Goal: Information Seeking & Learning: Compare options

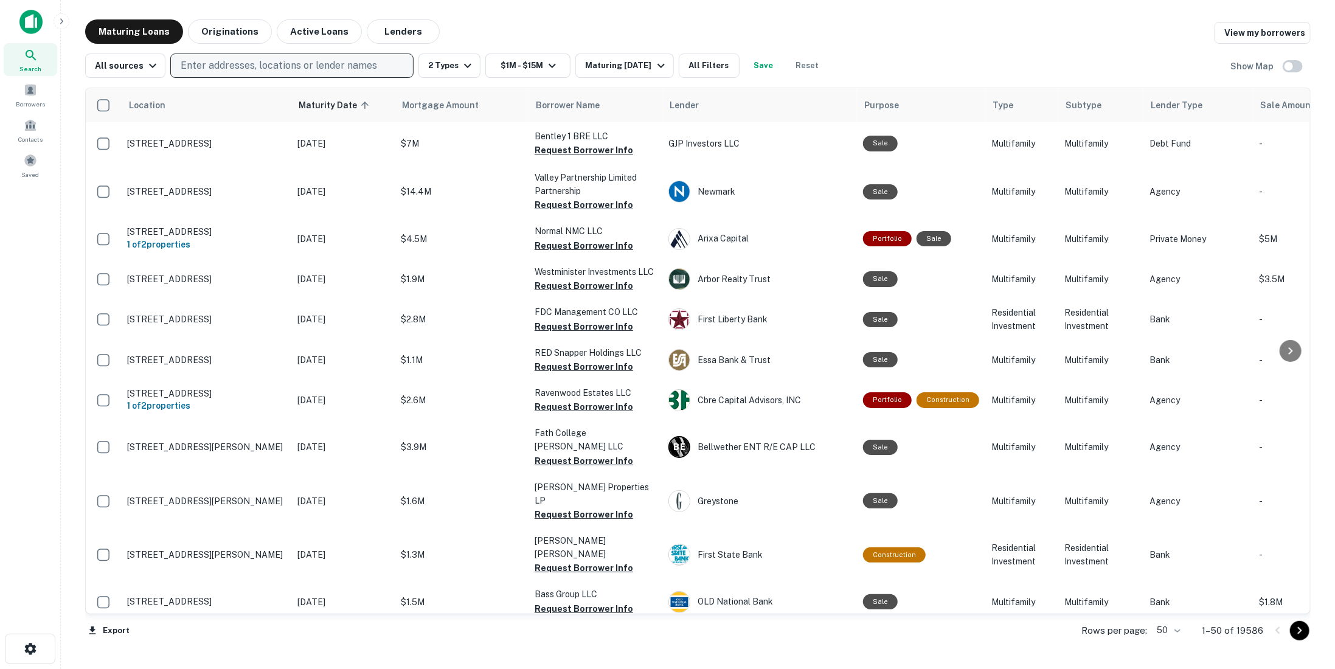
click at [234, 62] on p "Enter addresses, locations or lender names" at bounding box center [279, 65] width 197 height 15
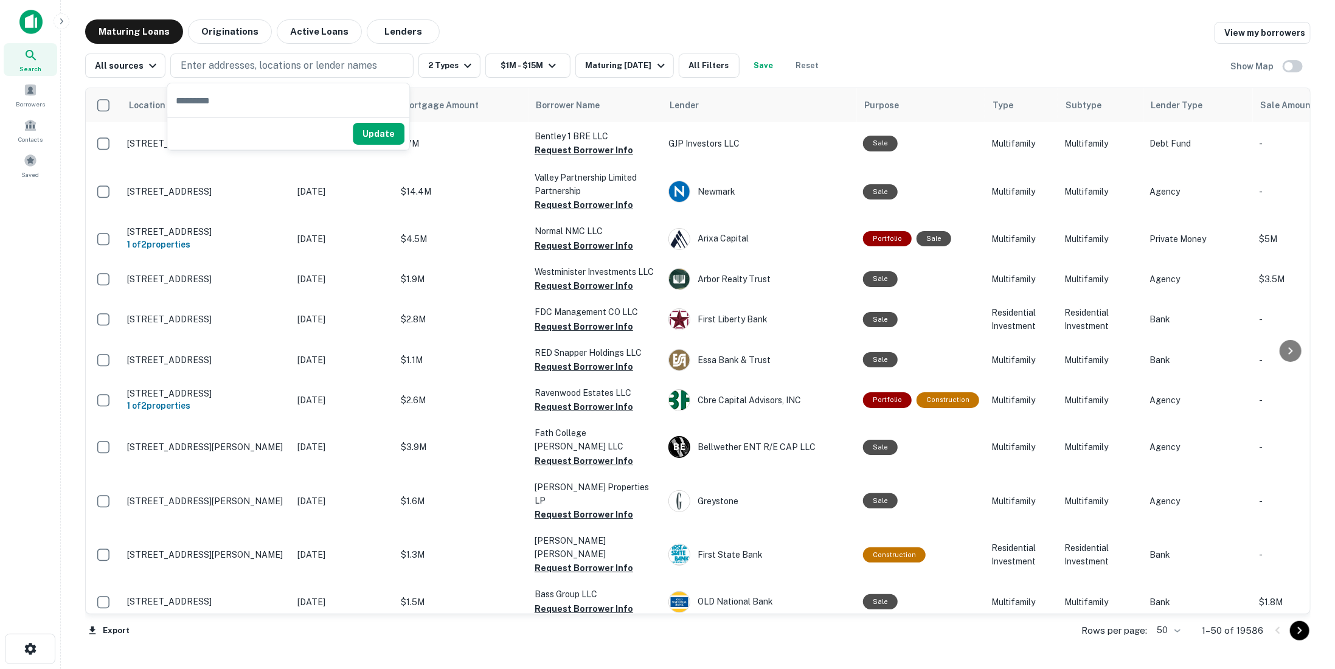
drag, startPoint x: 273, startPoint y: 96, endPoint x: 243, endPoint y: 99, distance: 30.0
click at [271, 97] on input "text" at bounding box center [288, 100] width 242 height 34
paste input "**********"
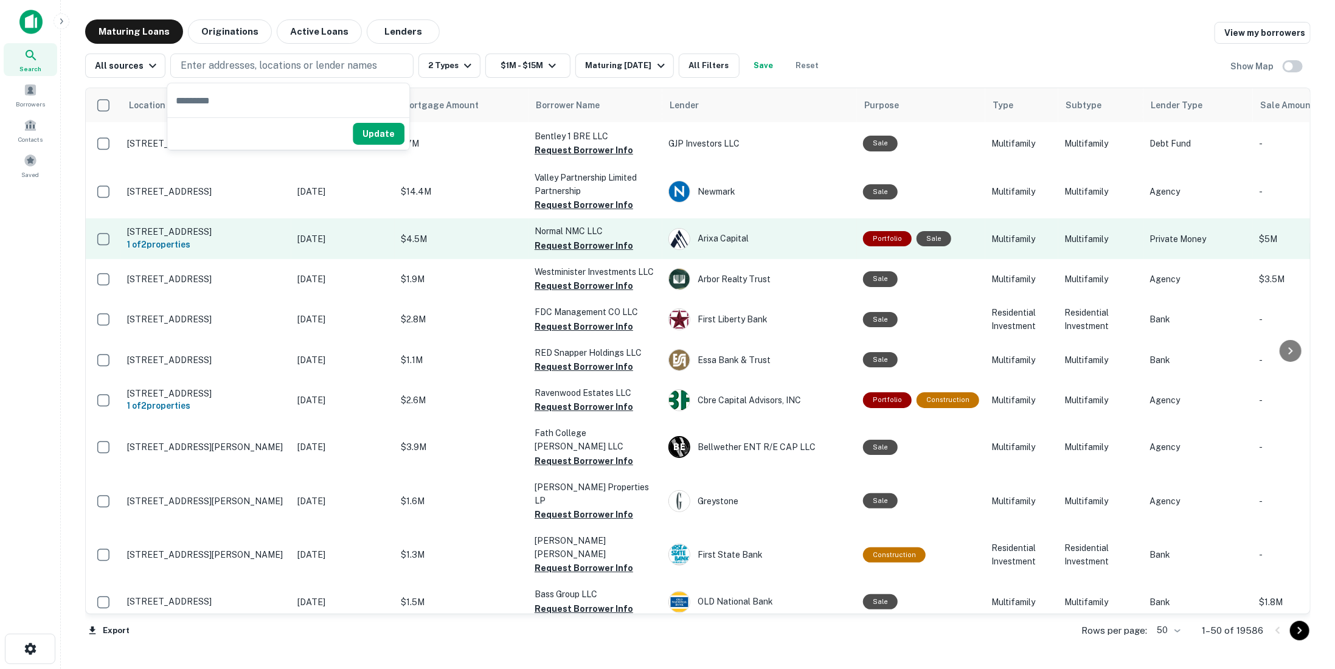
type input "**********"
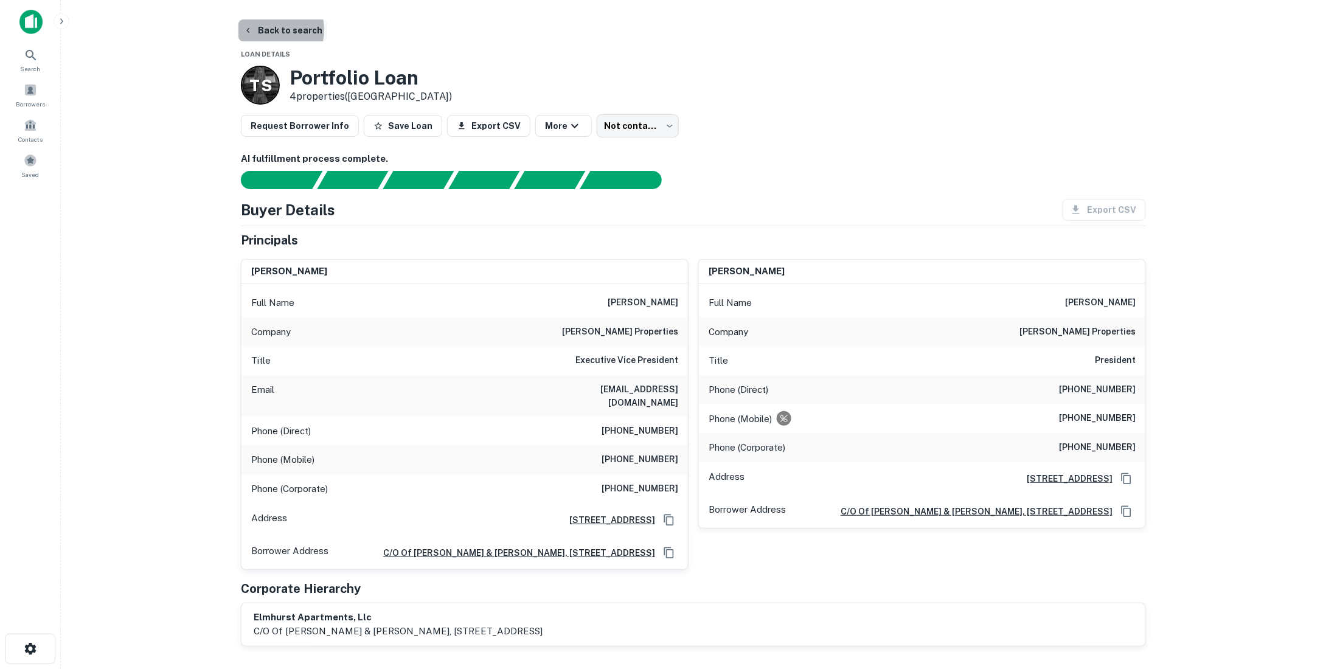
click at [263, 30] on button "Back to search" at bounding box center [282, 30] width 89 height 22
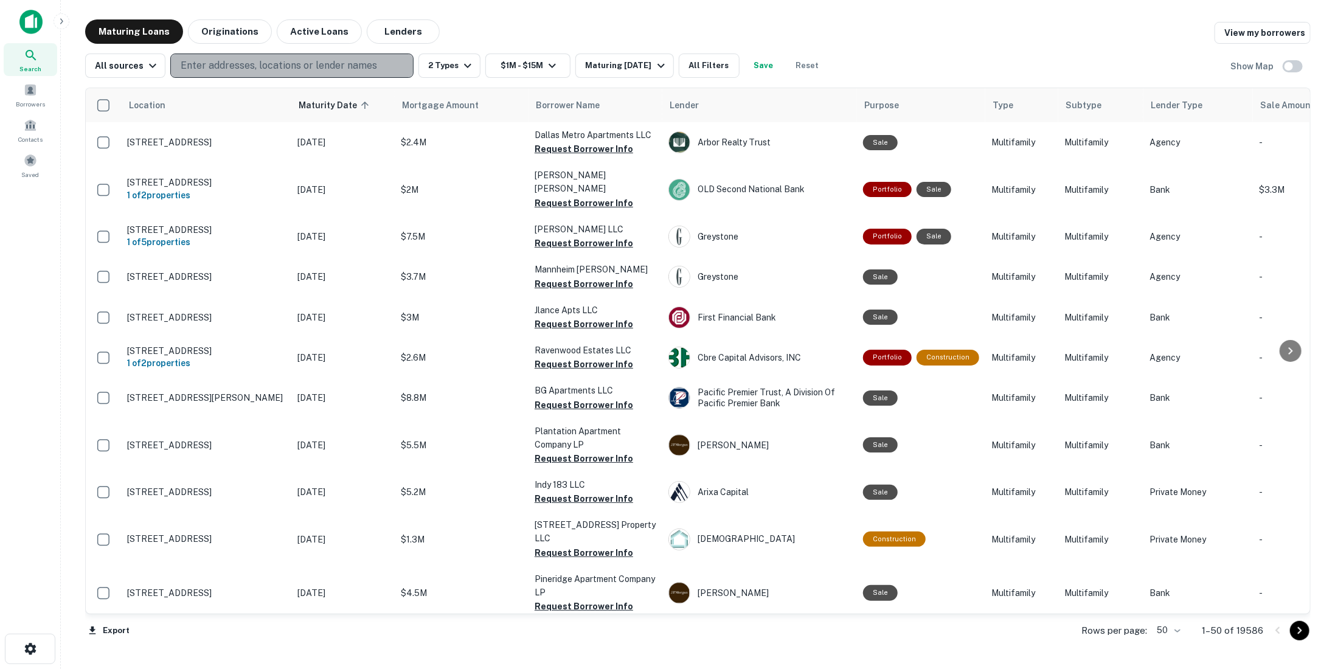
click at [252, 66] on p "Enter addresses, locations or lender names" at bounding box center [279, 65] width 197 height 15
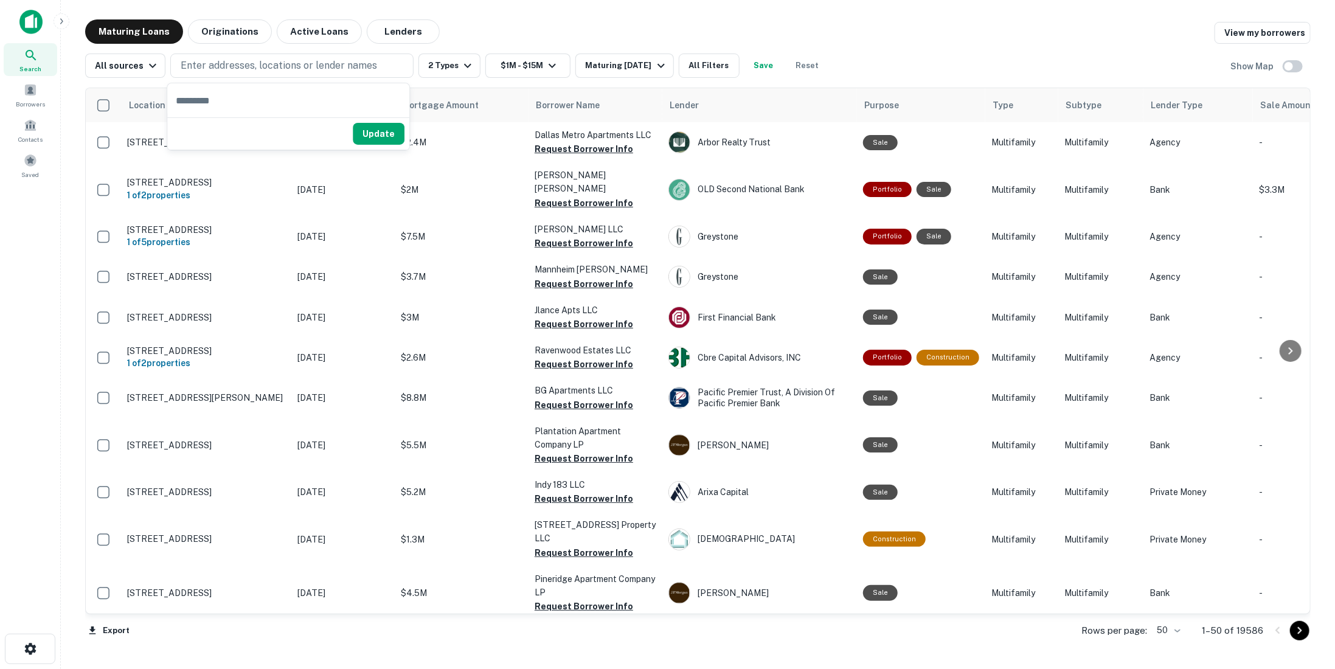
type input "**********"
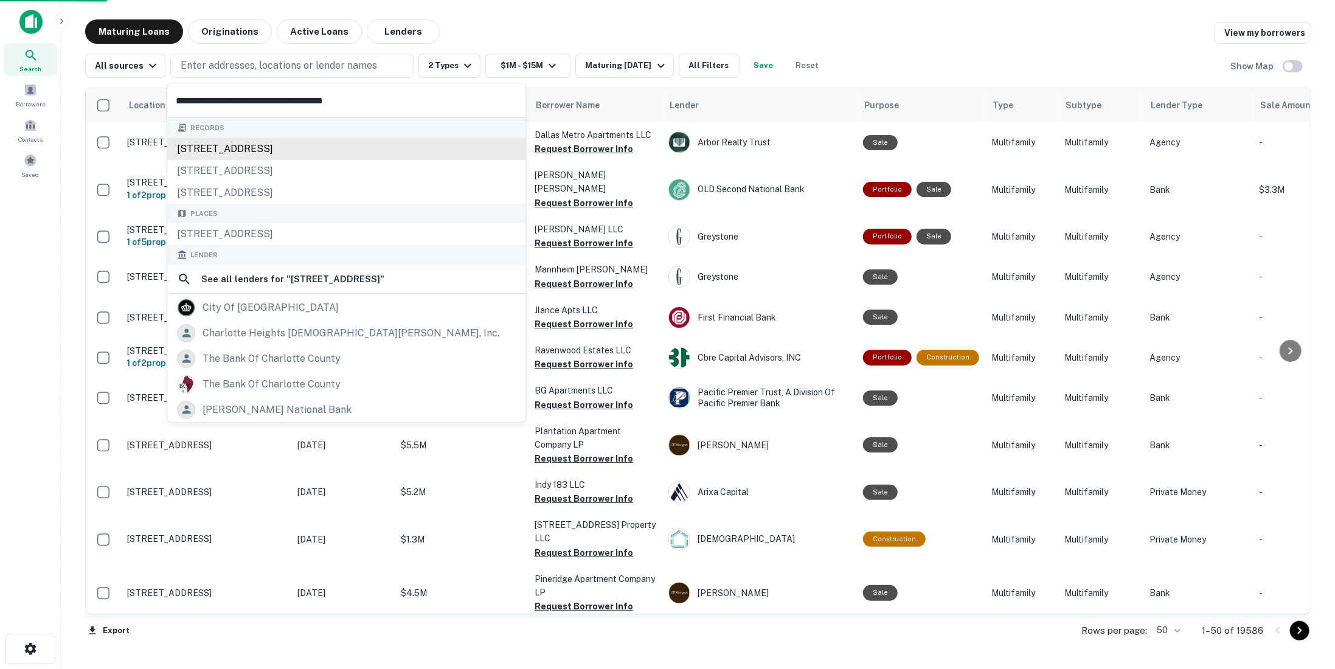
click at [242, 141] on div "[STREET_ADDRESS]" at bounding box center [346, 149] width 358 height 22
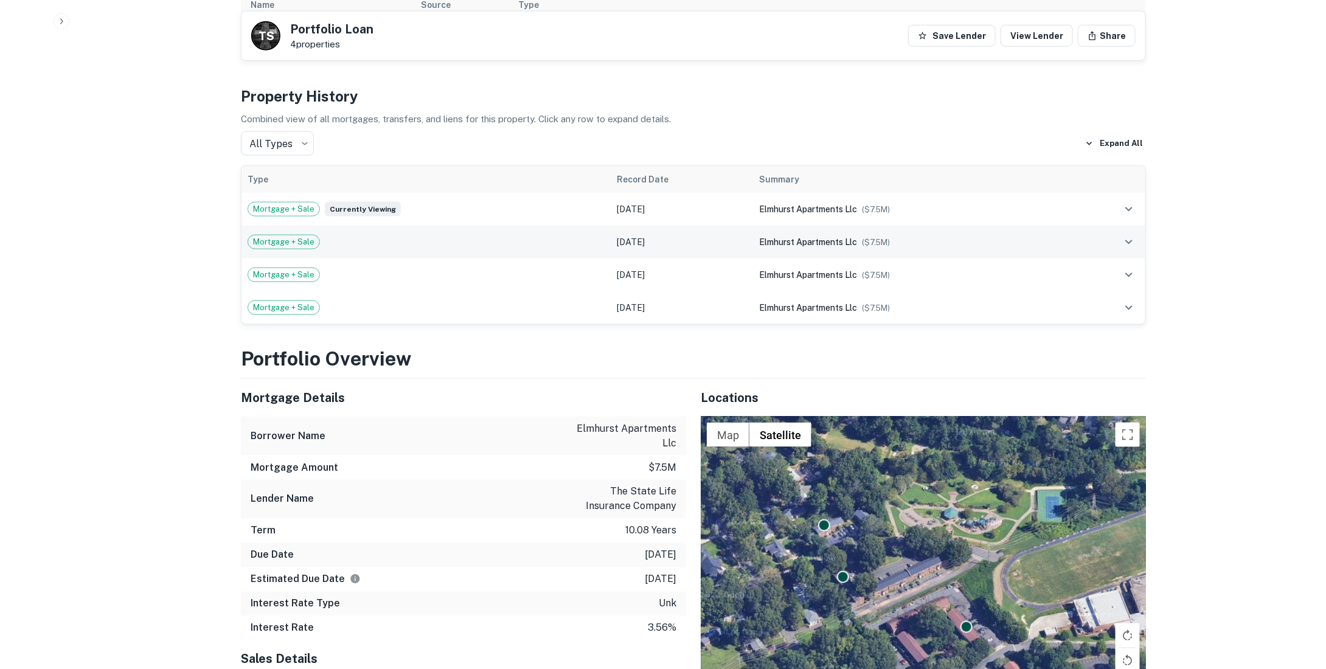
scroll to position [913, 0]
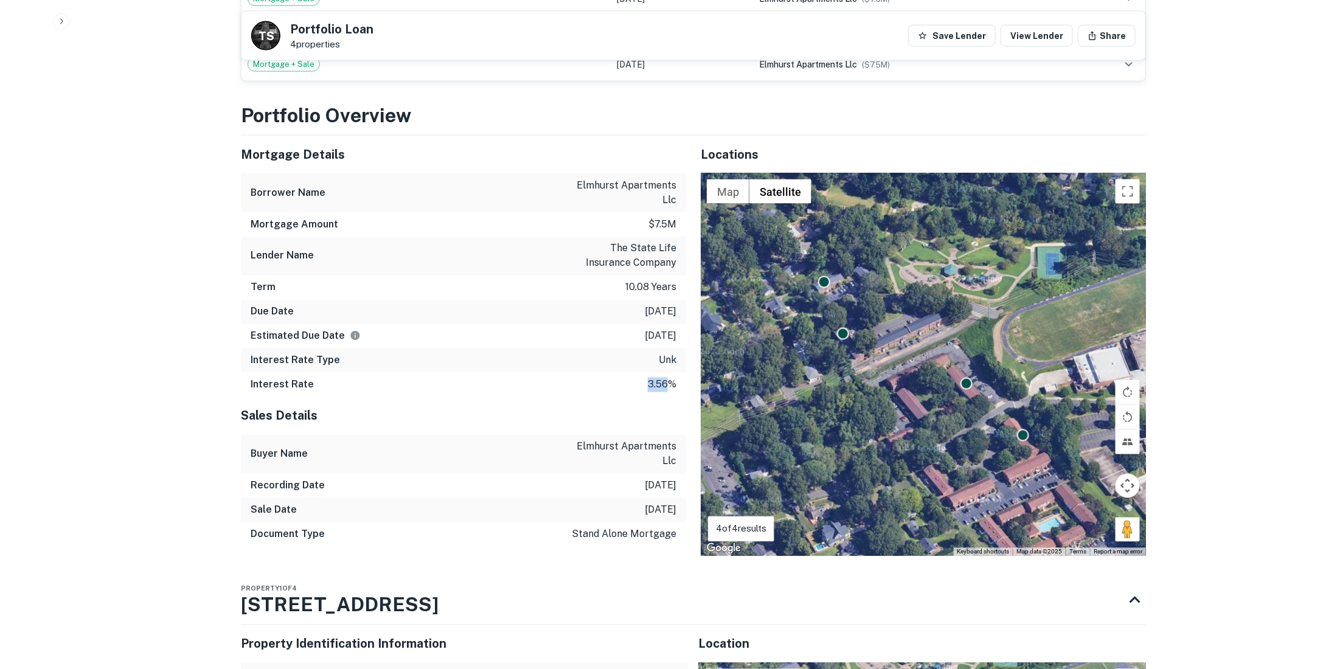
drag, startPoint x: 670, startPoint y: 381, endPoint x: 628, endPoint y: 385, distance: 42.1
click at [628, 385] on div "Interest Rate 3.56%" at bounding box center [463, 385] width 445 height 24
click at [666, 383] on p "3.56%" at bounding box center [662, 385] width 29 height 15
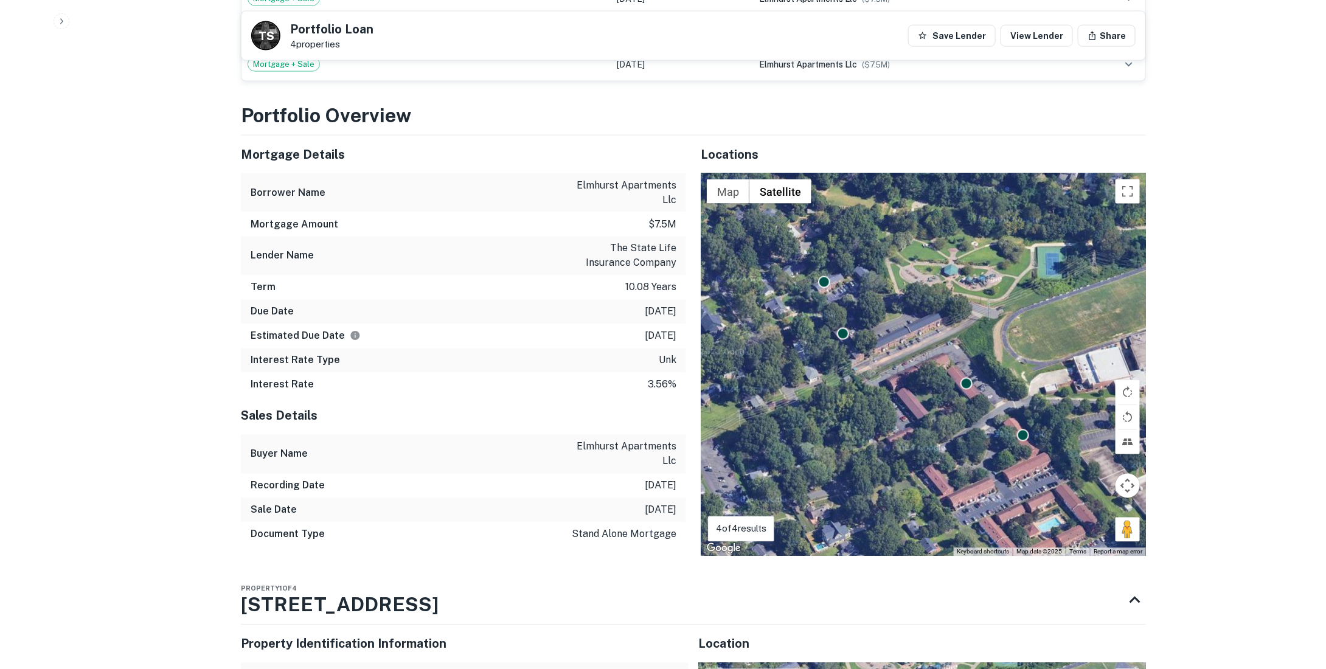
drag, startPoint x: 509, startPoint y: 323, endPoint x: 575, endPoint y: 298, distance: 70.5
click at [510, 324] on div "Estimated Due Date [DATE]" at bounding box center [463, 336] width 445 height 24
click at [594, 532] on p "stand alone mortgage" at bounding box center [624, 534] width 105 height 15
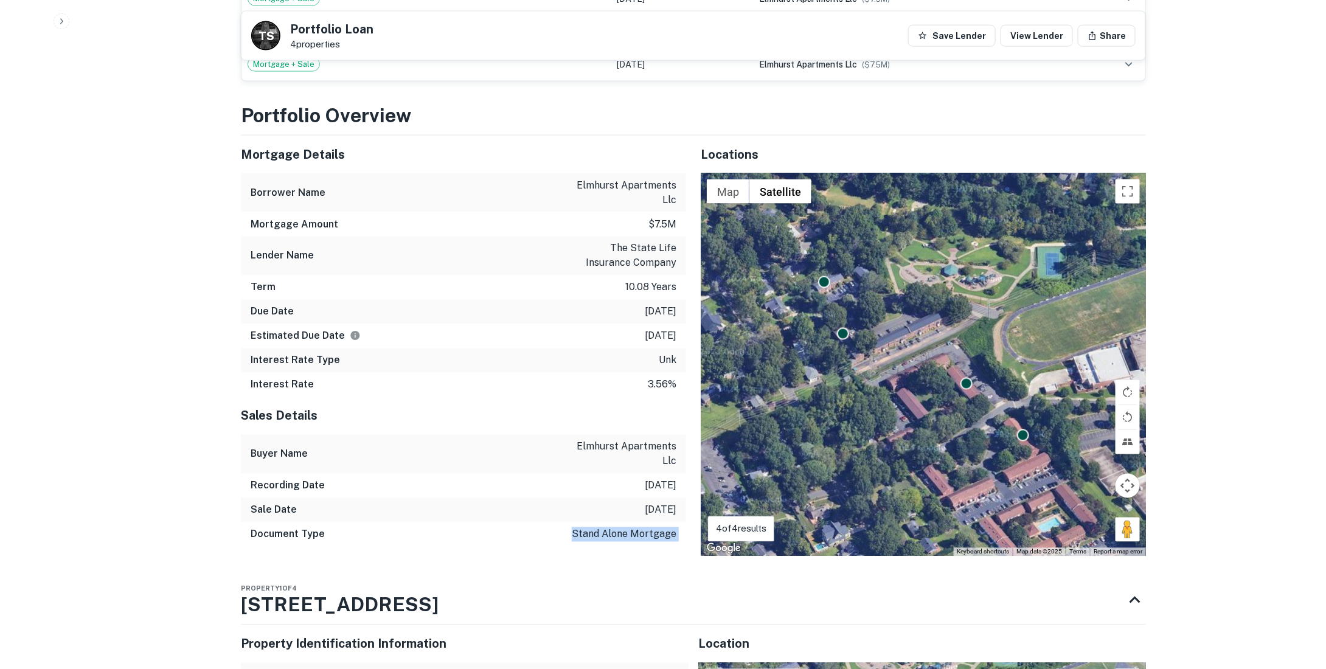
drag, startPoint x: 594, startPoint y: 532, endPoint x: 577, endPoint y: 543, distance: 19.9
click at [577, 543] on div "Sales Details Buyer Name elmhurst apartments llc Recording Date [DATE] Sale Dat…" at bounding box center [463, 476] width 445 height 159
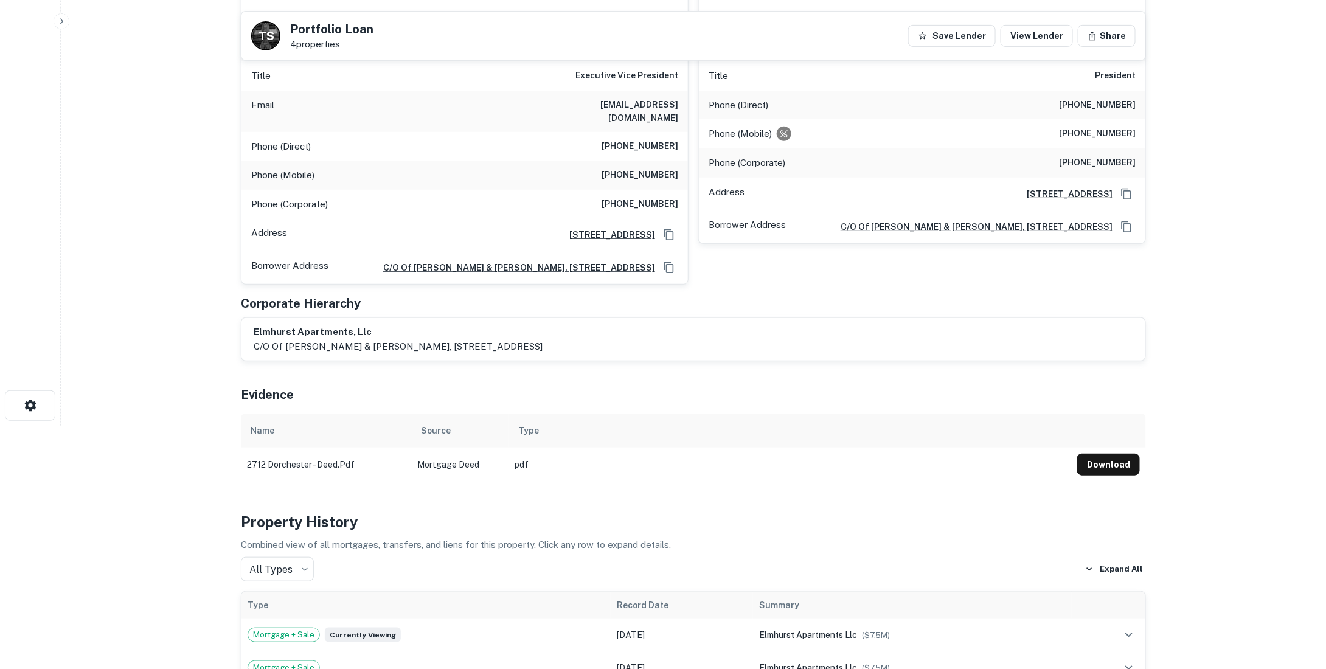
scroll to position [0, 0]
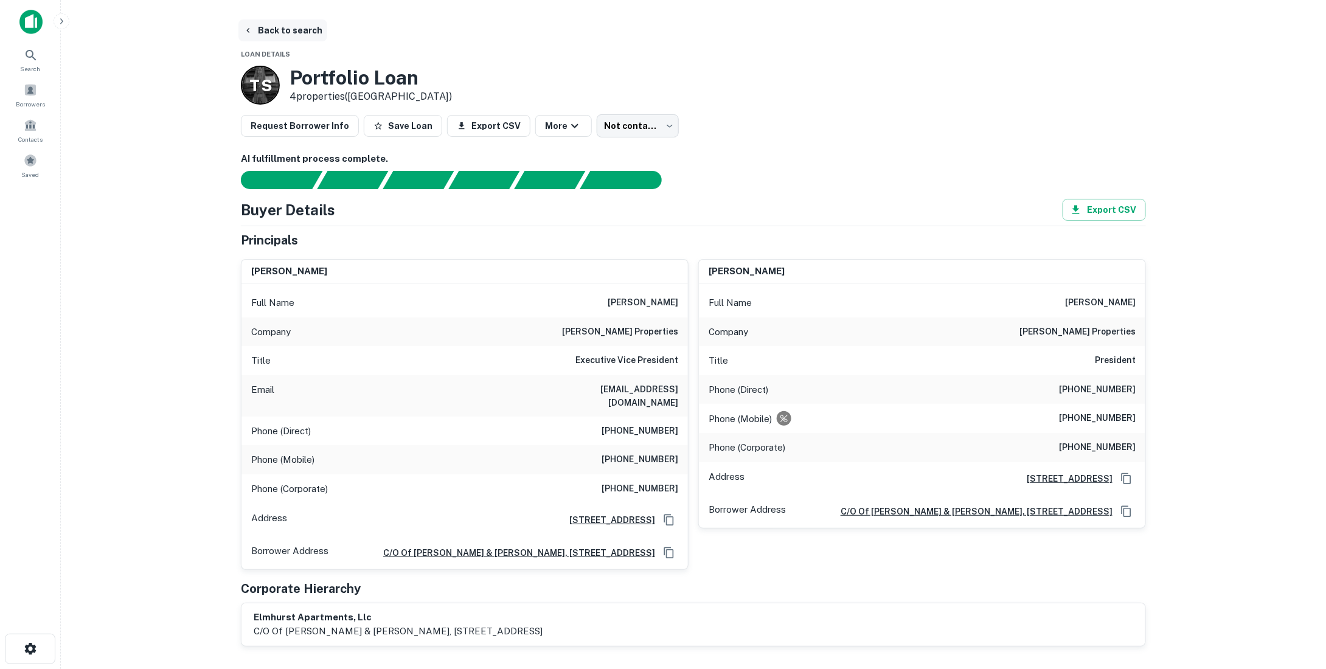
click at [271, 26] on button "Back to search" at bounding box center [282, 30] width 89 height 22
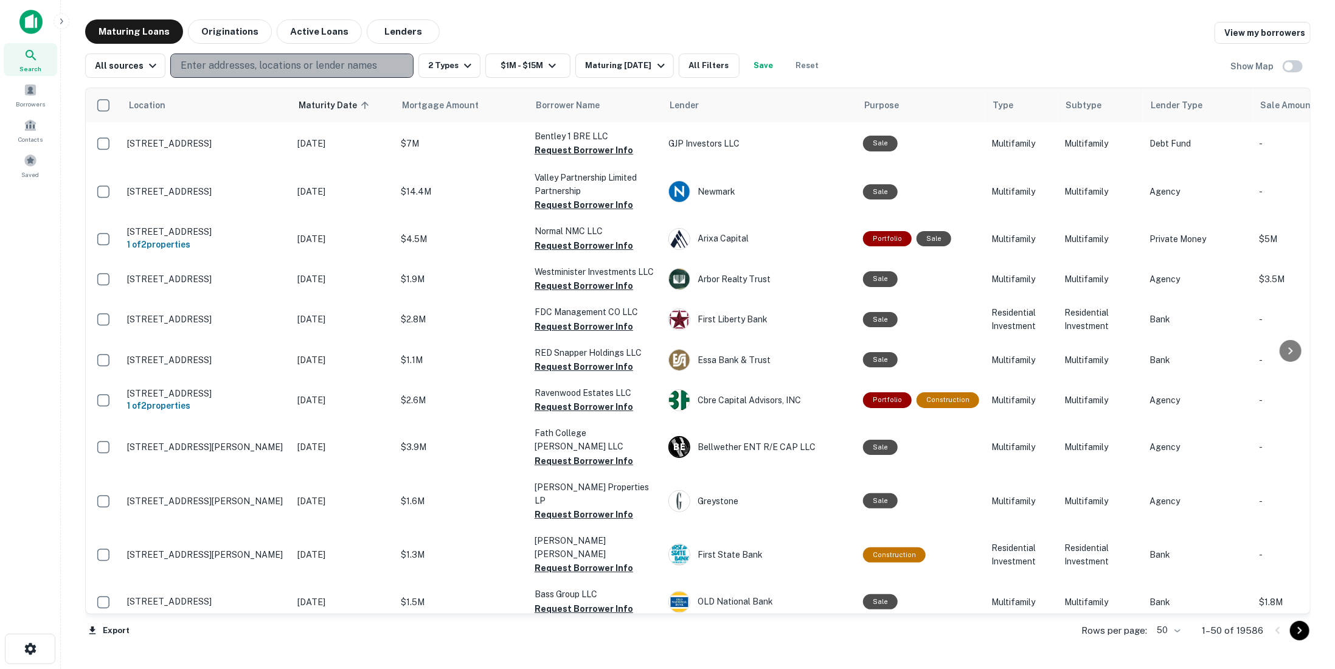
click at [343, 69] on p "Enter addresses, locations or lender names" at bounding box center [279, 65] width 197 height 15
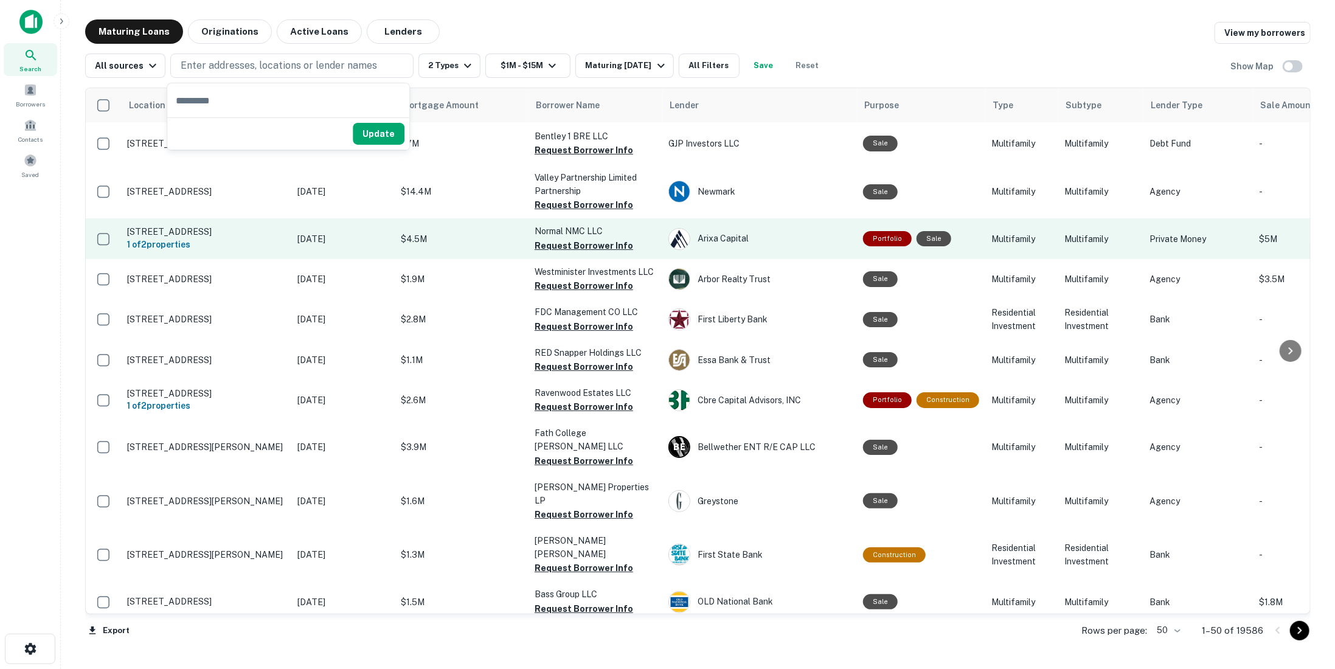
type input "**********"
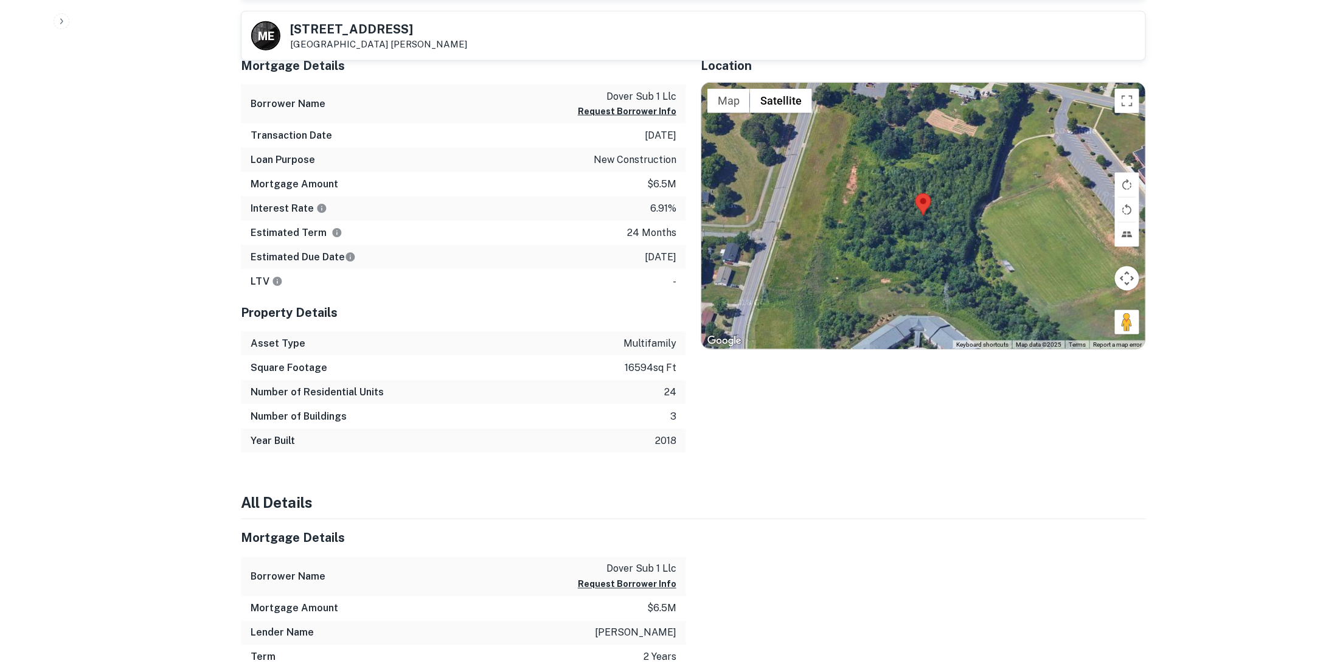
scroll to position [669, 0]
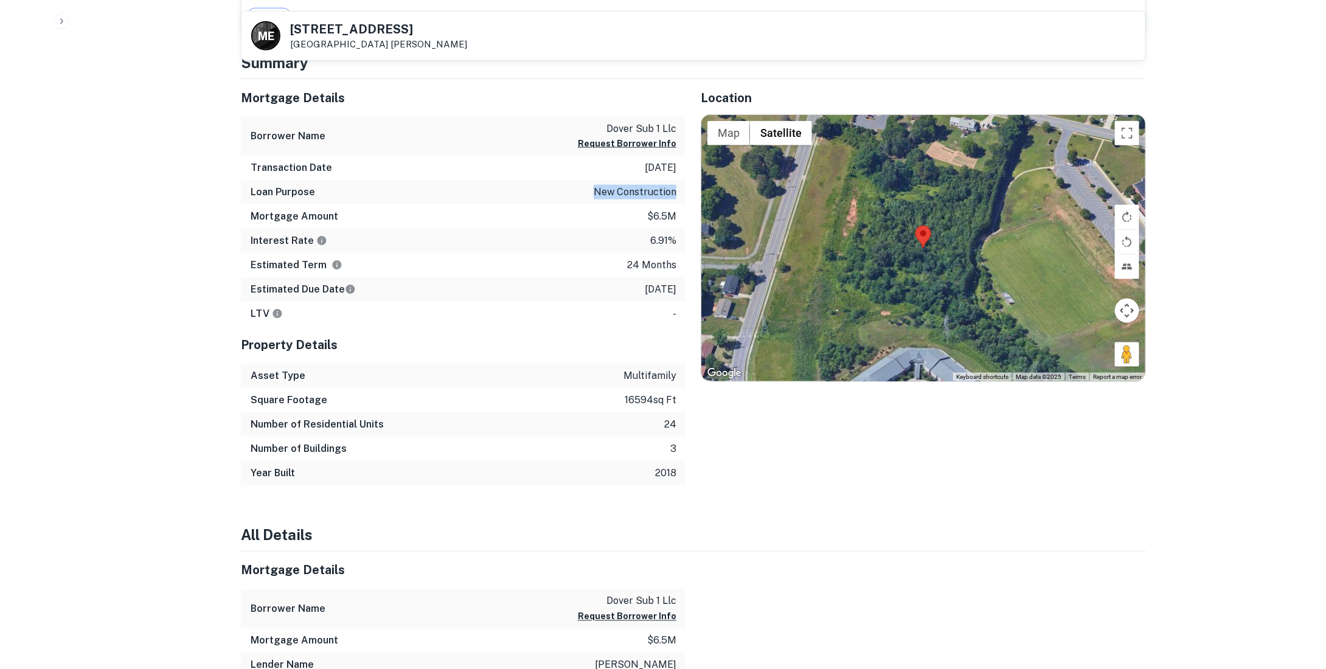
drag, startPoint x: 596, startPoint y: 187, endPoint x: 675, endPoint y: 191, distance: 79.8
click at [675, 191] on p "new construction" at bounding box center [635, 192] width 83 height 15
copy p "new construction"
click at [664, 234] on p "6.91%" at bounding box center [663, 241] width 26 height 15
drag, startPoint x: 664, startPoint y: 232, endPoint x: 660, endPoint y: 238, distance: 6.6
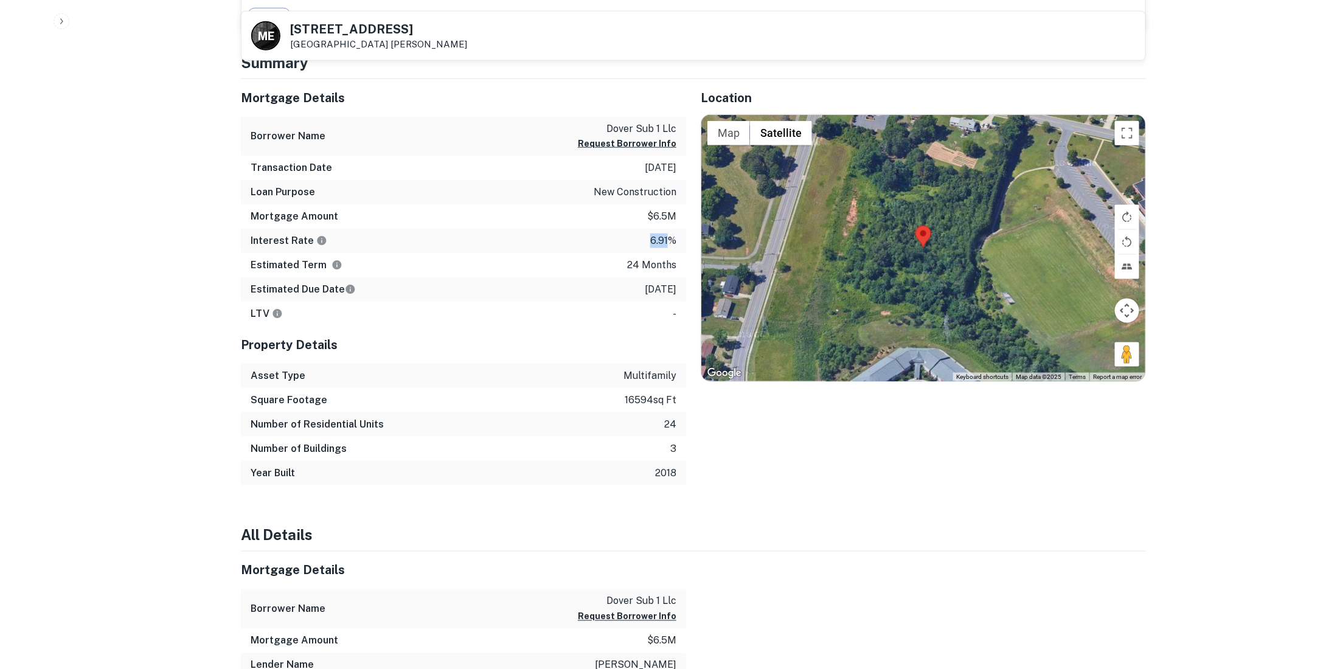
click at [661, 238] on p "6.91%" at bounding box center [663, 241] width 26 height 15
click at [660, 238] on p "6.91%" at bounding box center [663, 241] width 26 height 15
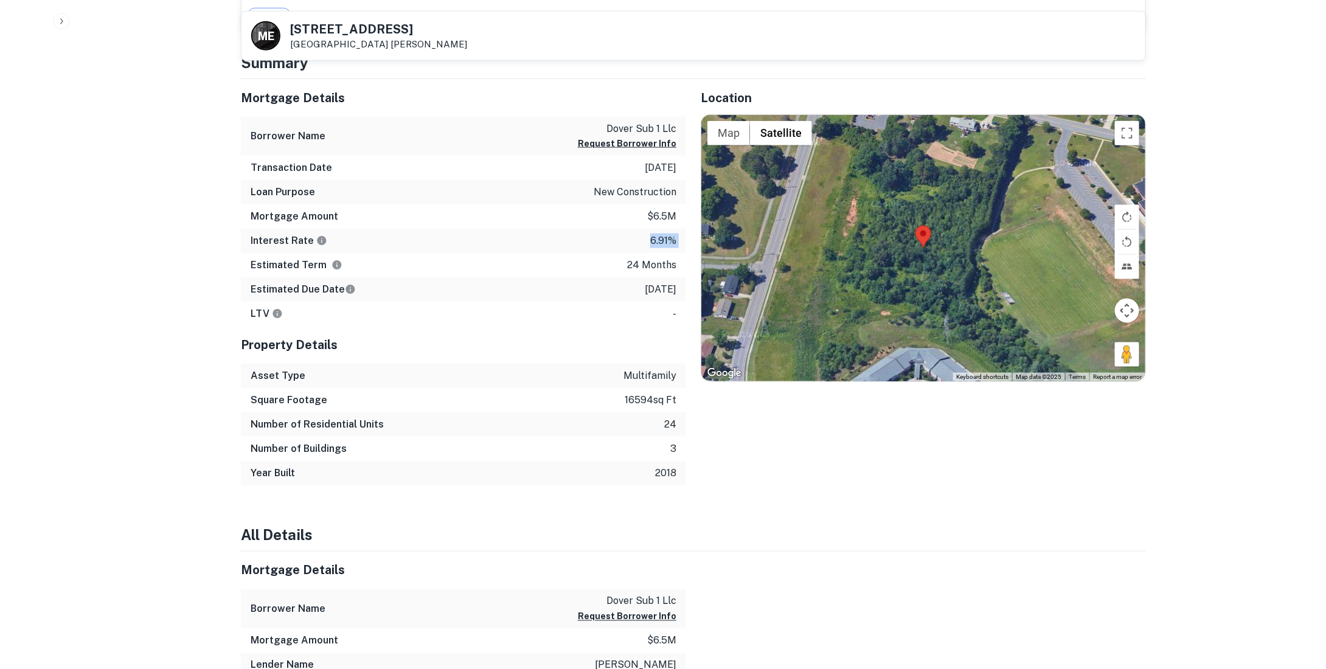
copy p "6.91%"
click at [624, 286] on div "Estimated Due Date [DATE]" at bounding box center [463, 289] width 445 height 24
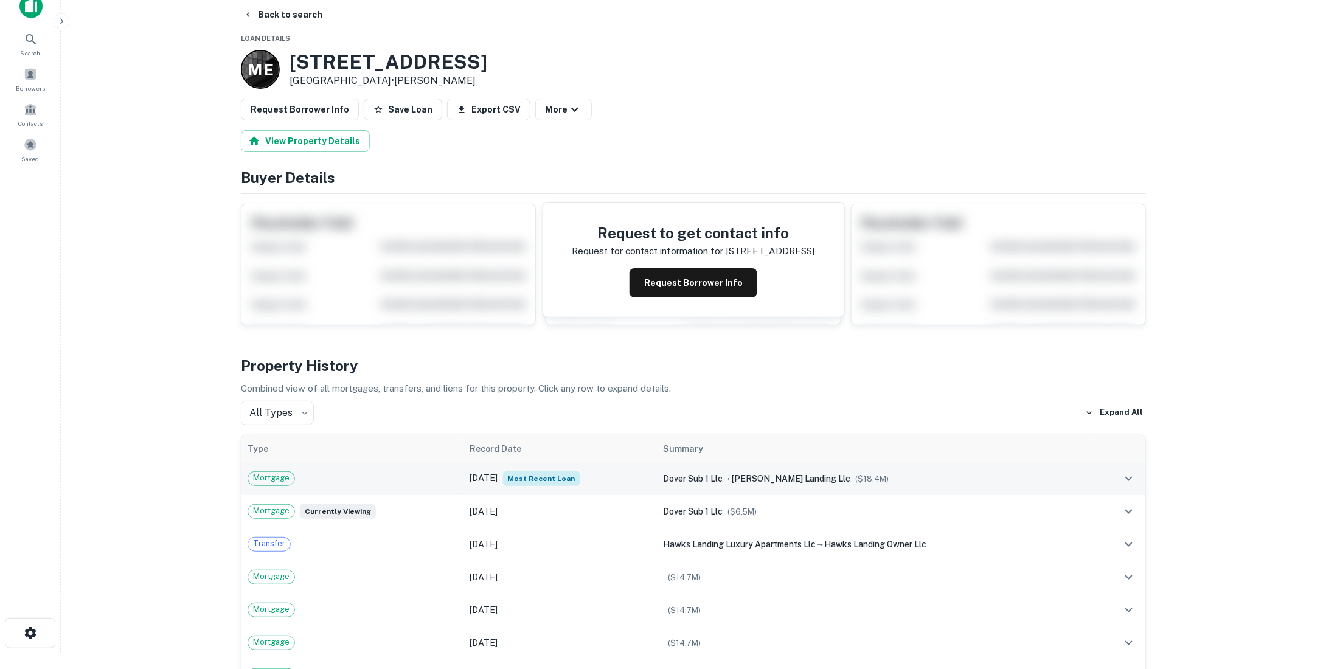
scroll to position [0, 0]
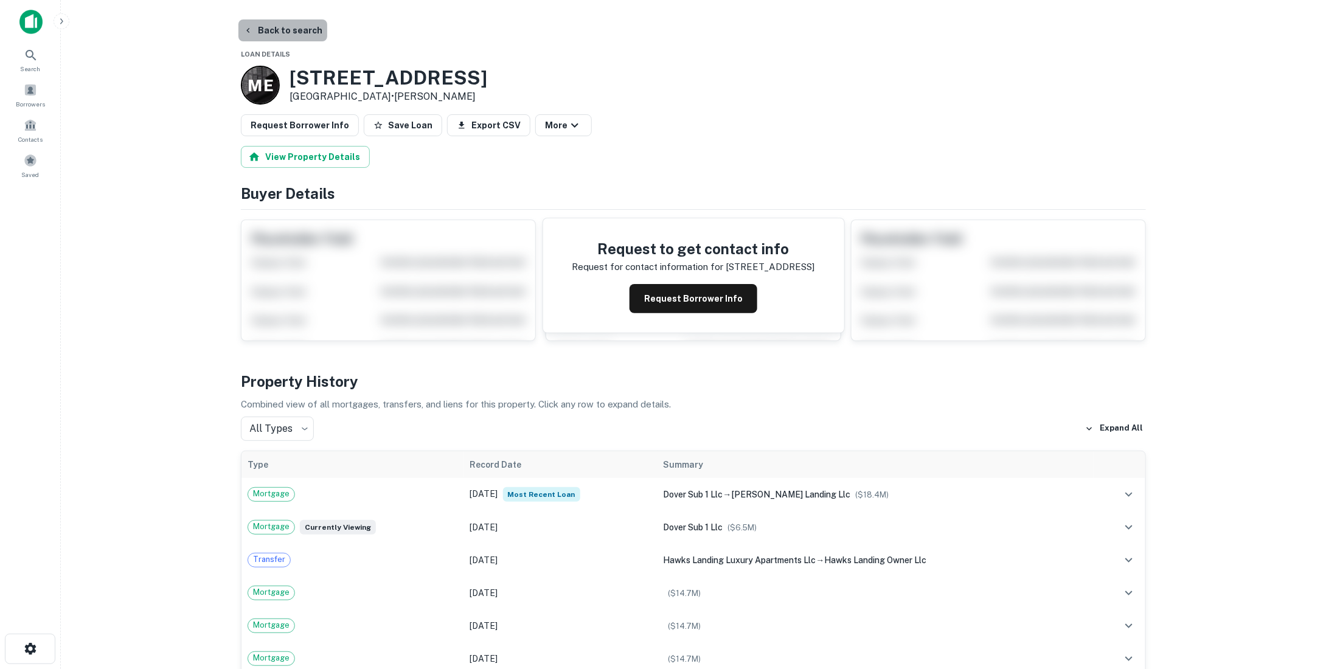
click at [284, 24] on button "Back to search" at bounding box center [282, 30] width 89 height 22
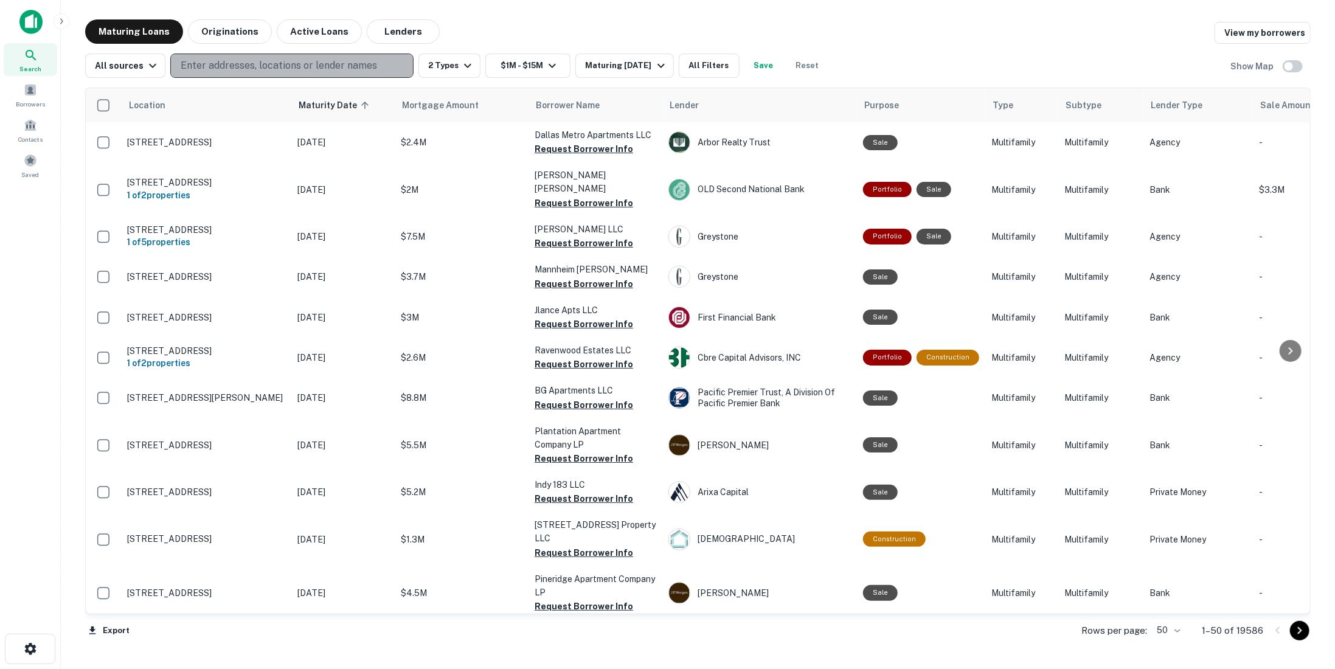
click at [298, 68] on p "Enter addresses, locations or lender names" at bounding box center [279, 65] width 197 height 15
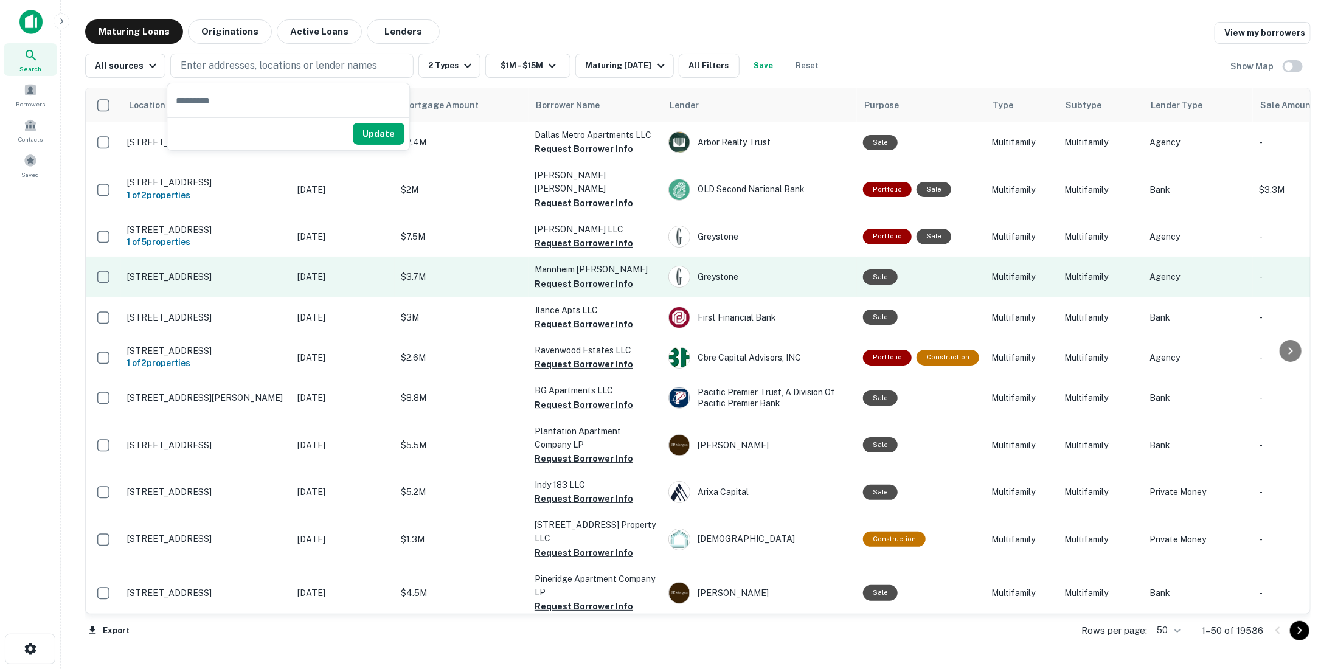
type input "**********"
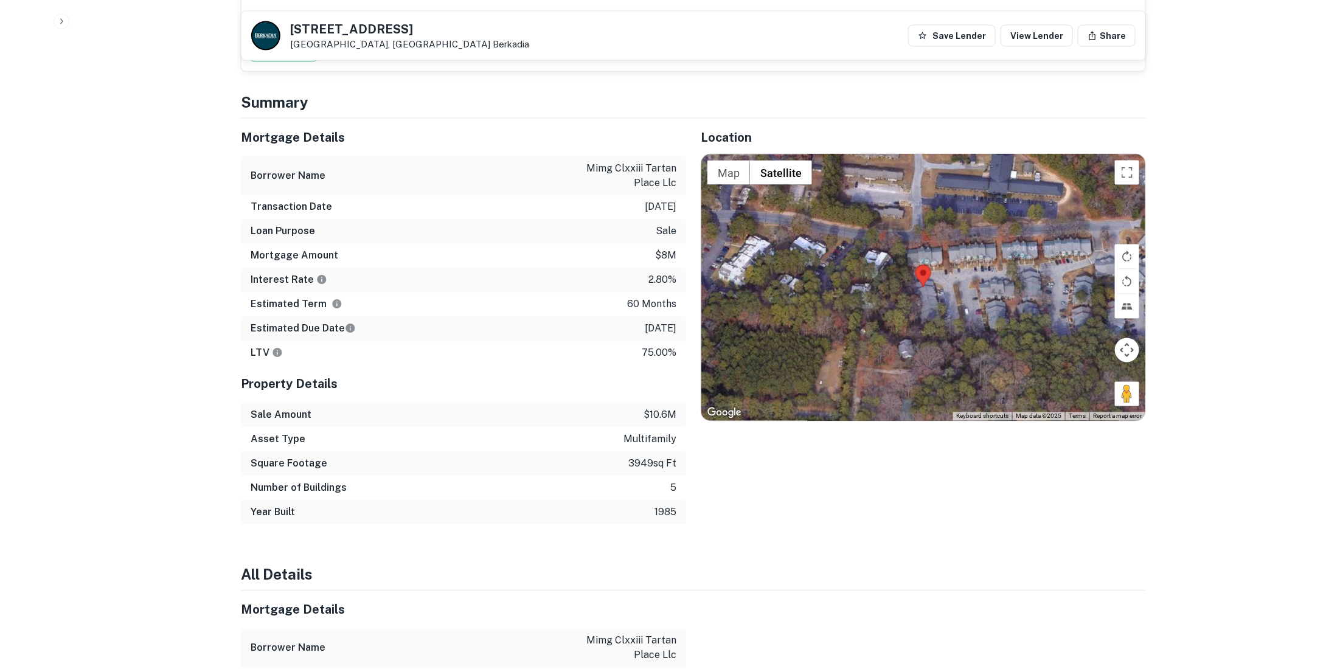
scroll to position [973, 0]
click at [659, 276] on p "2.80%" at bounding box center [663, 280] width 28 height 15
copy p "2.80%"
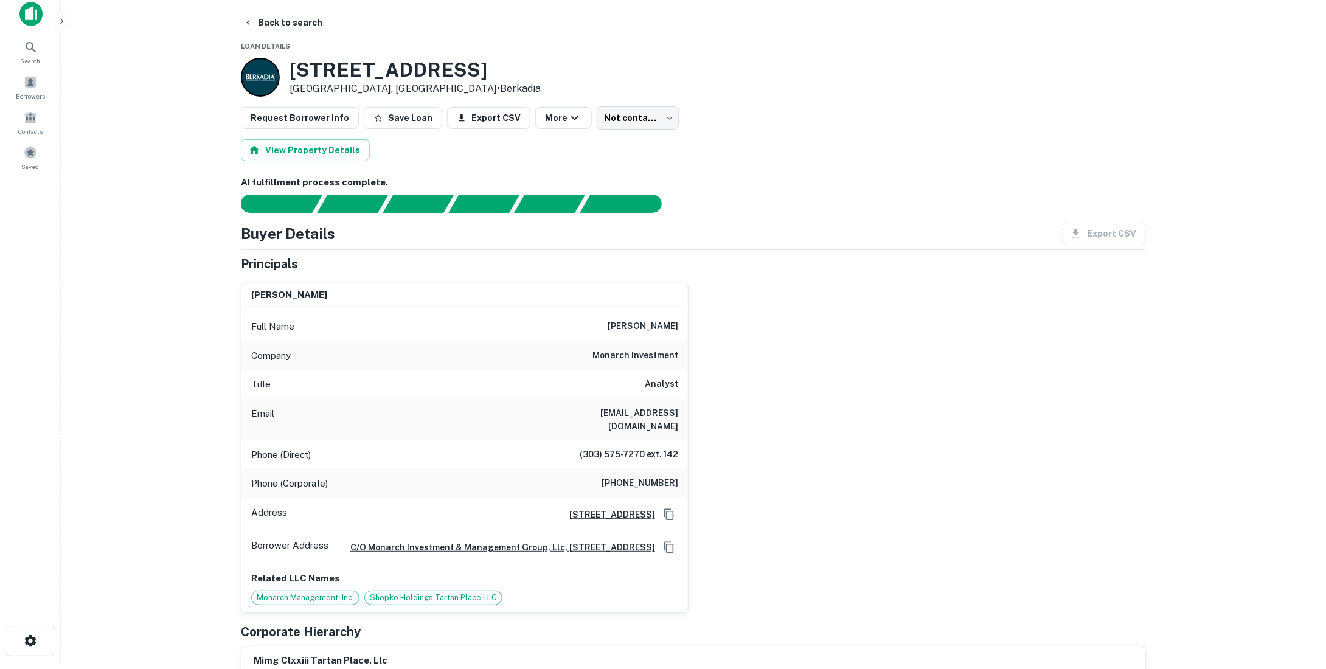
scroll to position [0, 0]
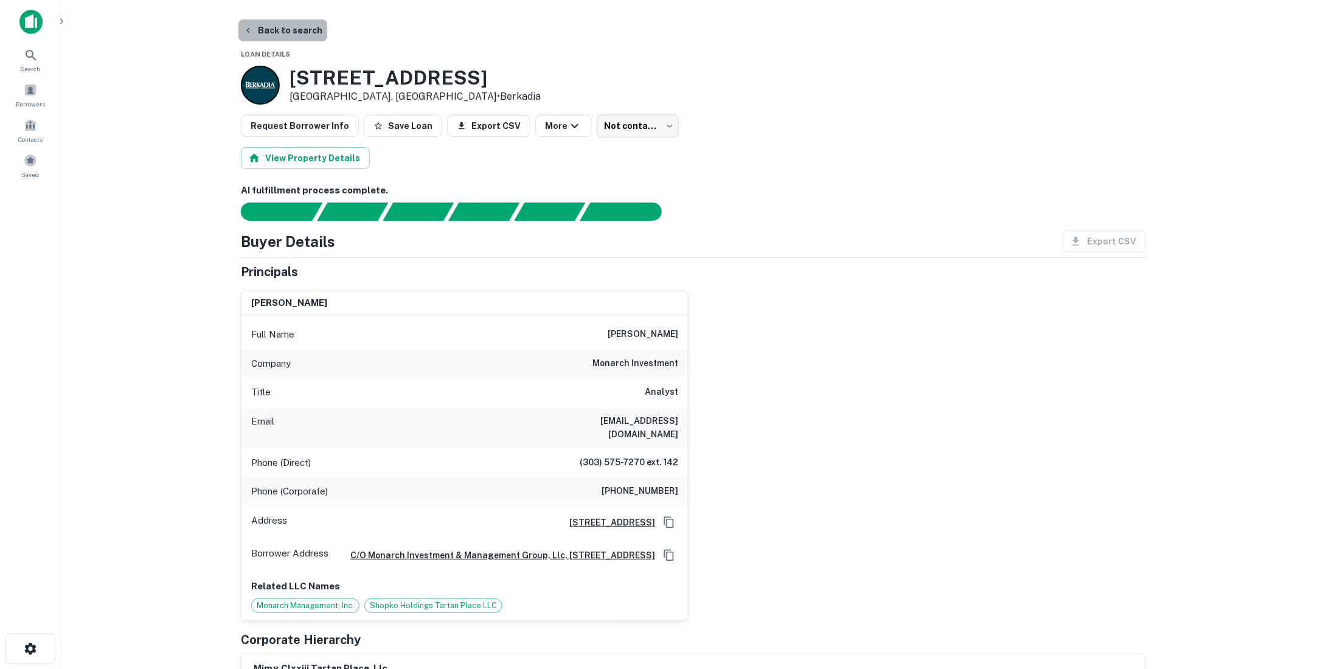
click at [298, 33] on button "Back to search" at bounding box center [282, 30] width 89 height 22
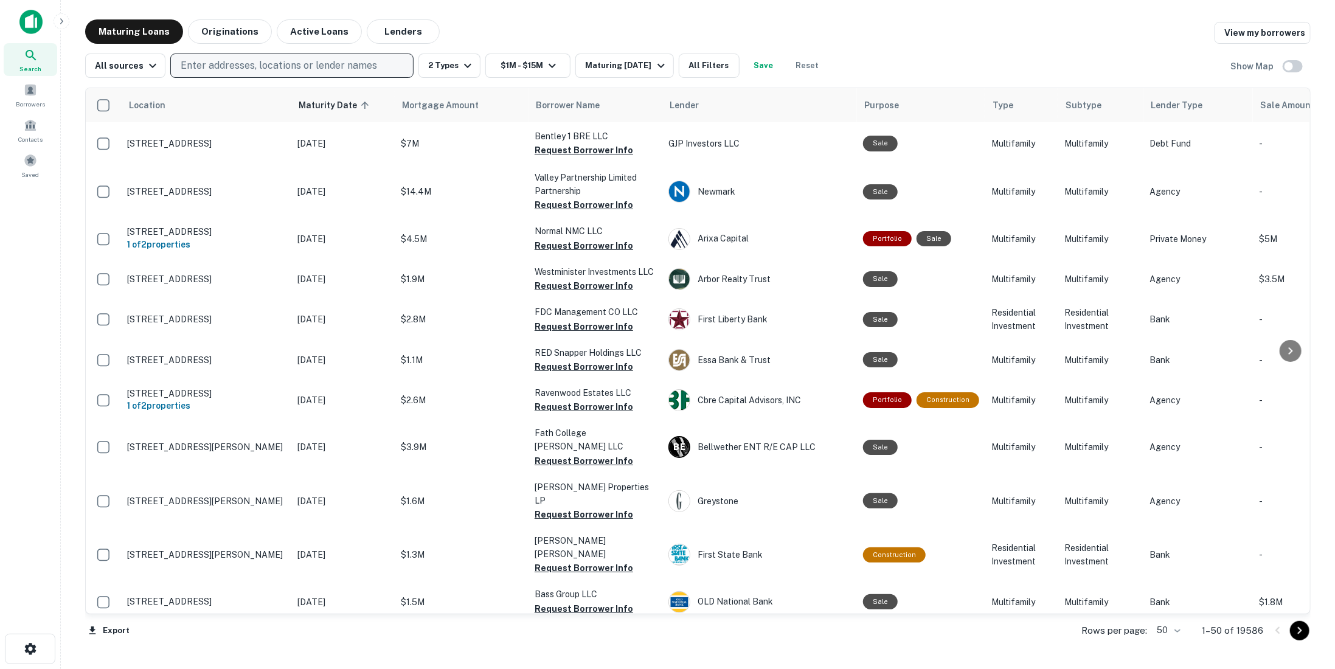
click at [284, 69] on p "Enter addresses, locations or lender names" at bounding box center [279, 65] width 197 height 15
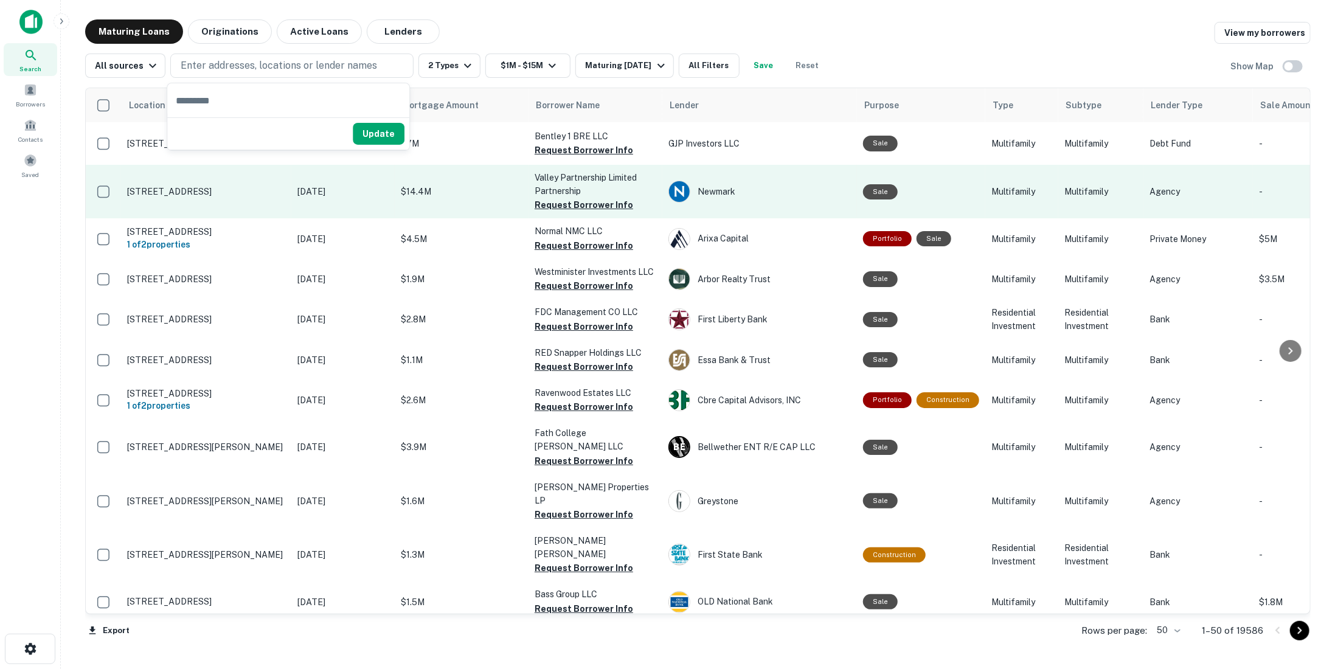
type input "**********"
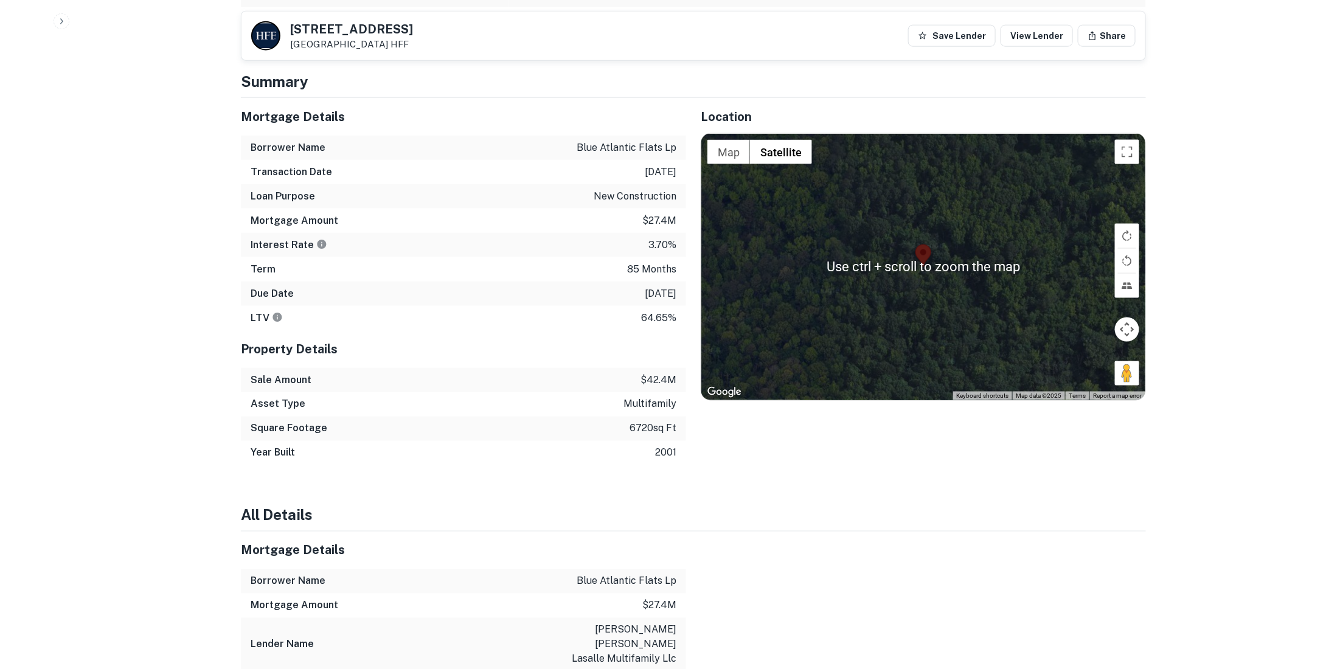
scroll to position [730, 0]
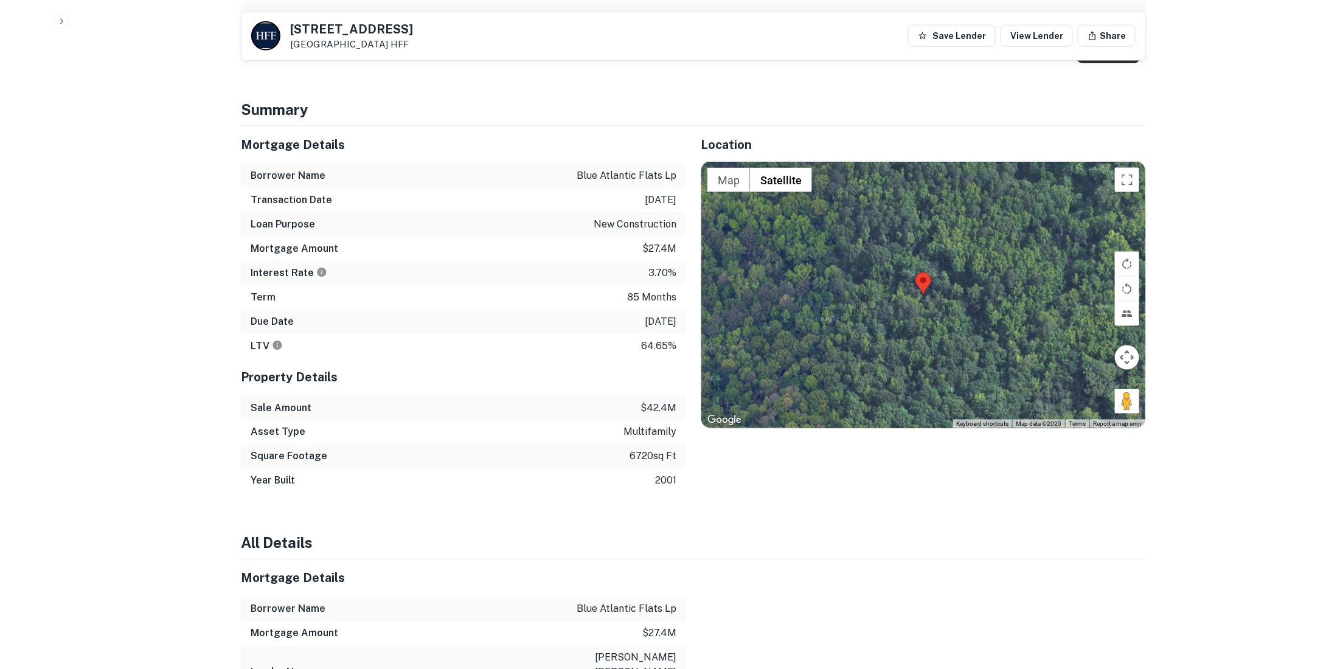
click at [646, 264] on div "Interest Rate 3.70%" at bounding box center [463, 273] width 445 height 24
copy p "3.70%"
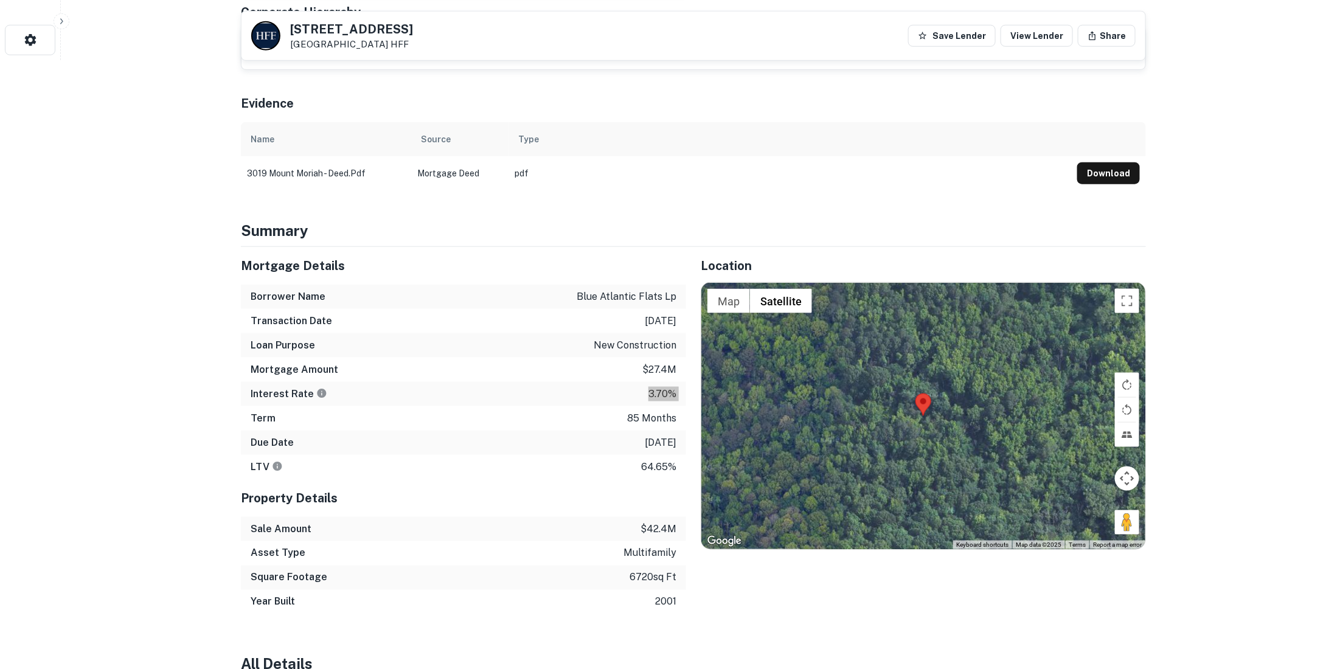
scroll to position [608, 0]
drag, startPoint x: 625, startPoint y: 424, endPoint x: 655, endPoint y: 427, distance: 30.6
click at [650, 431] on div "Due Date [DATE]" at bounding box center [463, 443] width 445 height 24
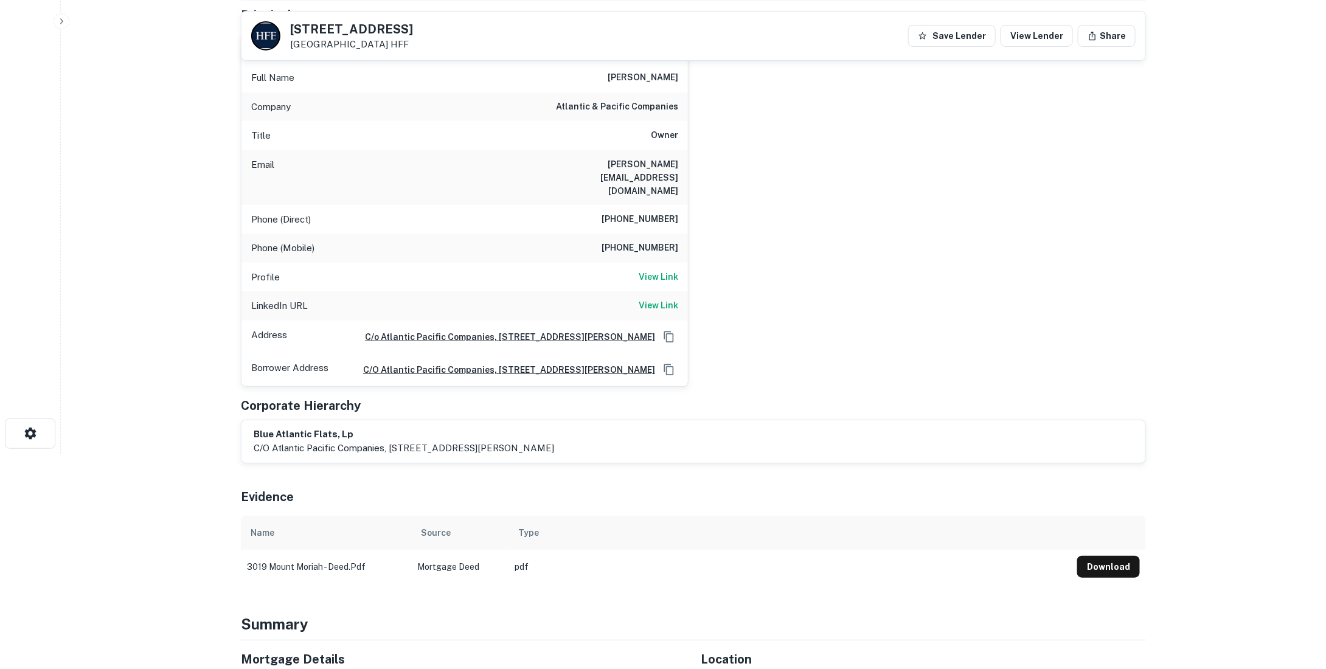
scroll to position [0, 0]
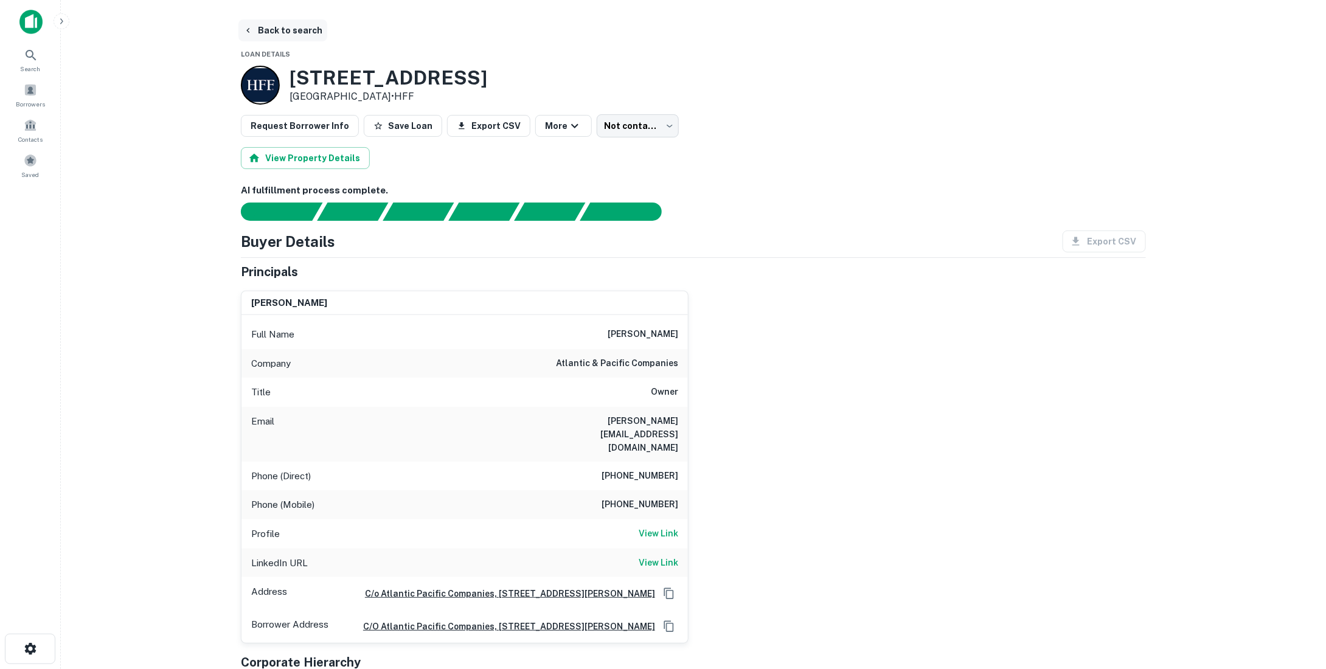
click at [308, 32] on button "Back to search" at bounding box center [282, 30] width 89 height 22
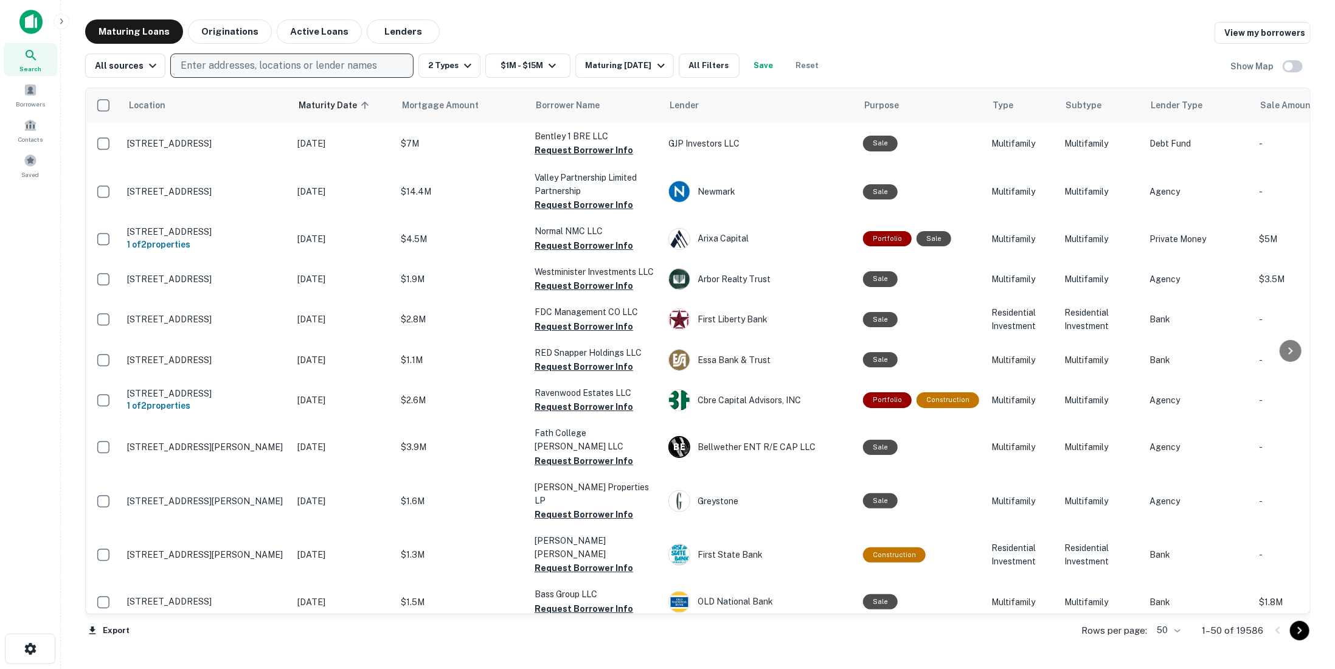
click at [334, 64] on p "Enter addresses, locations or lender names" at bounding box center [279, 65] width 197 height 15
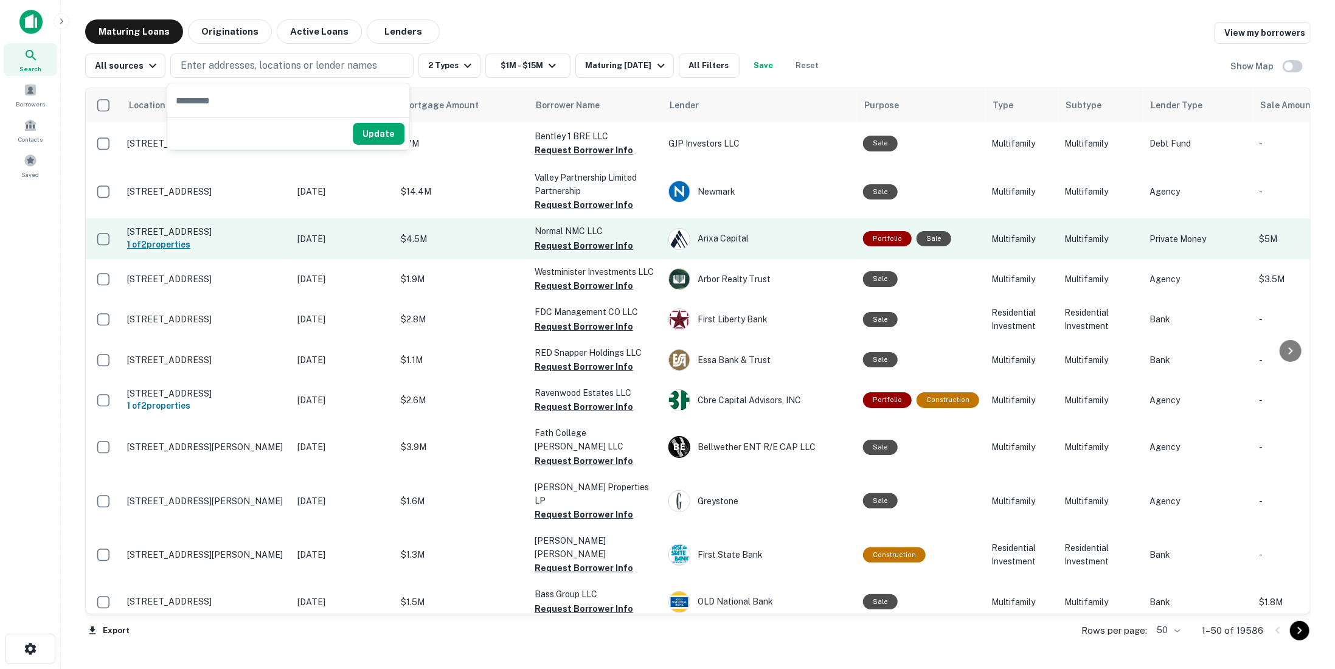
type input "**********"
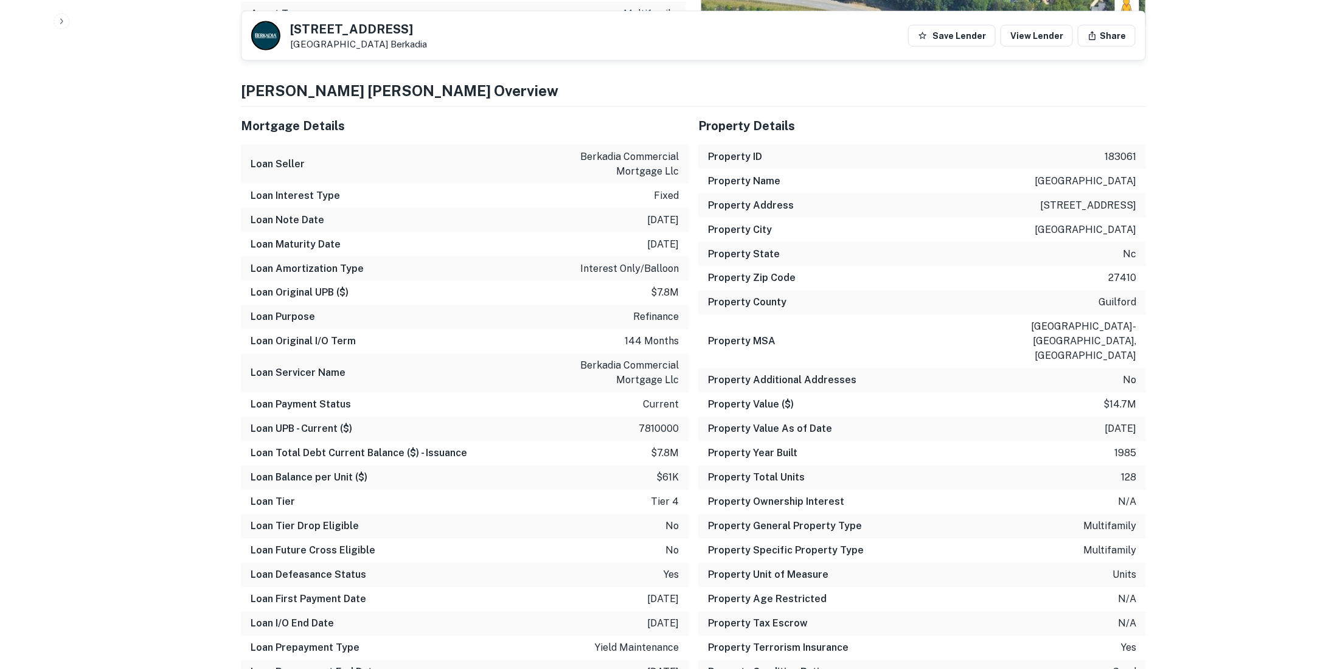
scroll to position [913, 0]
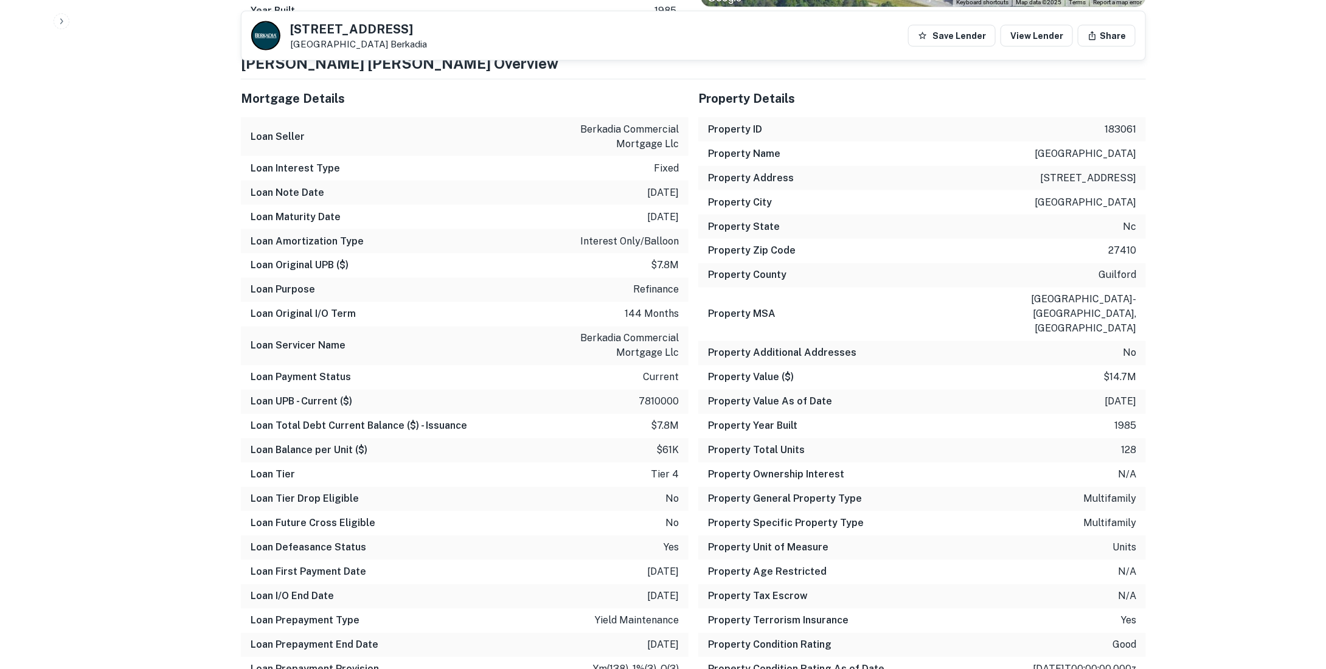
click at [647, 191] on p "[DATE]" at bounding box center [663, 193] width 32 height 15
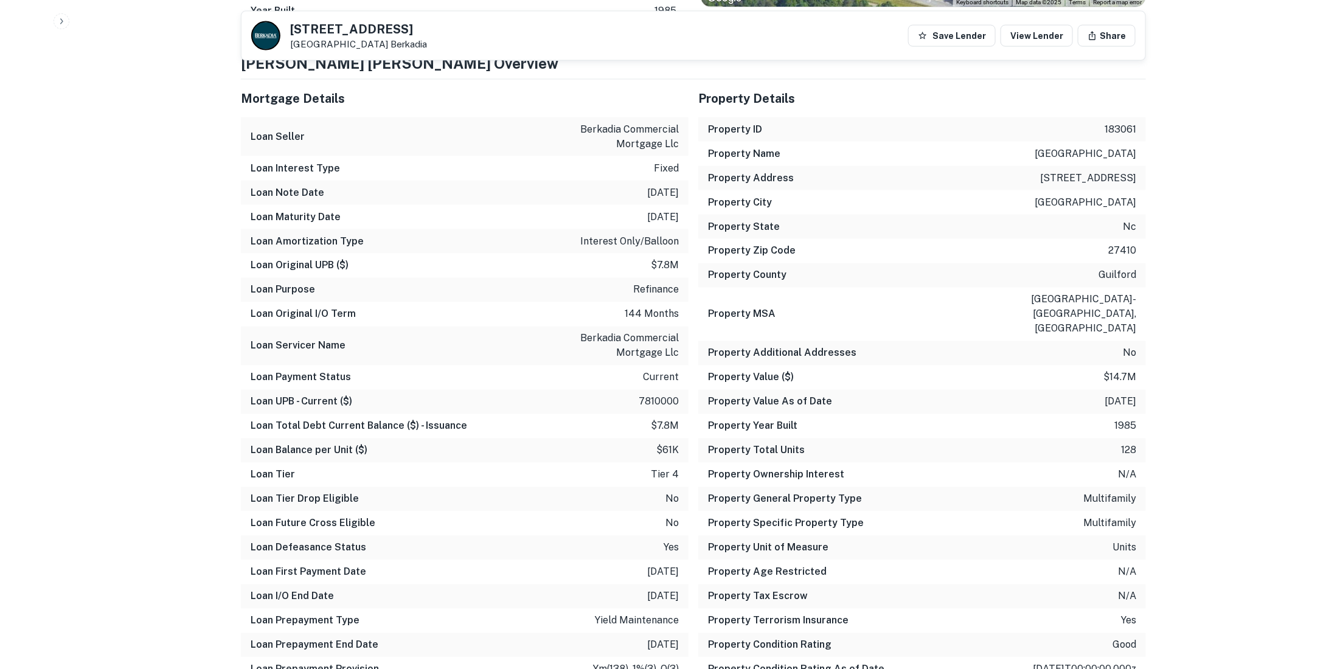
click at [647, 211] on p "[DATE]" at bounding box center [663, 217] width 32 height 15
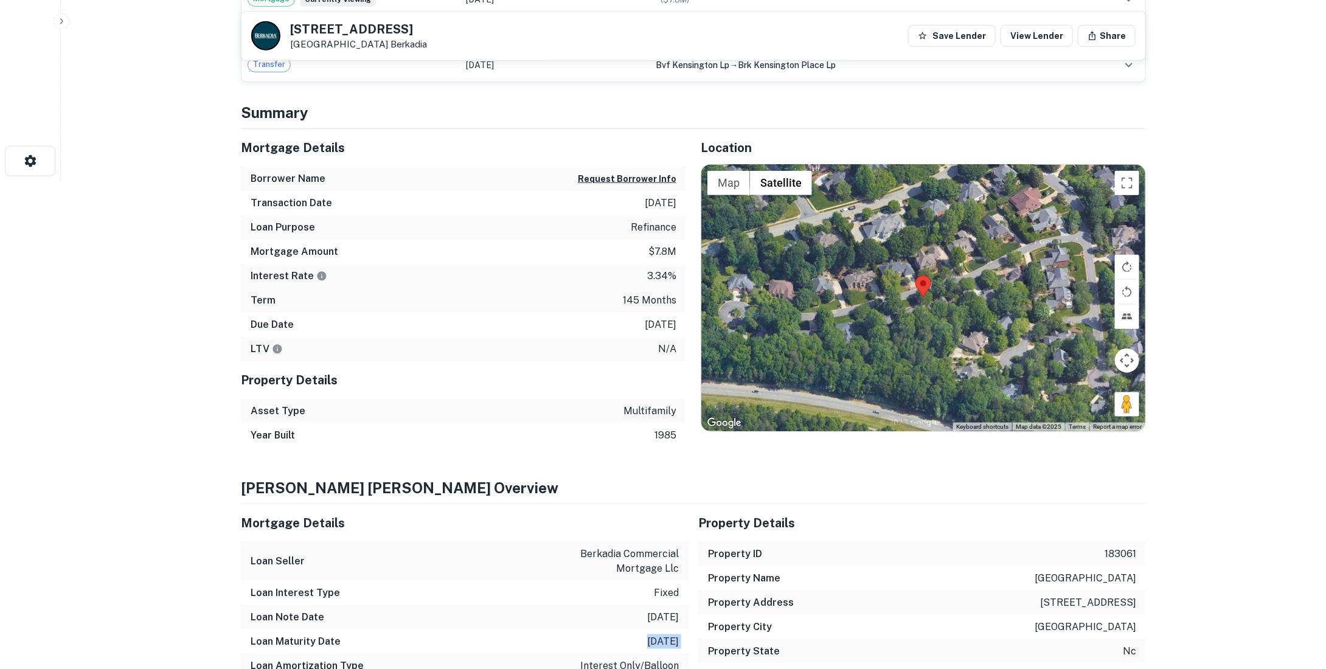
scroll to position [487, 0]
click at [661, 274] on p "3.34%" at bounding box center [661, 277] width 29 height 15
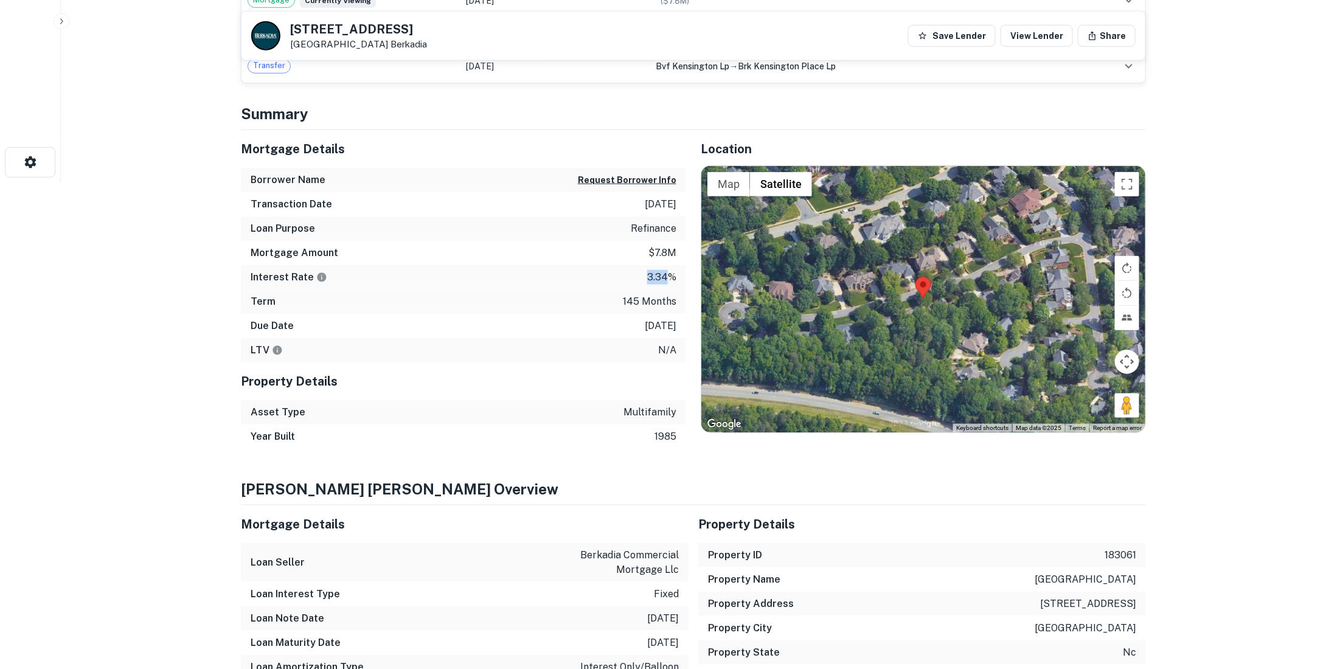
click at [661, 274] on p "3.34%" at bounding box center [661, 277] width 29 height 15
copy p "3.34%"
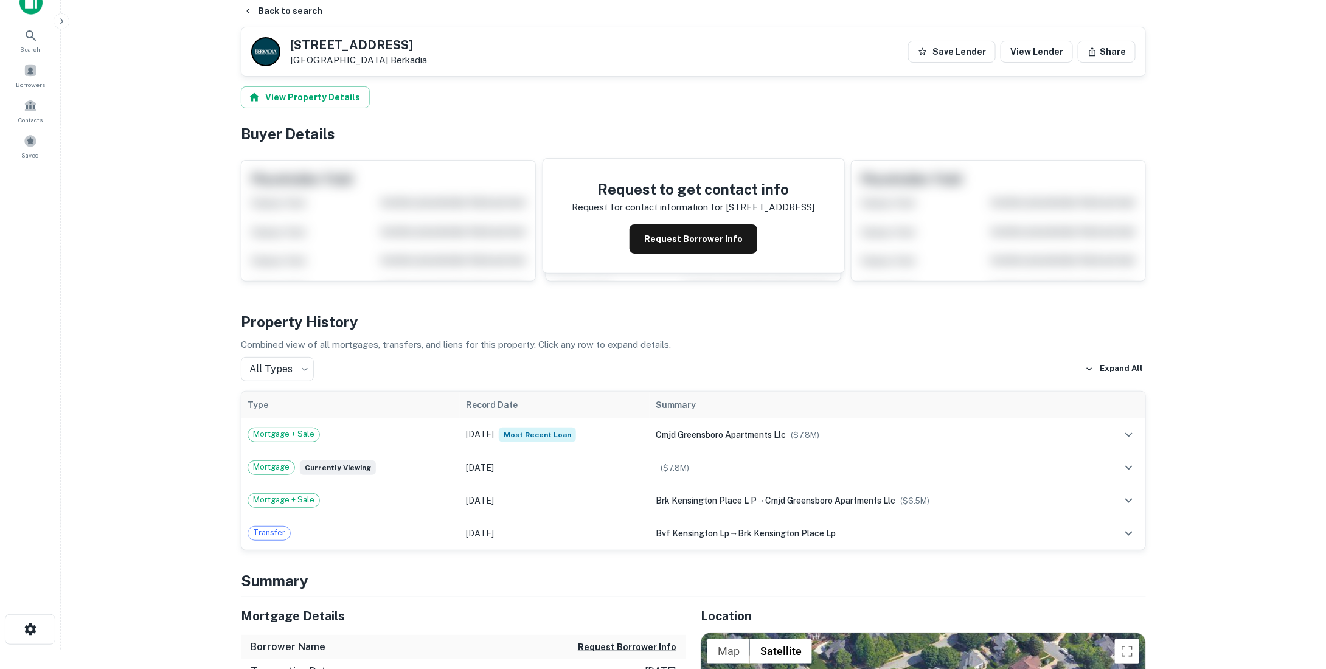
scroll to position [0, 0]
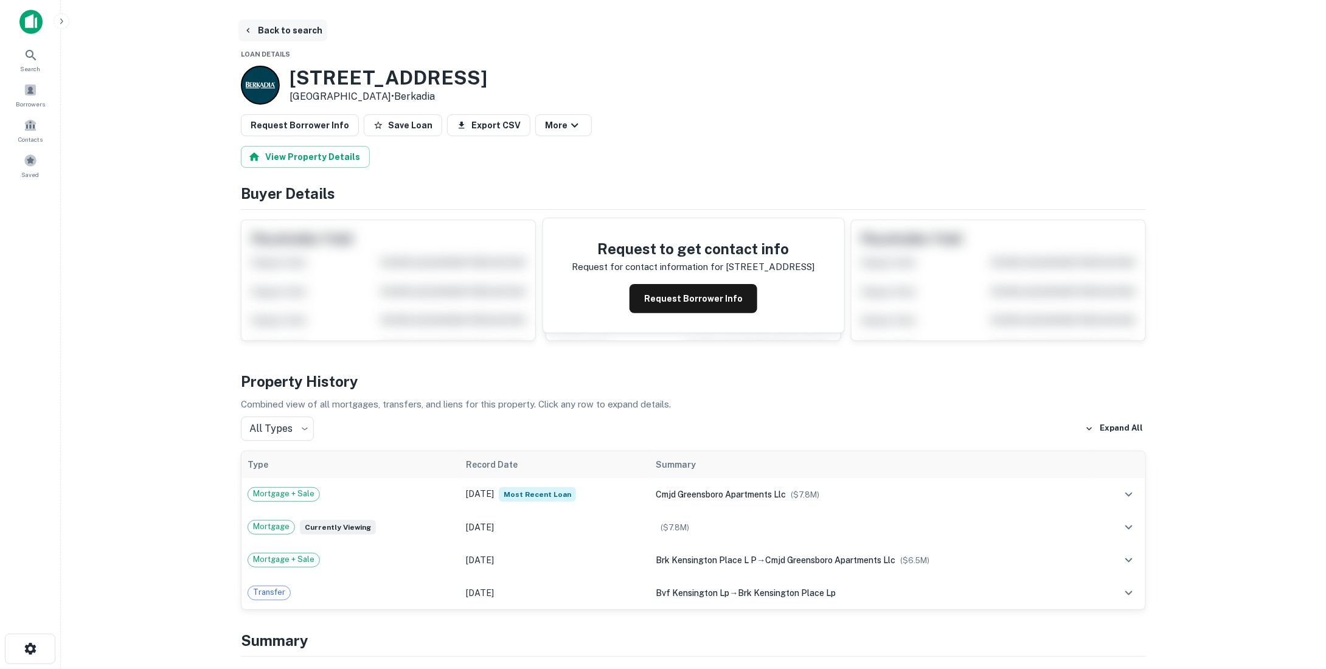
click at [283, 30] on button "Back to search" at bounding box center [282, 30] width 89 height 22
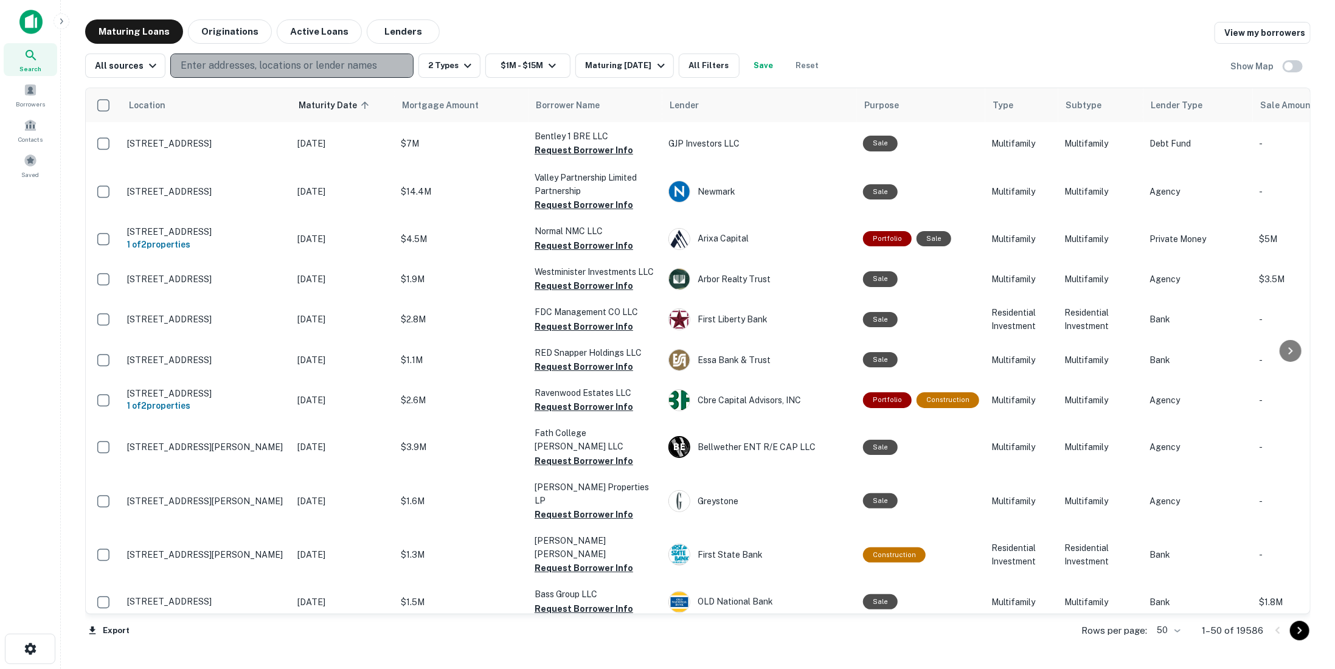
click at [183, 58] on p "Enter addresses, locations or lender names" at bounding box center [279, 65] width 197 height 15
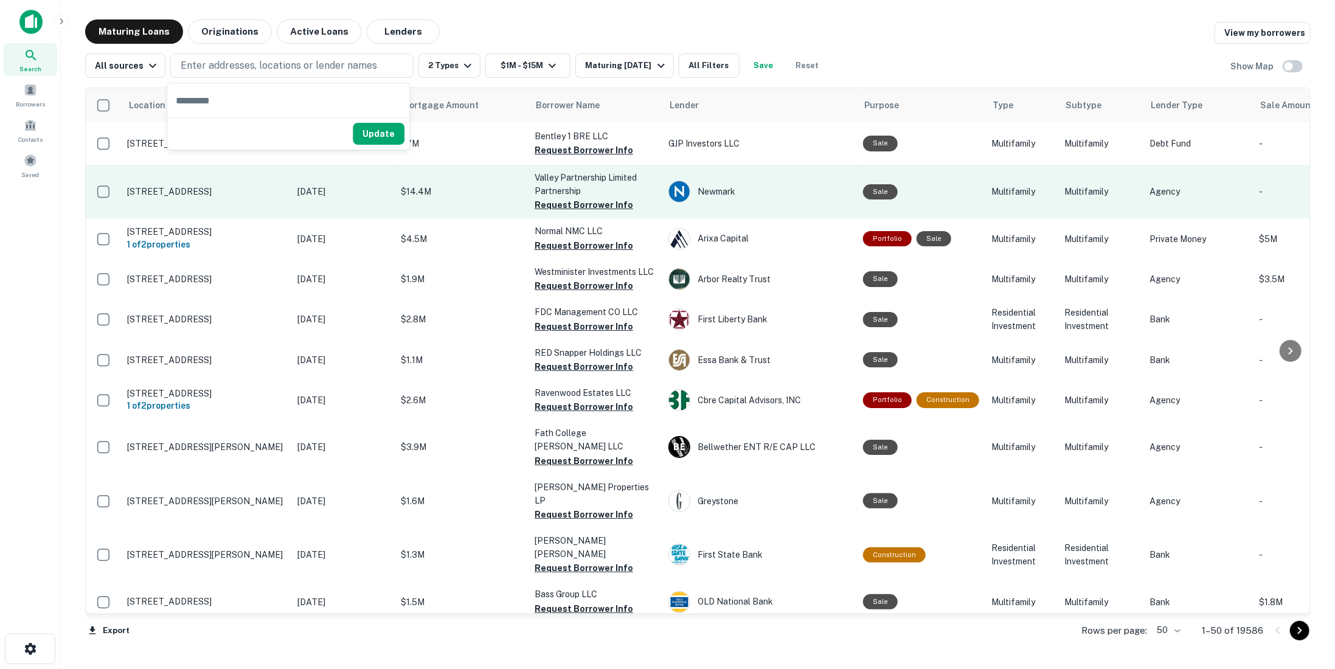
type input "**********"
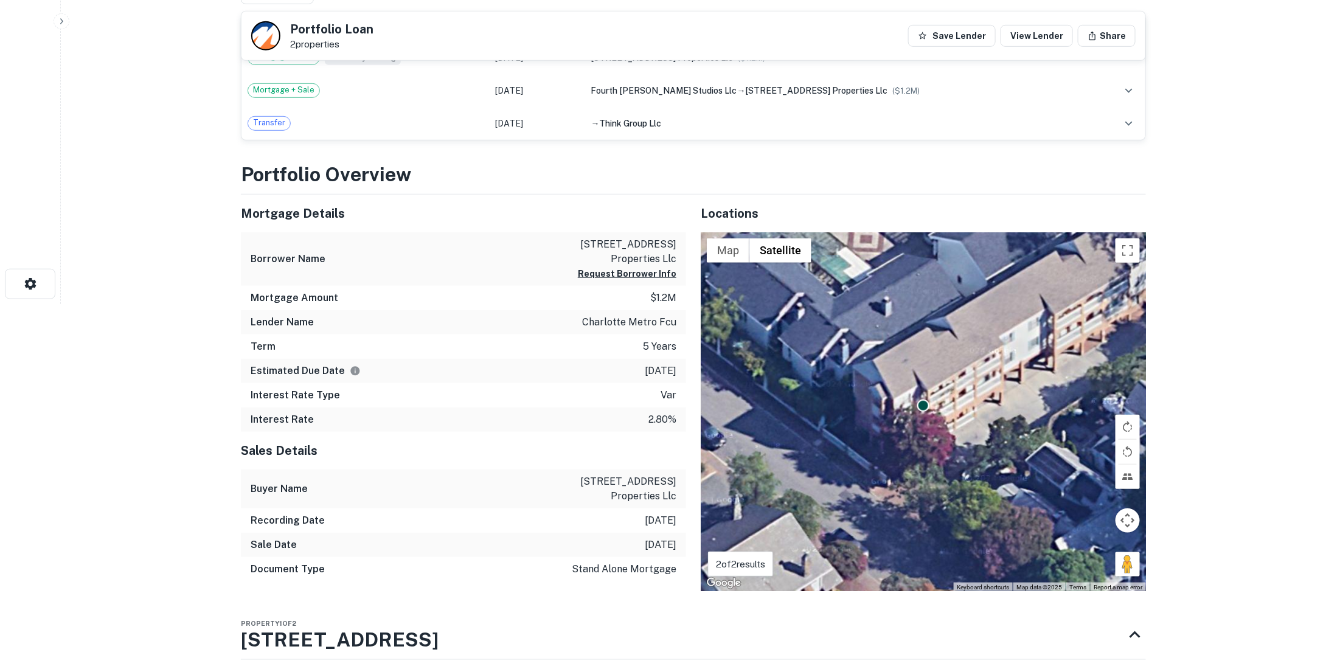
scroll to position [548, 0]
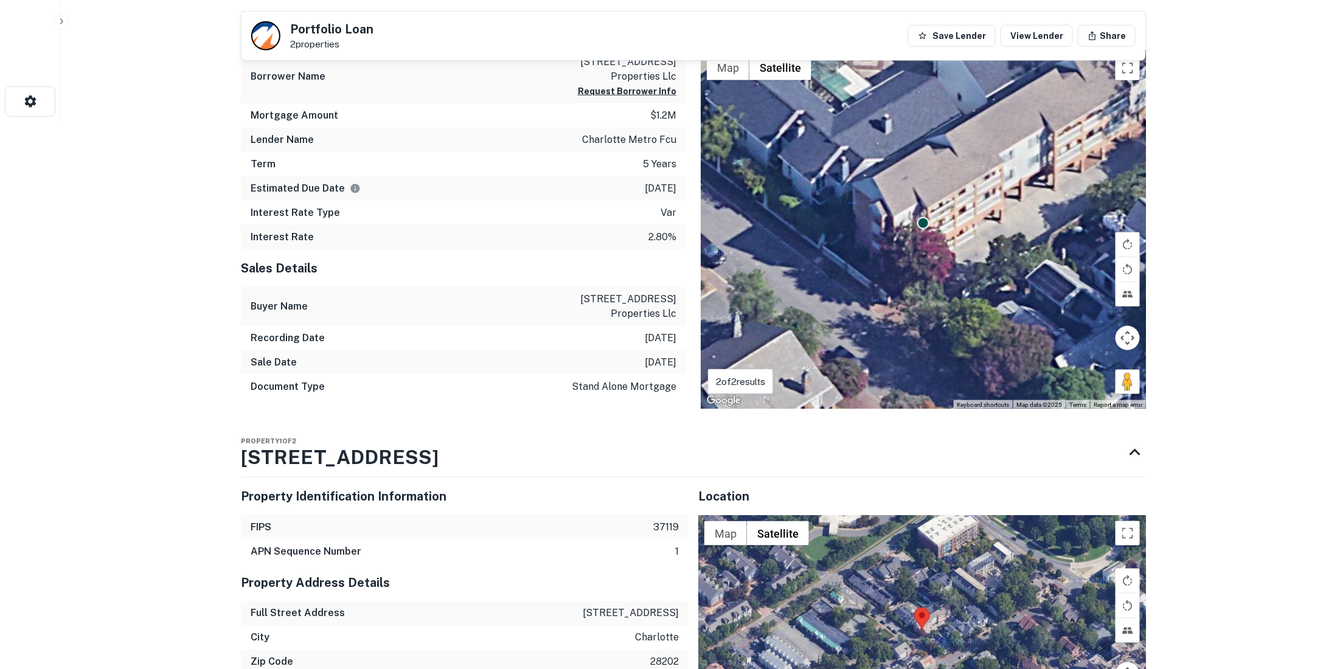
click at [666, 232] on p "2.80%" at bounding box center [663, 237] width 28 height 15
copy p "2.80%"
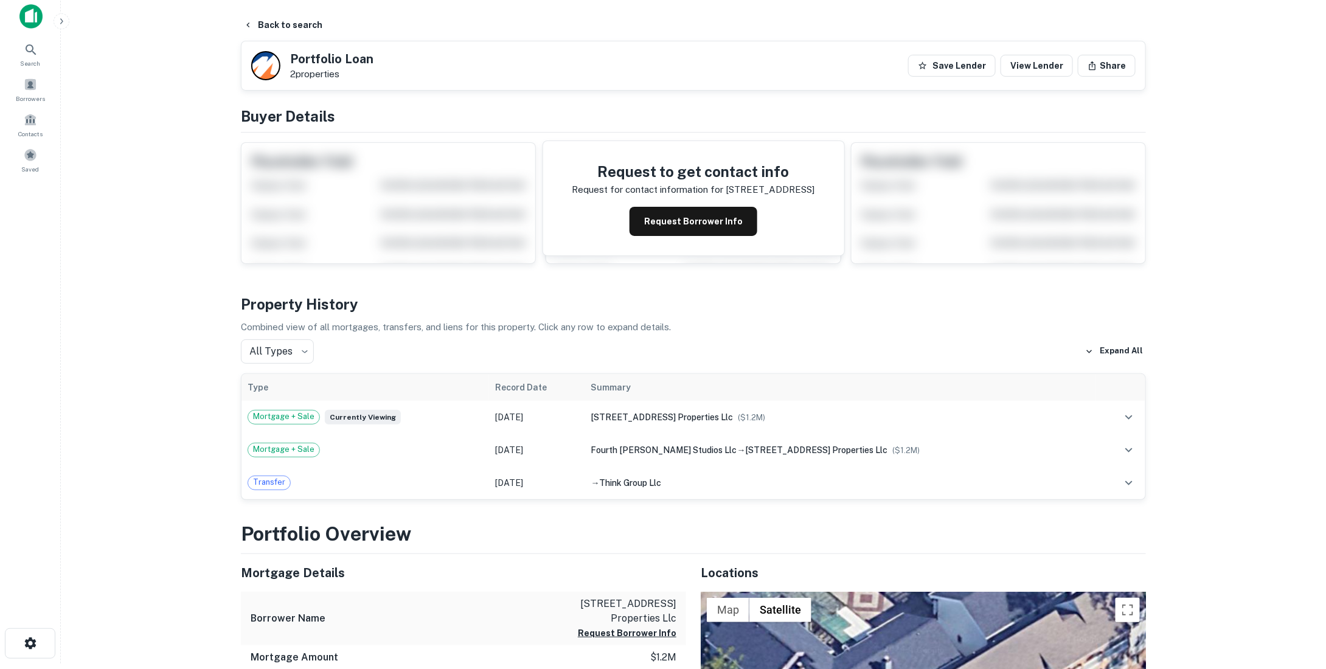
scroll to position [0, 0]
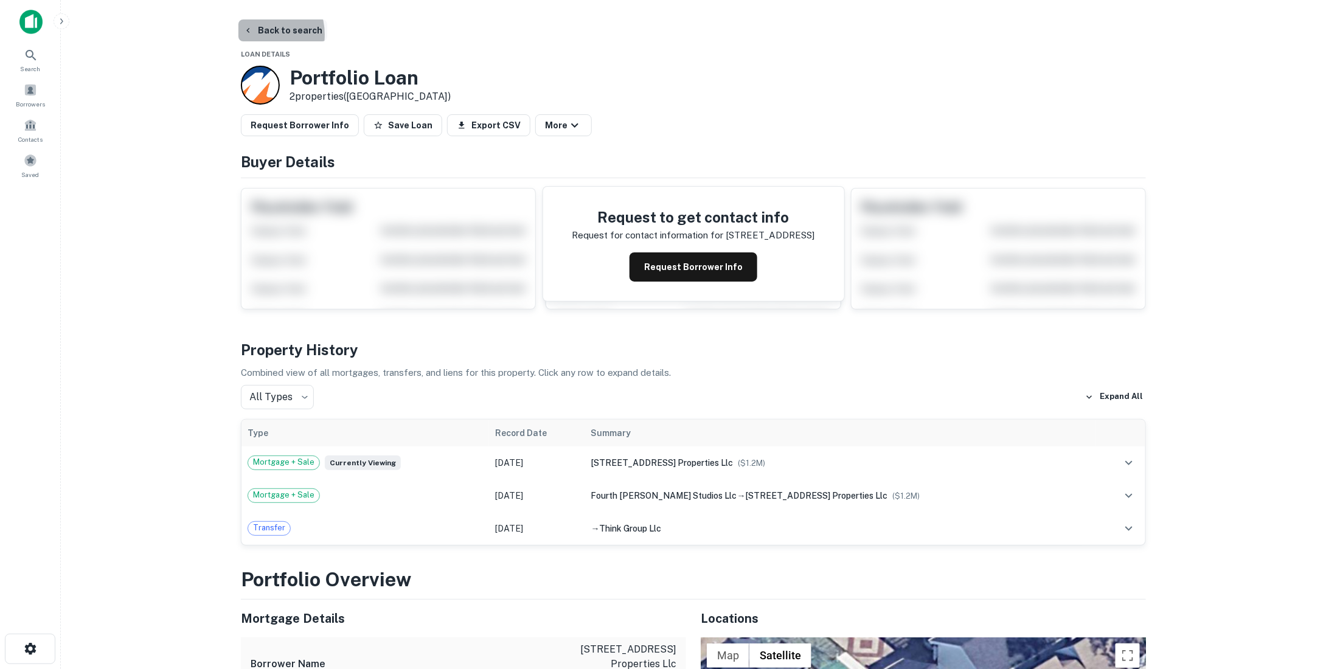
click at [255, 35] on button "Back to search" at bounding box center [282, 30] width 89 height 22
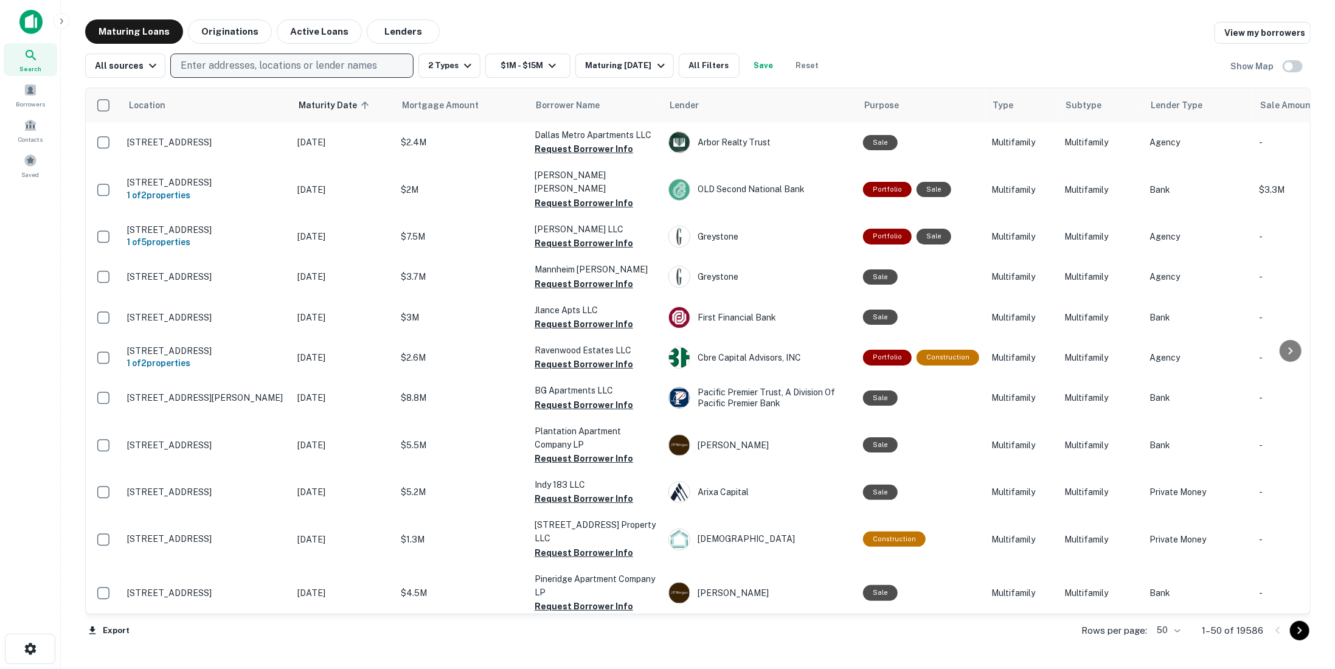
click at [220, 57] on button "Enter addresses, locations or lender names" at bounding box center [291, 66] width 243 height 24
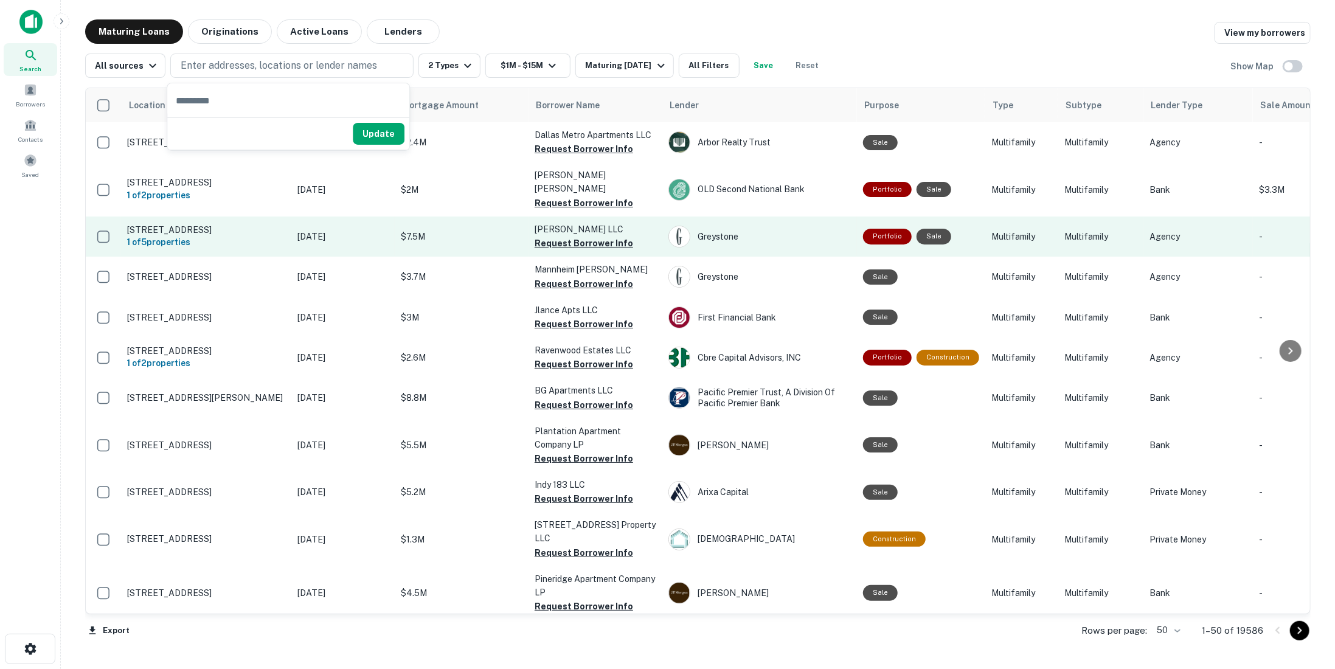
type input "**********"
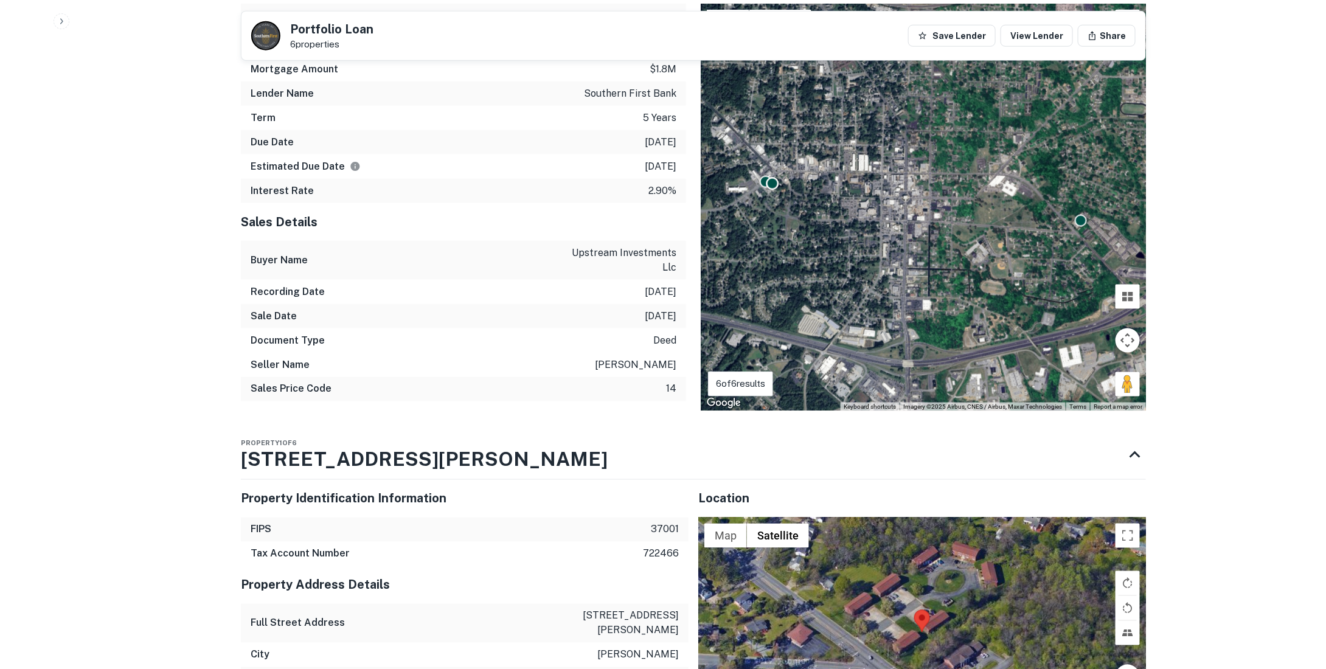
scroll to position [669, 0]
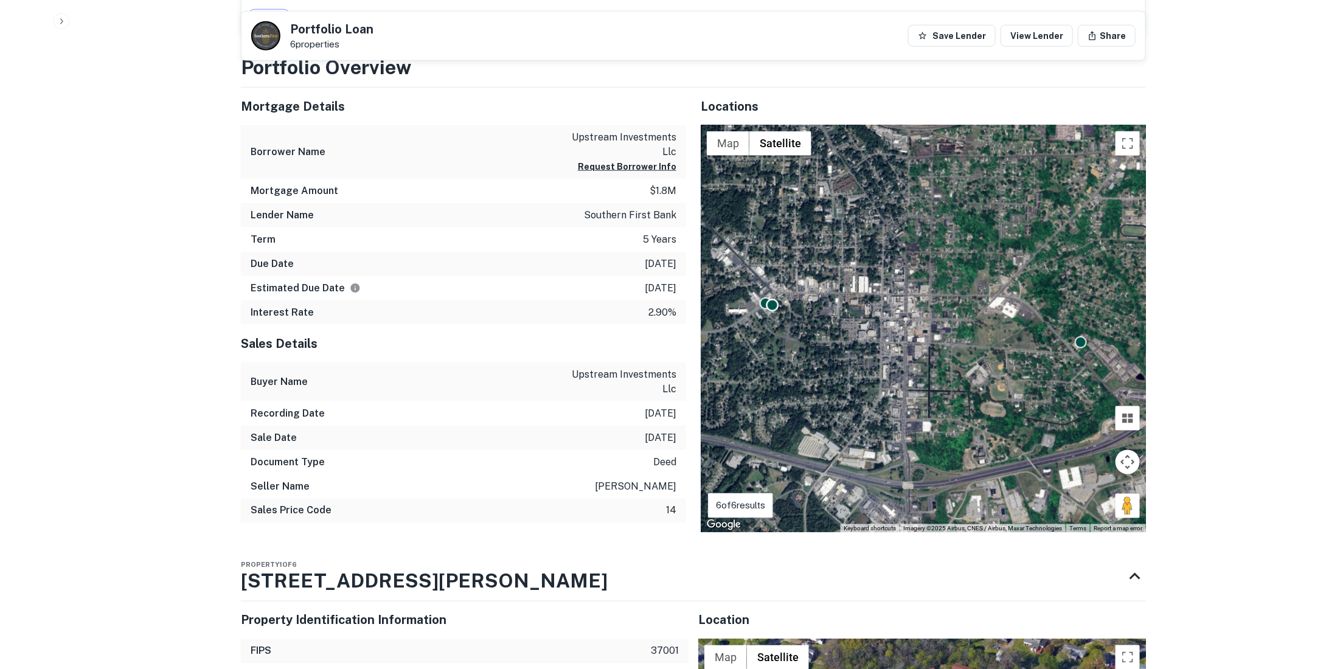
click at [661, 313] on p "2.90%" at bounding box center [663, 312] width 28 height 15
copy p "2.90%"
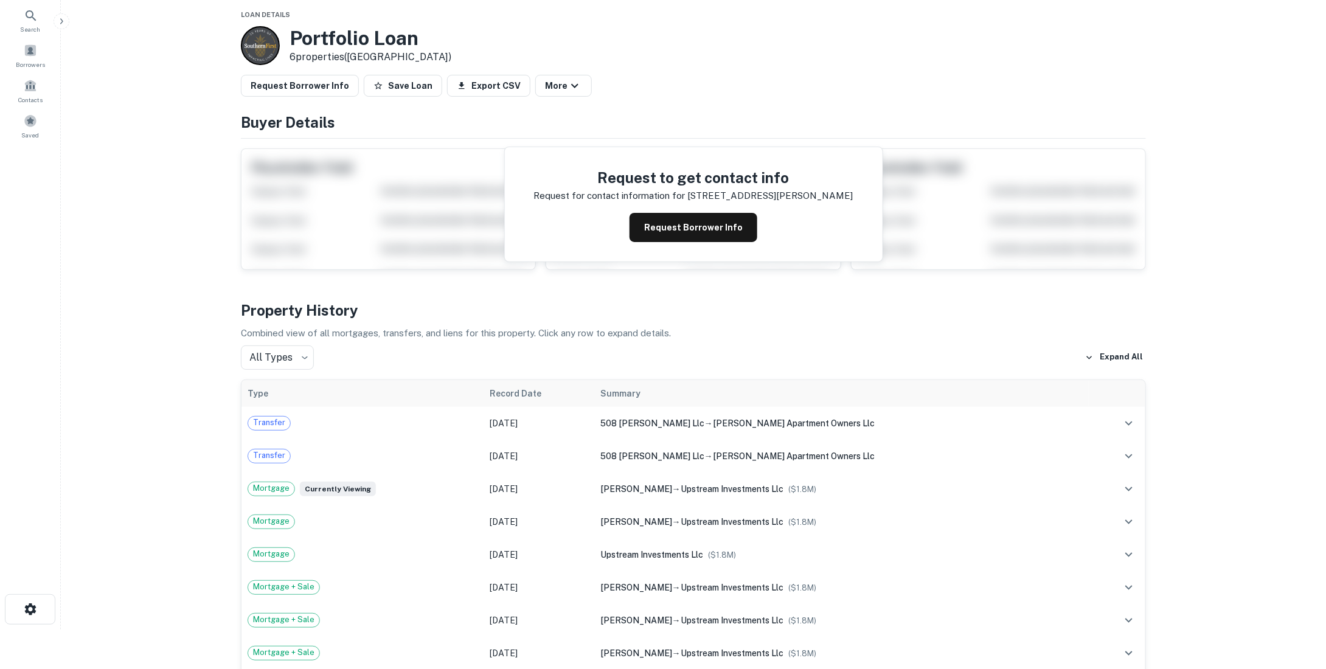
scroll to position [0, 0]
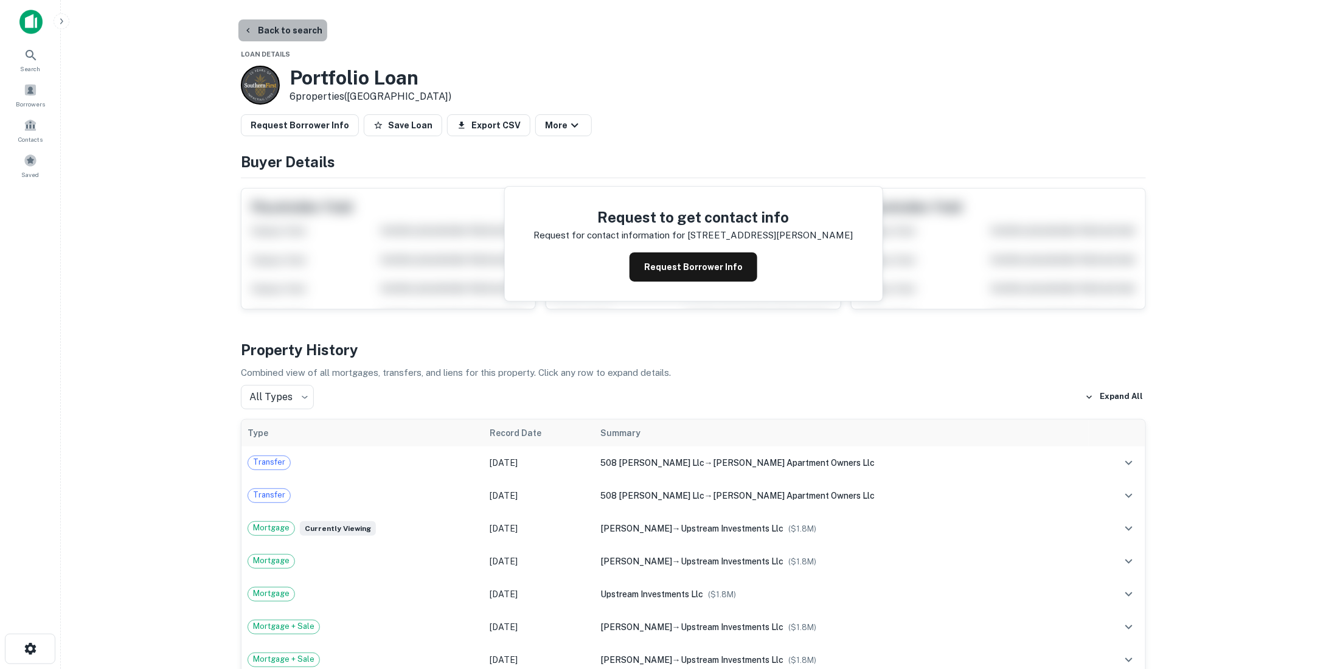
click at [306, 29] on button "Back to search" at bounding box center [282, 30] width 89 height 22
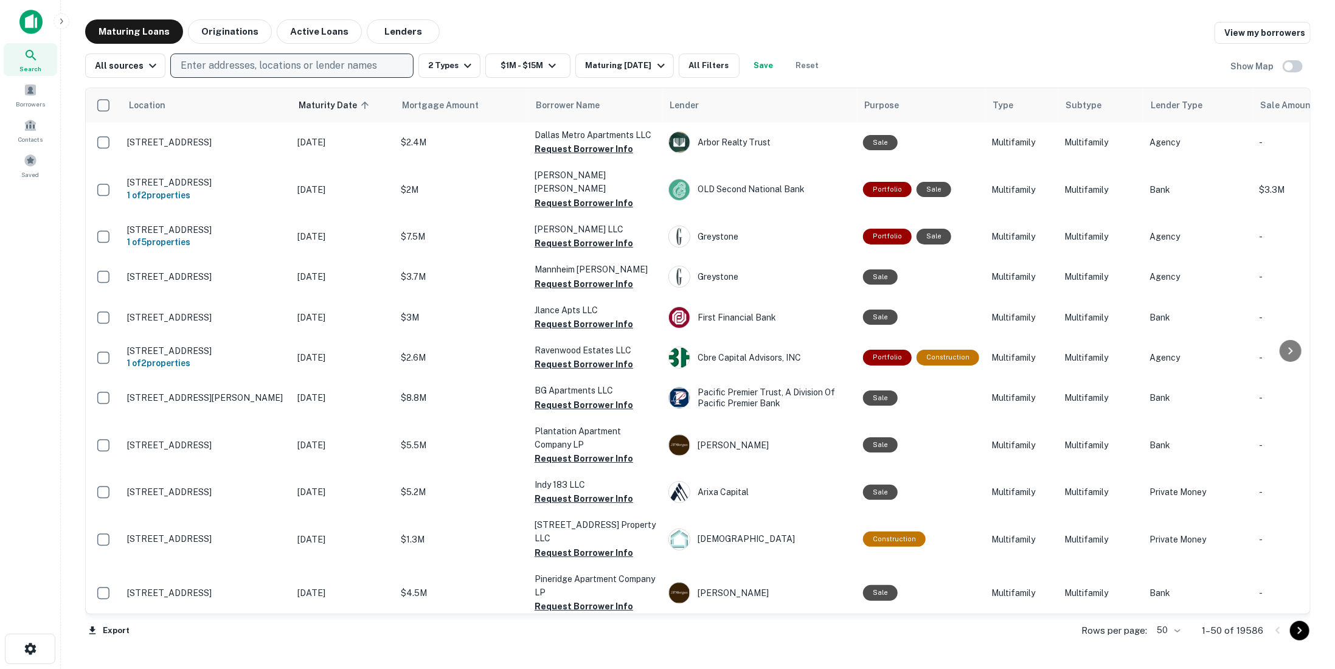
click at [358, 64] on p "Enter addresses, locations or lender names" at bounding box center [279, 65] width 197 height 15
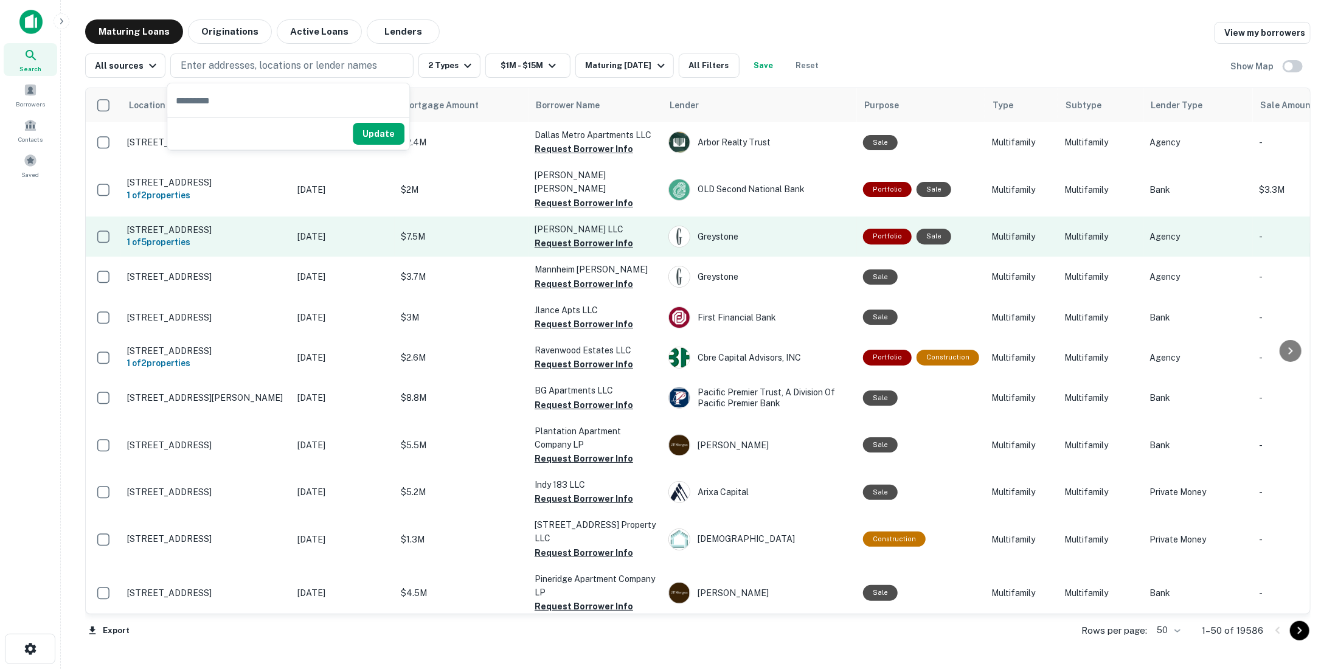
type input "**********"
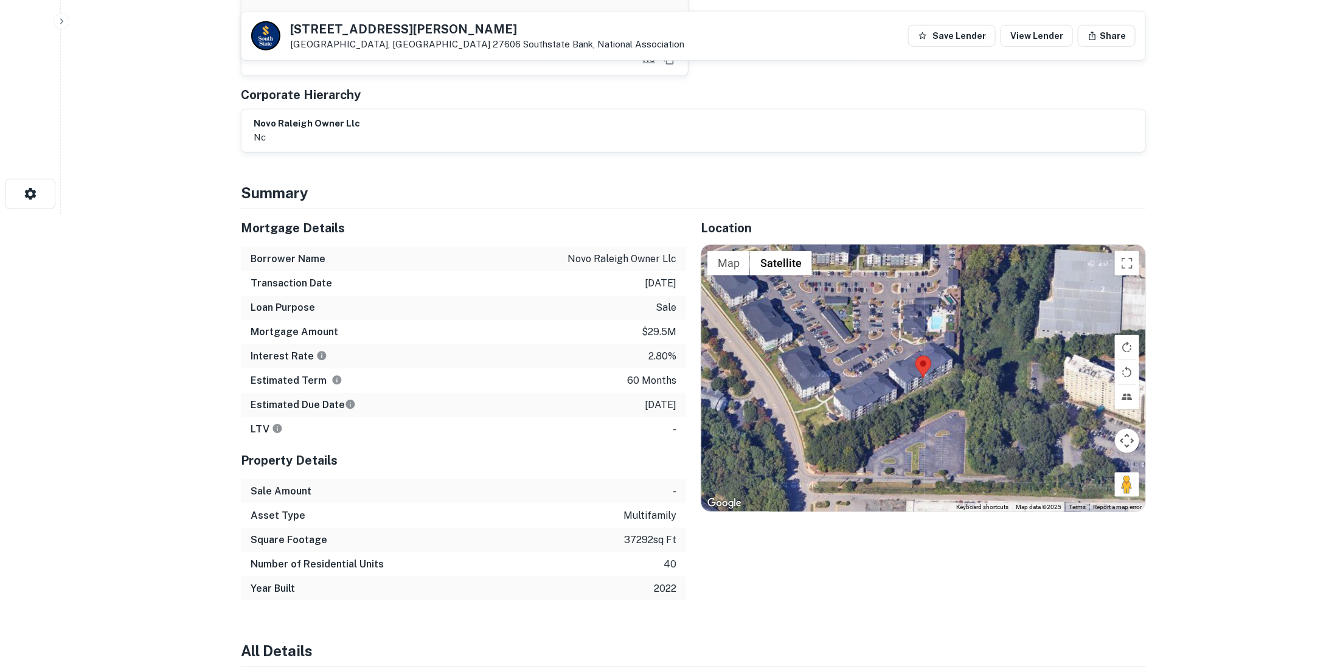
scroll to position [487, 0]
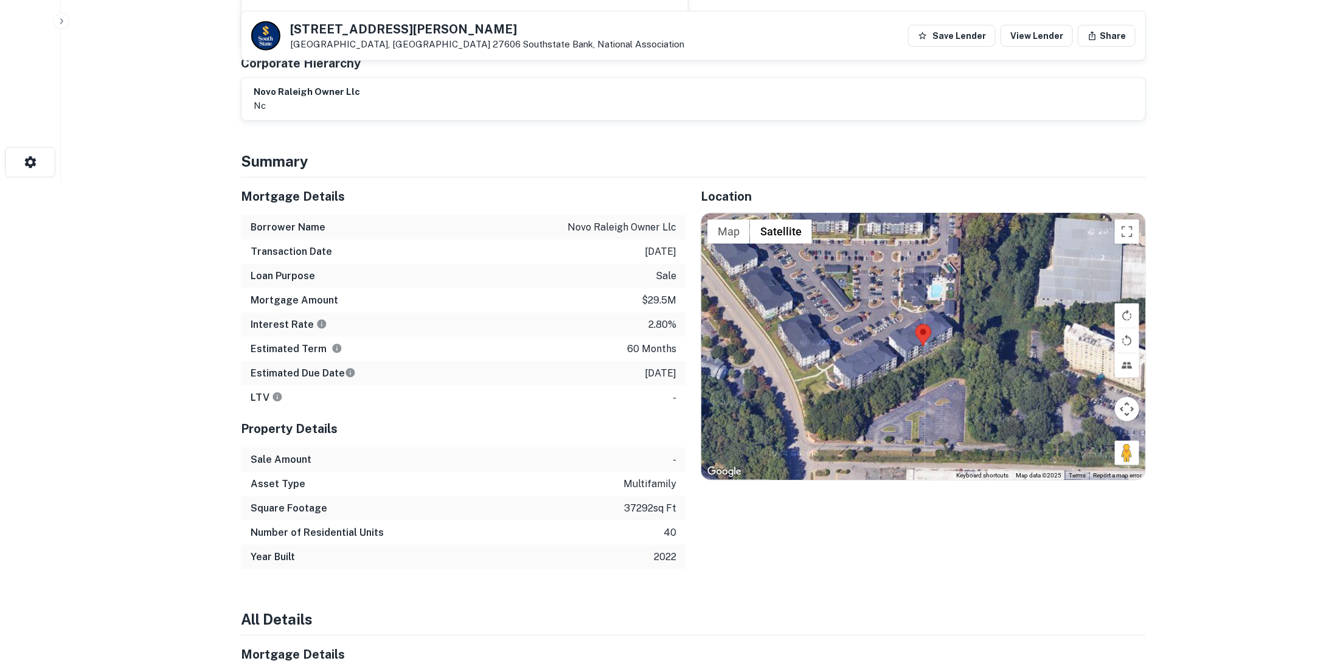
click at [661, 318] on p "2.80%" at bounding box center [663, 325] width 28 height 15
copy p "2.80%"
click at [670, 269] on p "sale" at bounding box center [666, 276] width 21 height 15
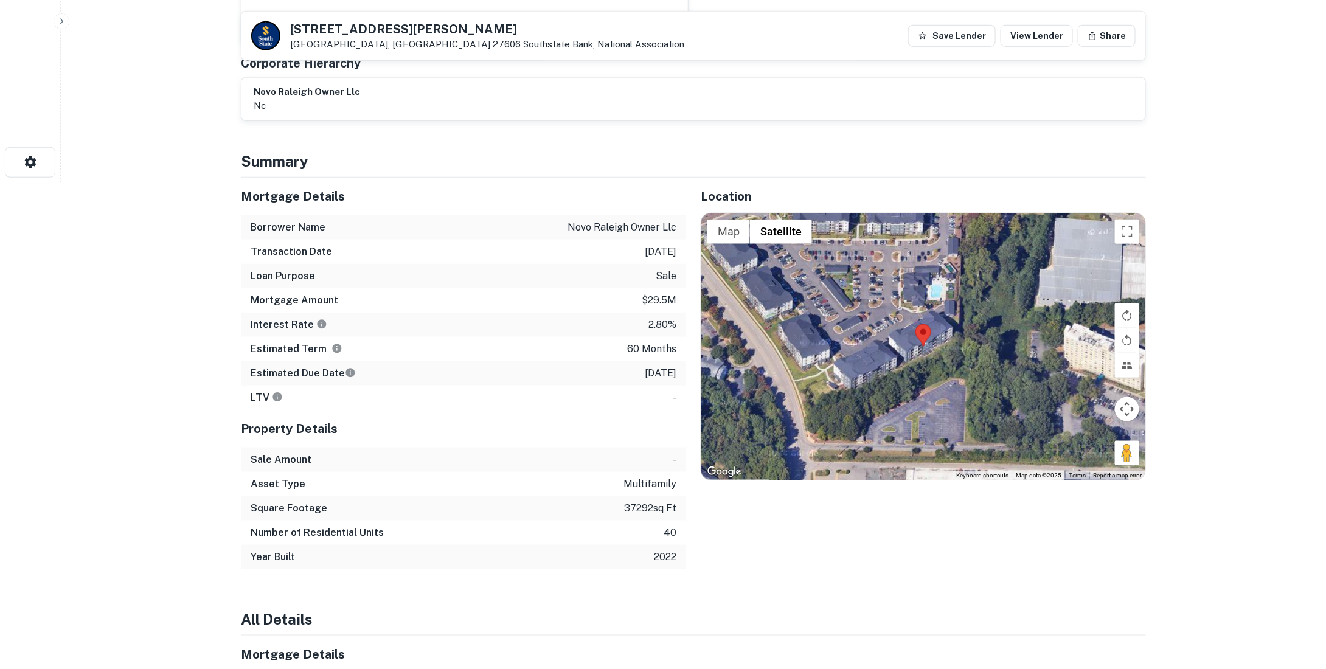
click at [665, 318] on p "2.80%" at bounding box center [663, 325] width 28 height 15
click at [664, 318] on p "2.80%" at bounding box center [663, 325] width 28 height 15
copy p "2.80%"
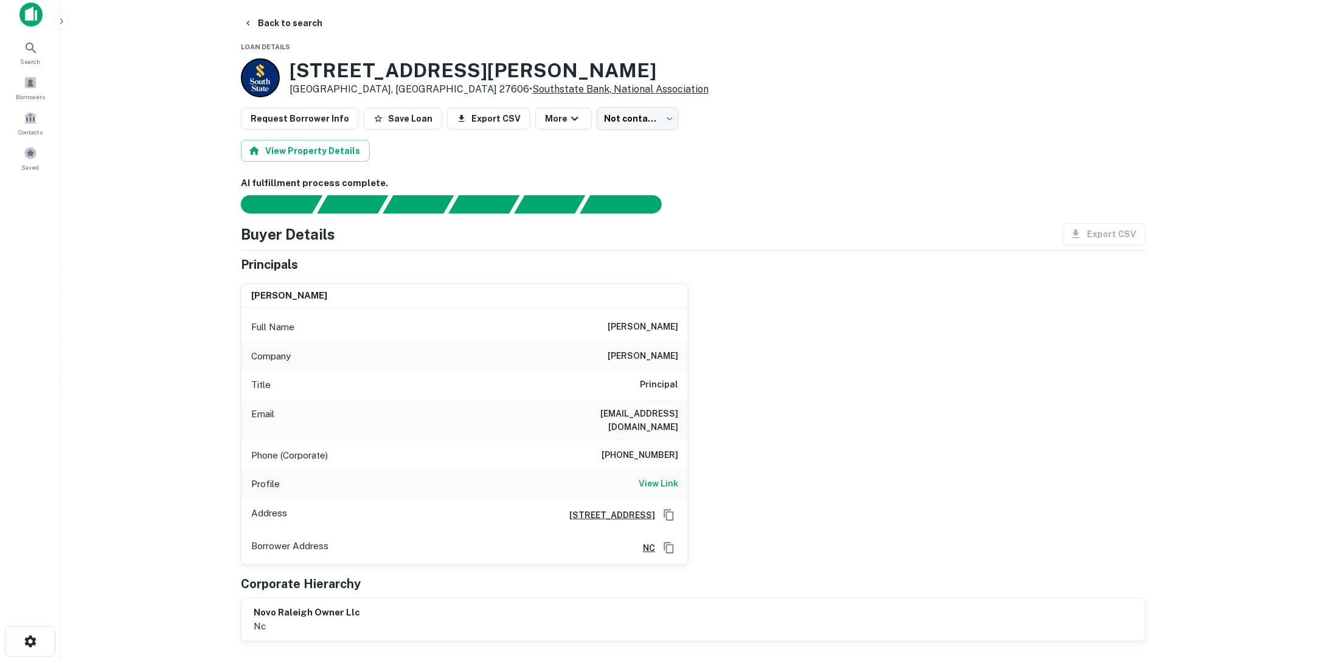
scroll to position [0, 0]
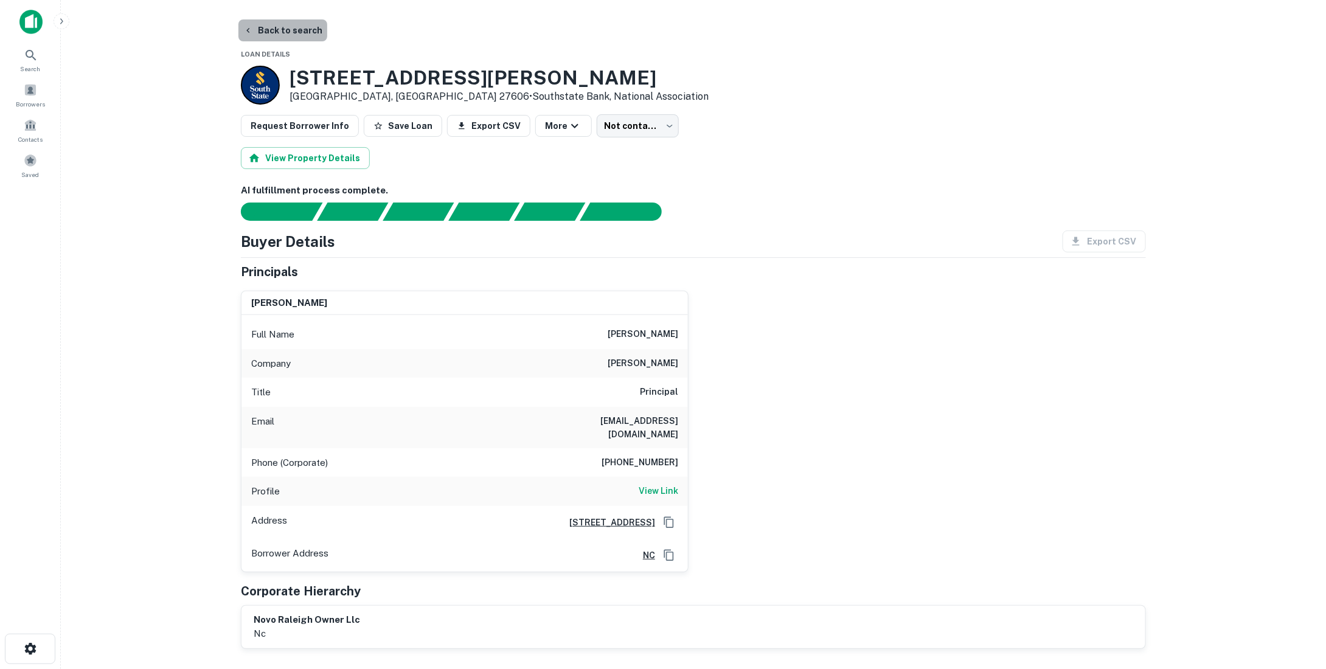
click at [291, 27] on button "Back to search" at bounding box center [282, 30] width 89 height 22
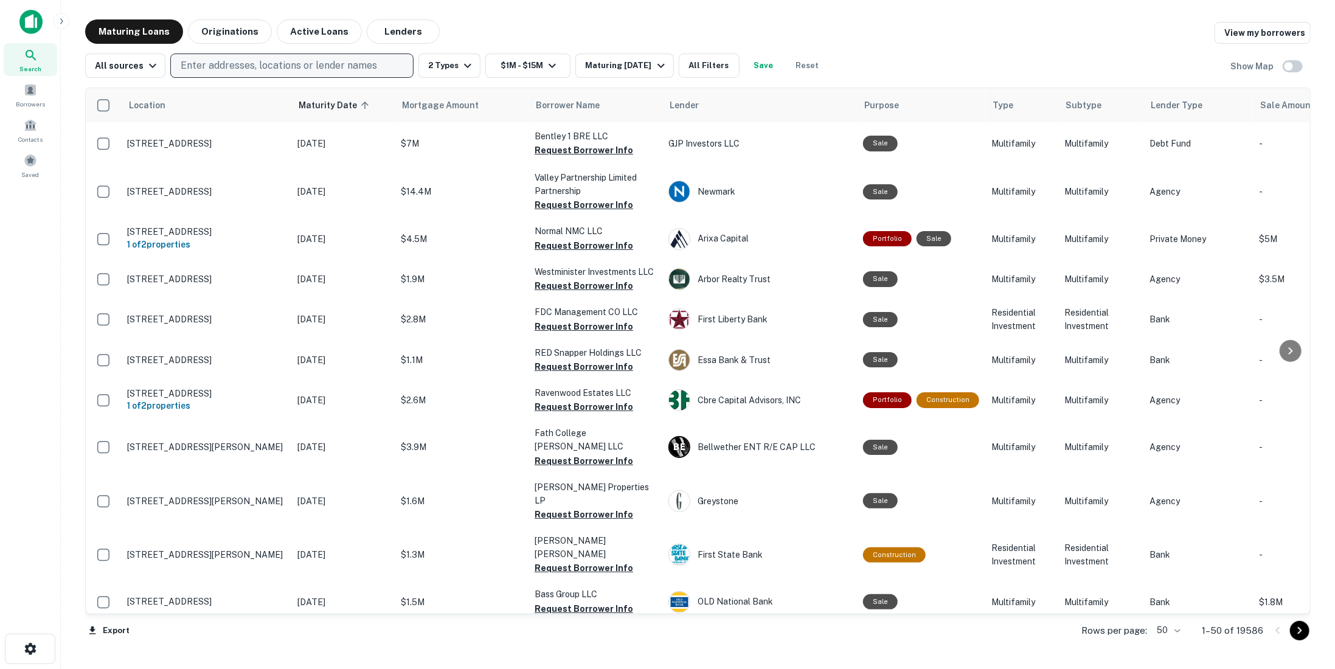
click at [335, 70] on p "Enter addresses, locations or lender names" at bounding box center [279, 65] width 197 height 15
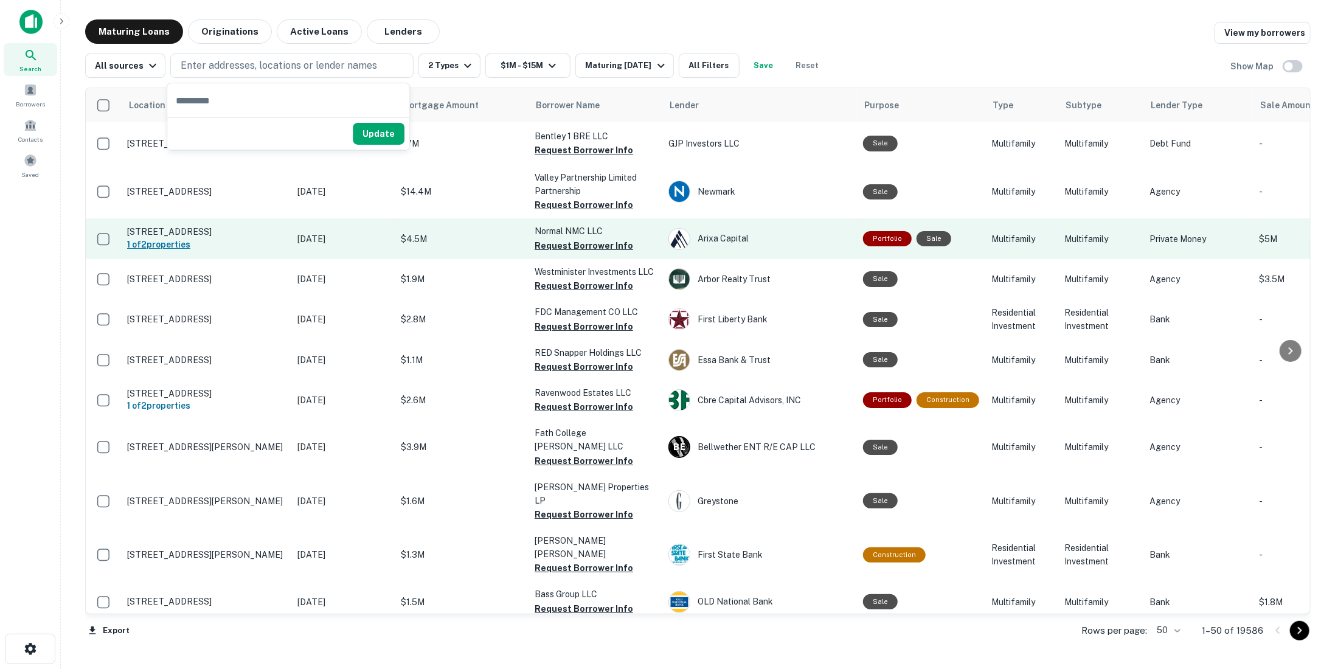
type input "**********"
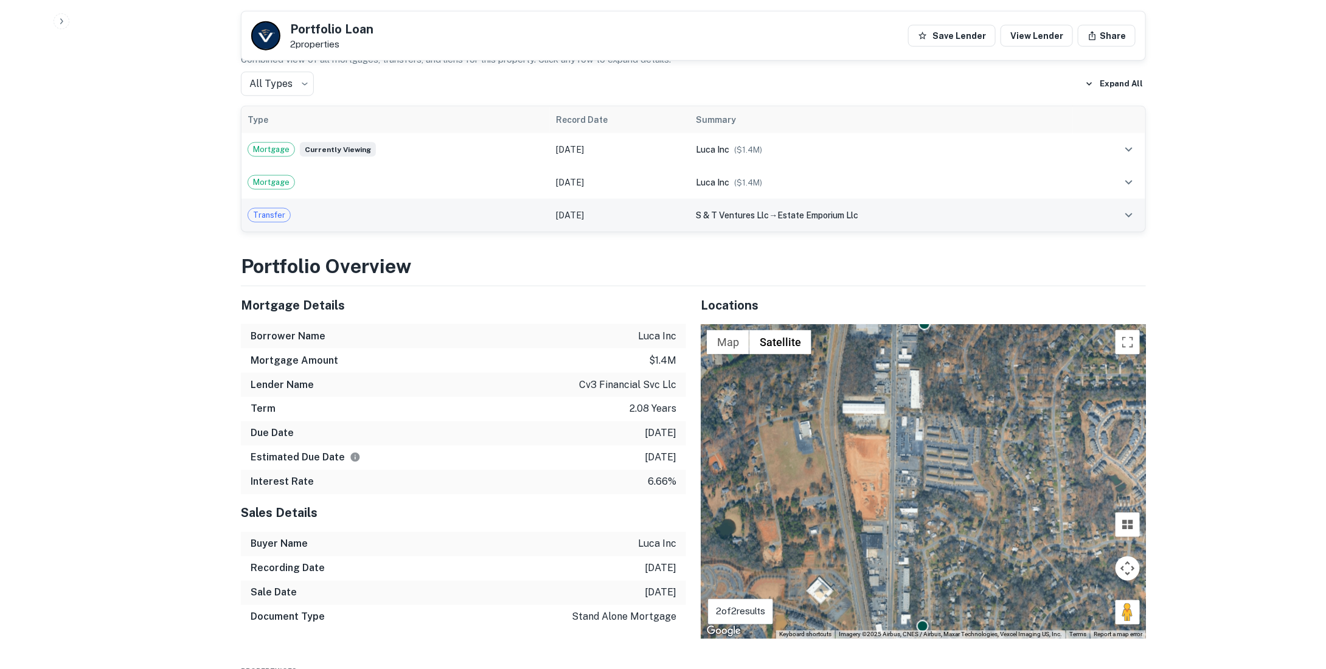
scroll to position [791, 0]
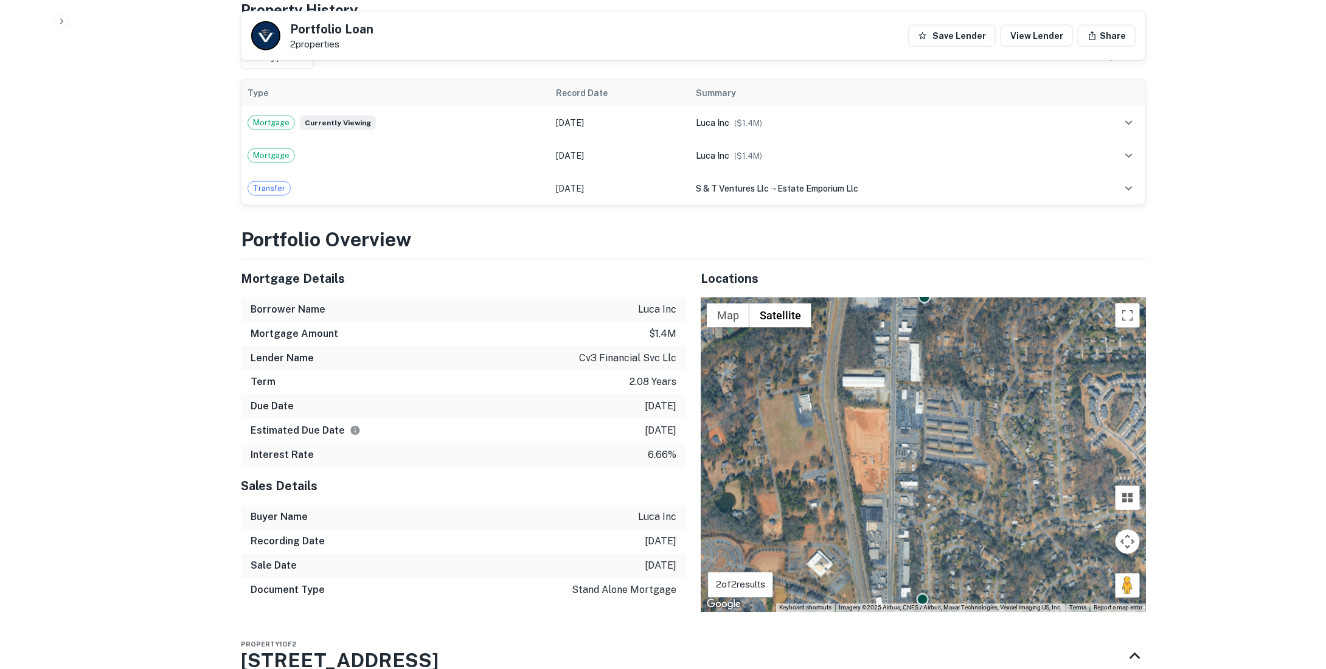
click at [655, 448] on p "6.66%" at bounding box center [662, 455] width 29 height 15
copy p "6.66%"
drag, startPoint x: 632, startPoint y: 423, endPoint x: 661, endPoint y: 419, distance: 29.5
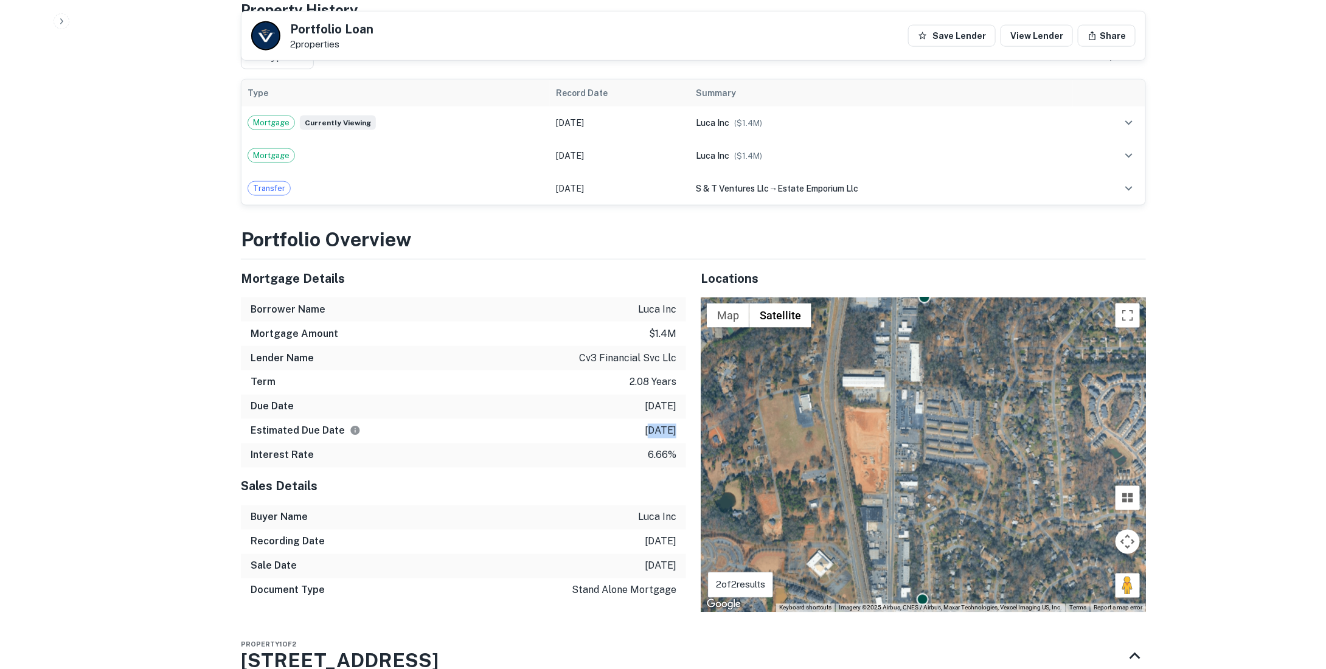
click at [661, 419] on div "Estimated Due Date [DATE]" at bounding box center [463, 431] width 445 height 24
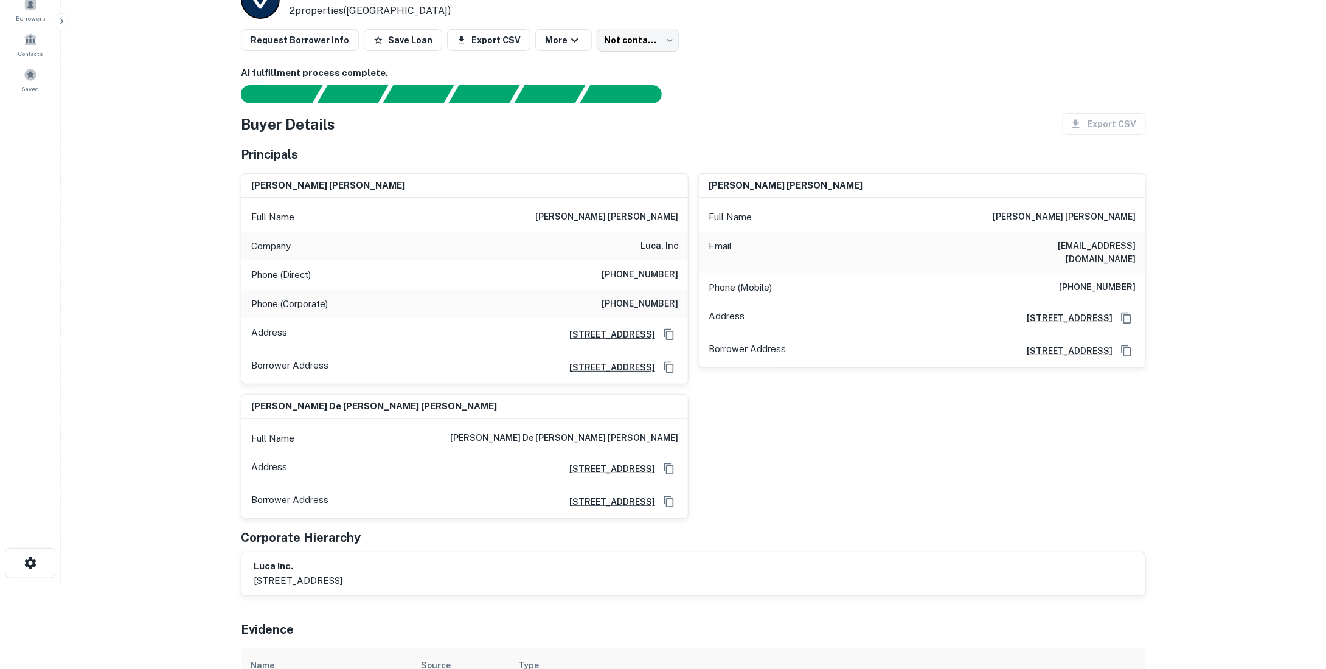
scroll to position [0, 0]
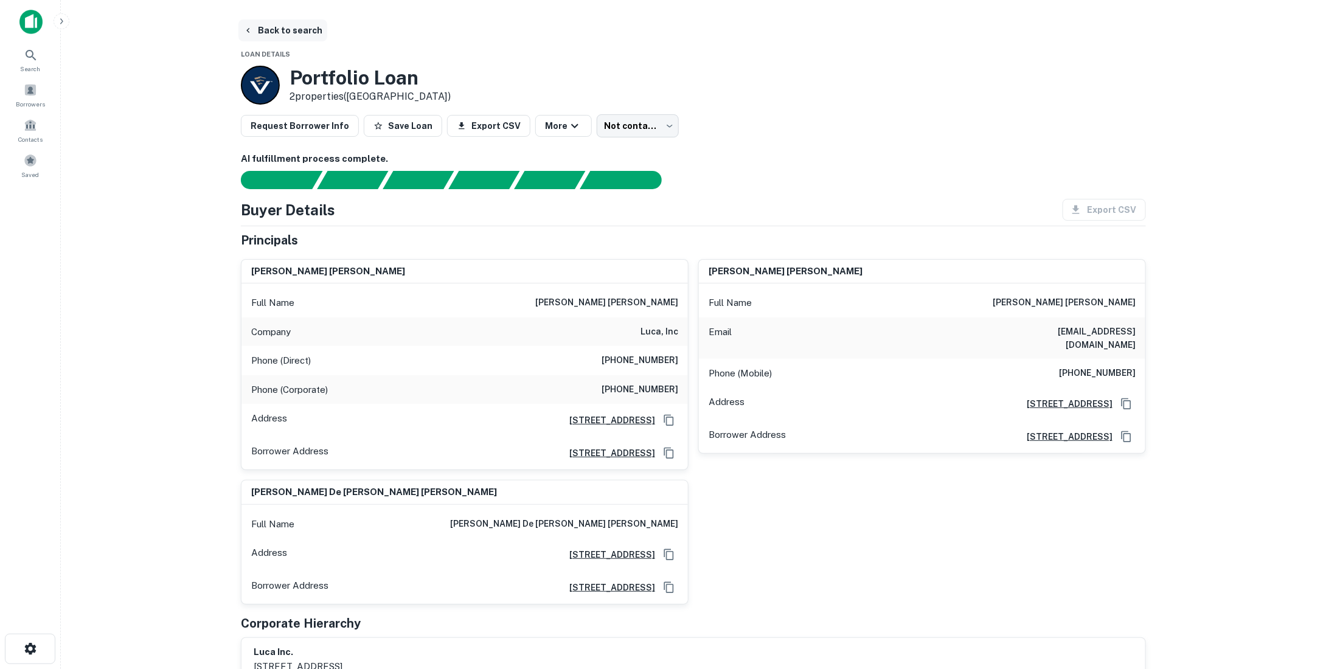
click at [302, 26] on button "Back to search" at bounding box center [282, 30] width 89 height 22
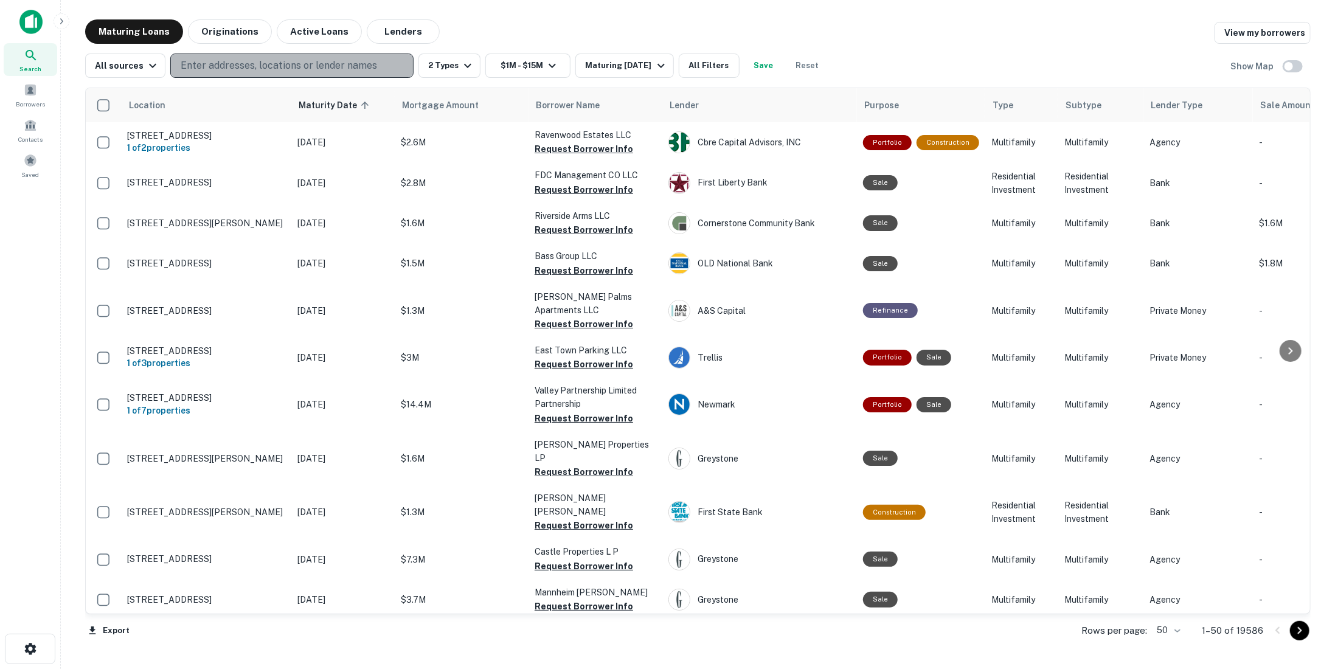
click at [343, 69] on p "Enter addresses, locations or lender names" at bounding box center [279, 65] width 197 height 15
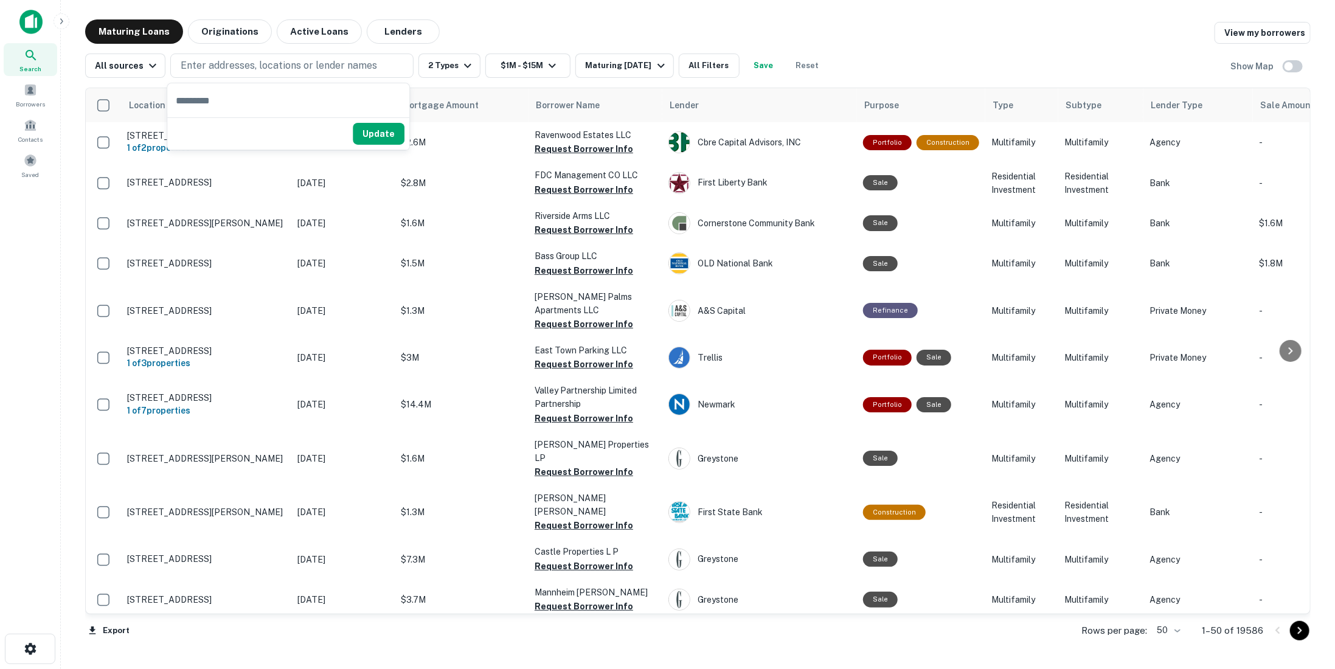
drag, startPoint x: 232, startPoint y: 106, endPoint x: 207, endPoint y: 97, distance: 26.6
paste input "**********"
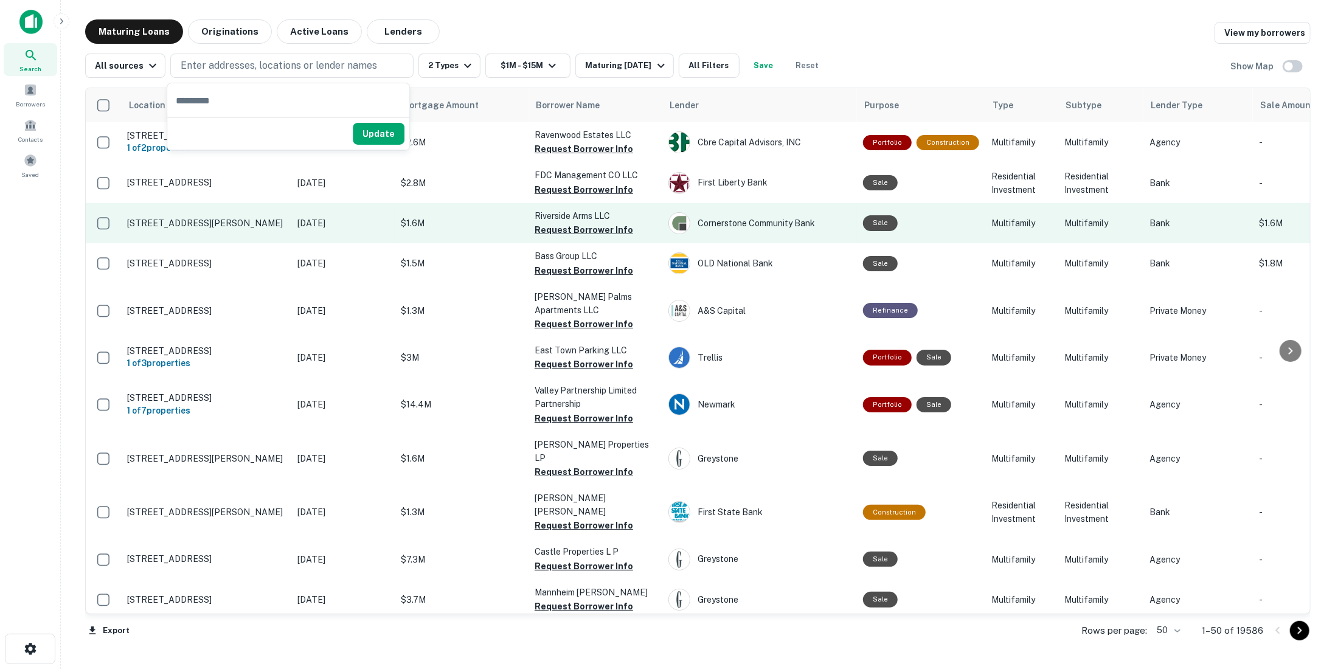
type input "**********"
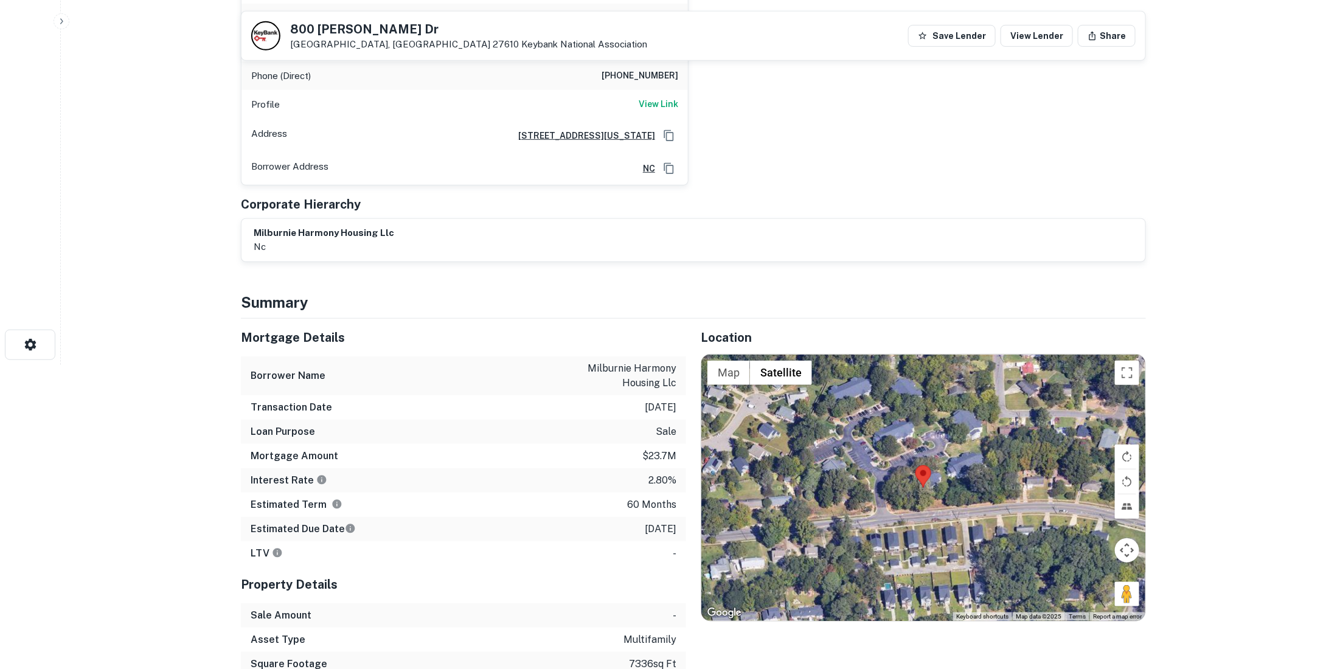
scroll to position [608, 0]
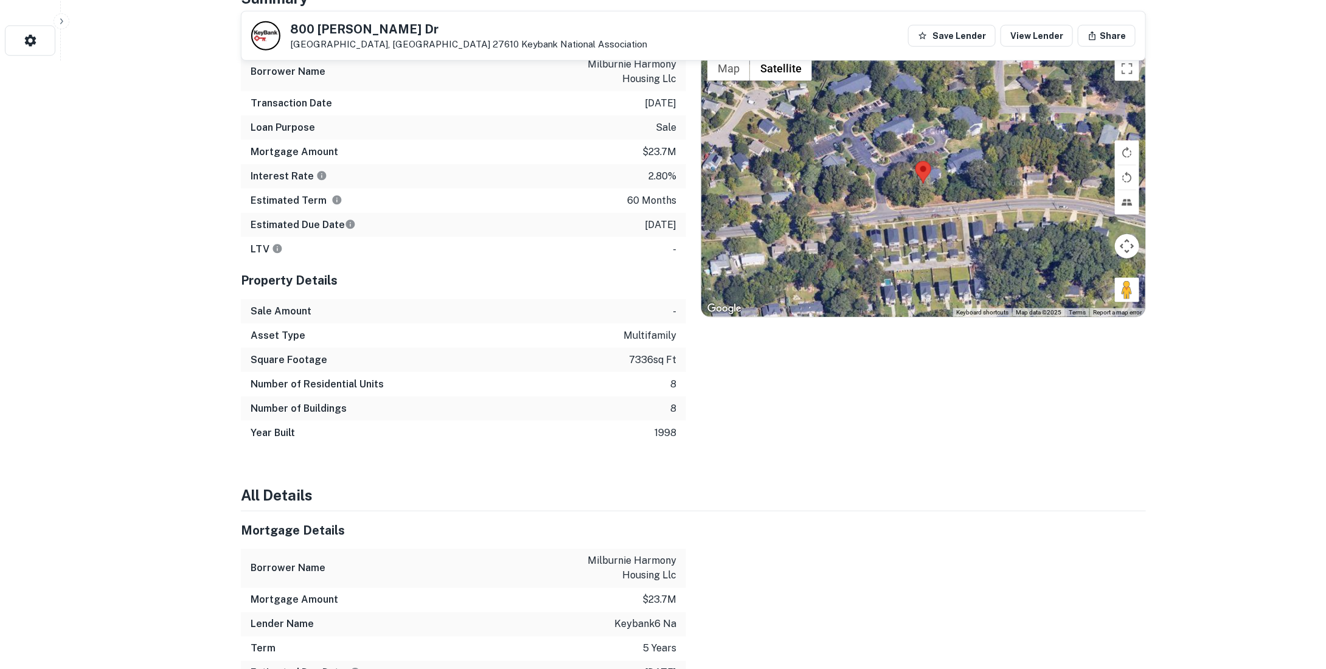
click at [650, 172] on p "2.80%" at bounding box center [663, 176] width 28 height 15
click at [650, 174] on p "2.80%" at bounding box center [663, 176] width 28 height 15
drag, startPoint x: 650, startPoint y: 174, endPoint x: 642, endPoint y: 169, distance: 9.1
click at [642, 169] on div "Interest Rate 2.80%" at bounding box center [463, 176] width 445 height 24
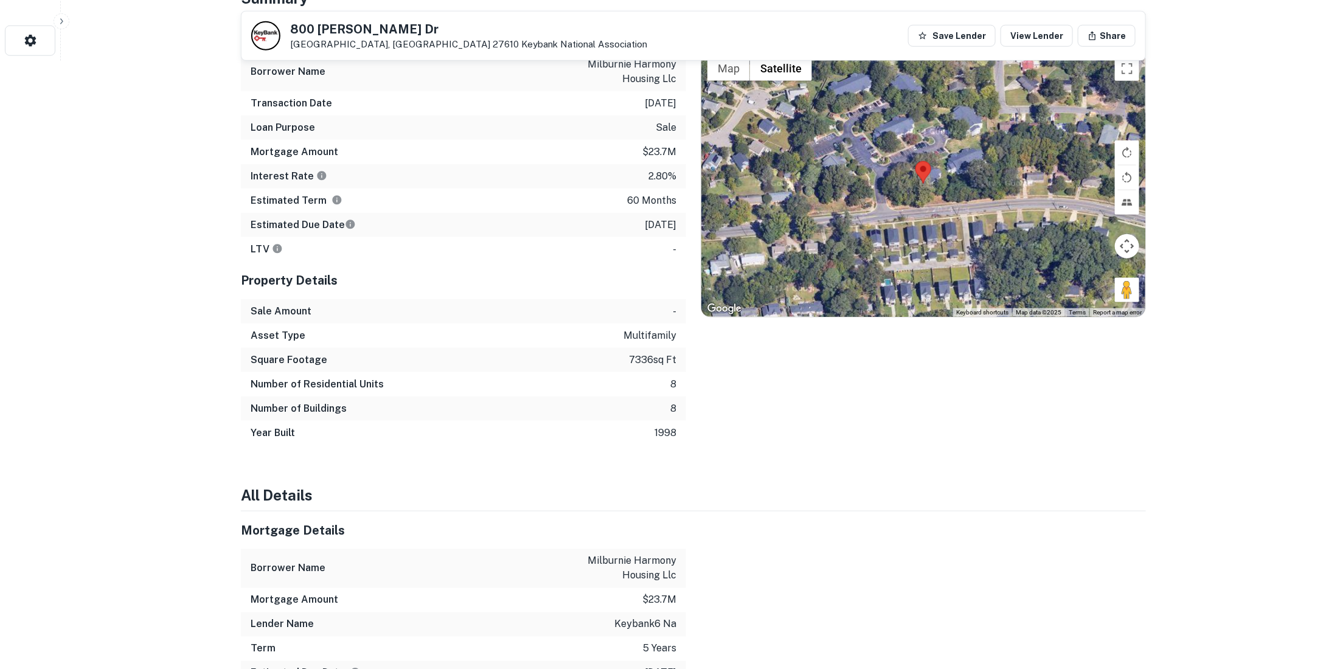
click at [661, 176] on p "2.80%" at bounding box center [663, 176] width 28 height 15
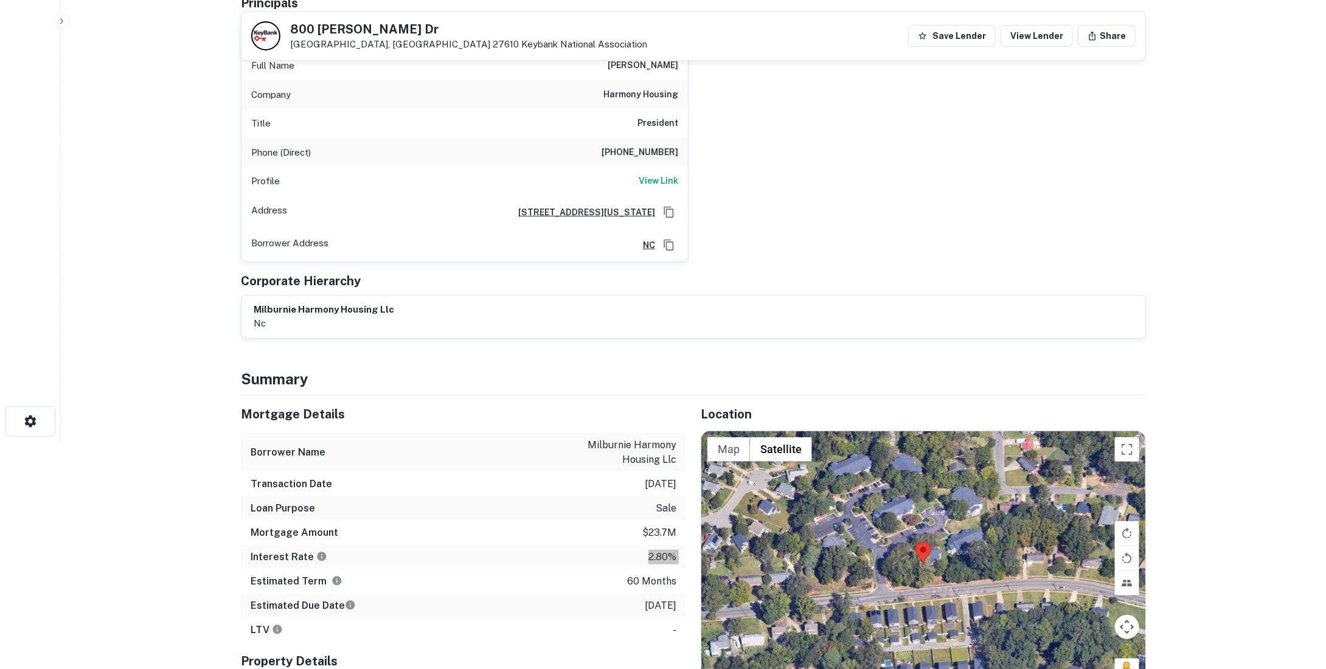
scroll to position [0, 0]
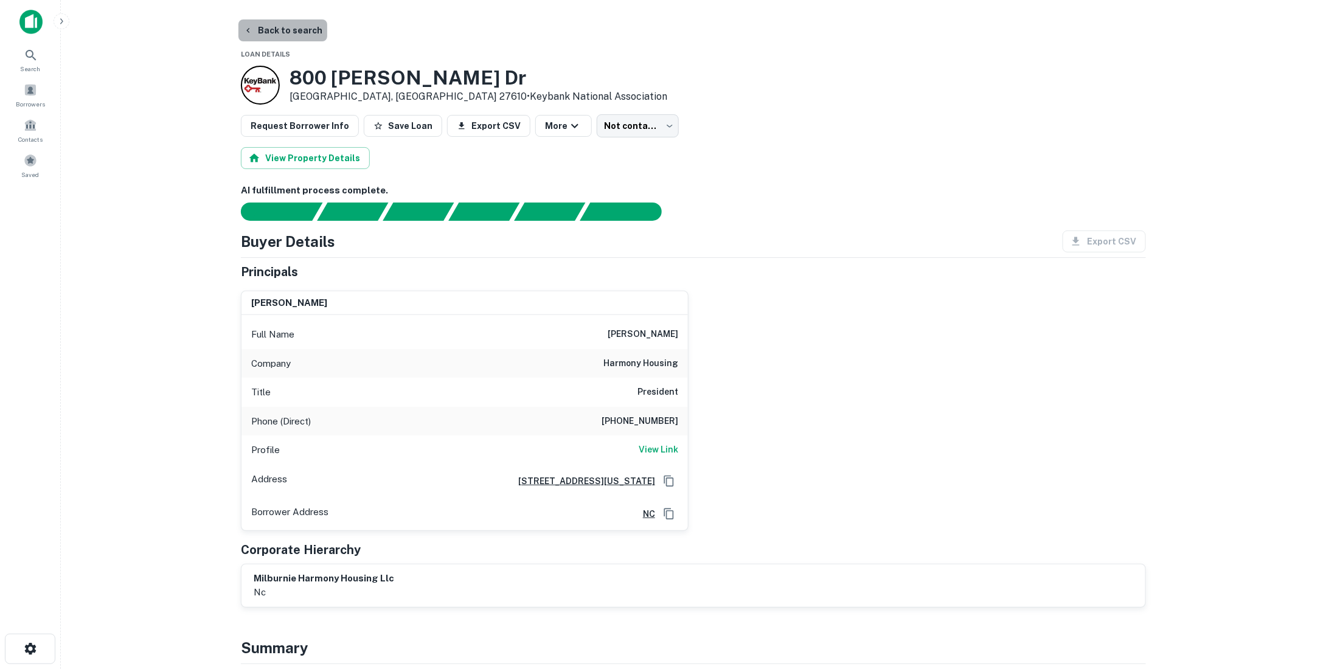
click at [312, 37] on button "Back to search" at bounding box center [282, 30] width 89 height 22
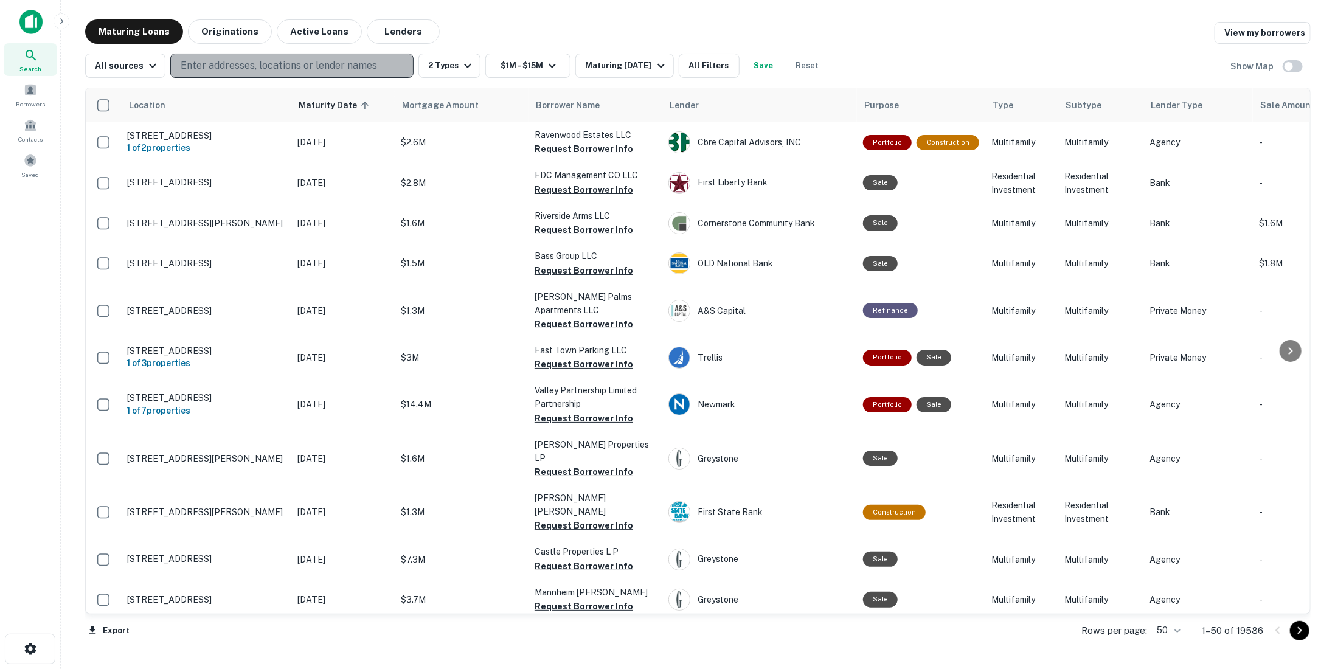
click at [297, 66] on p "Enter addresses, locations or lender names" at bounding box center [279, 65] width 197 height 15
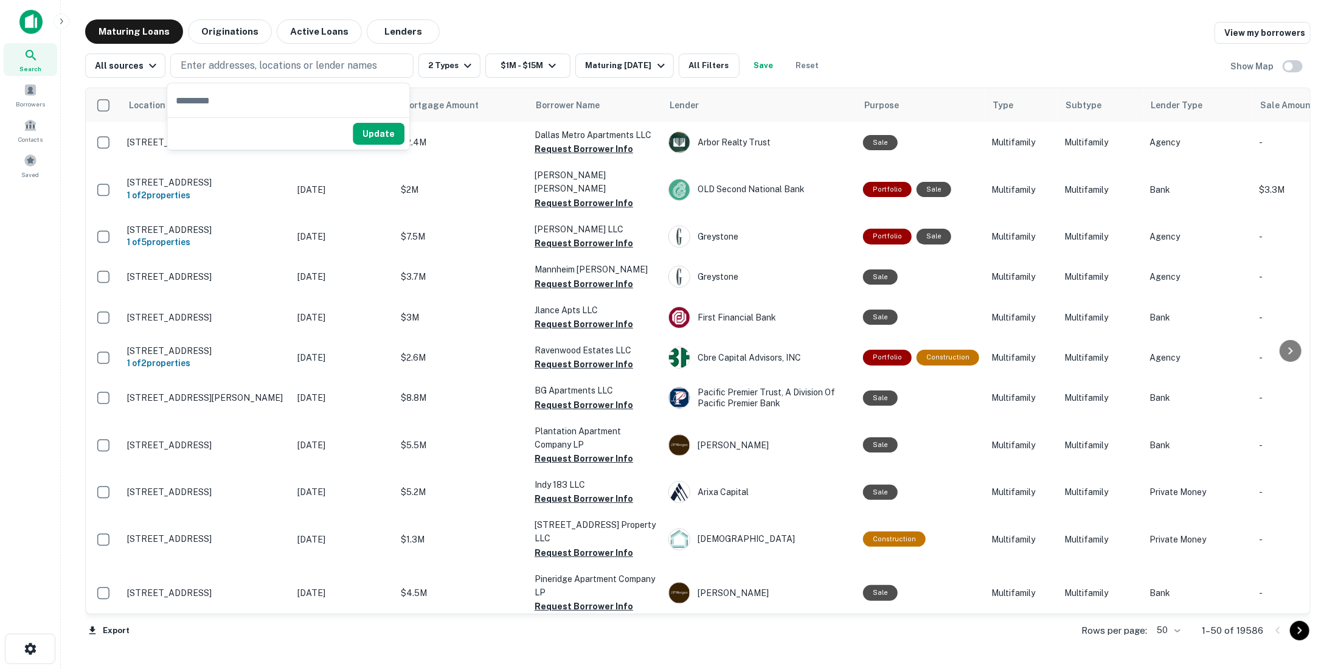
type input "**********"
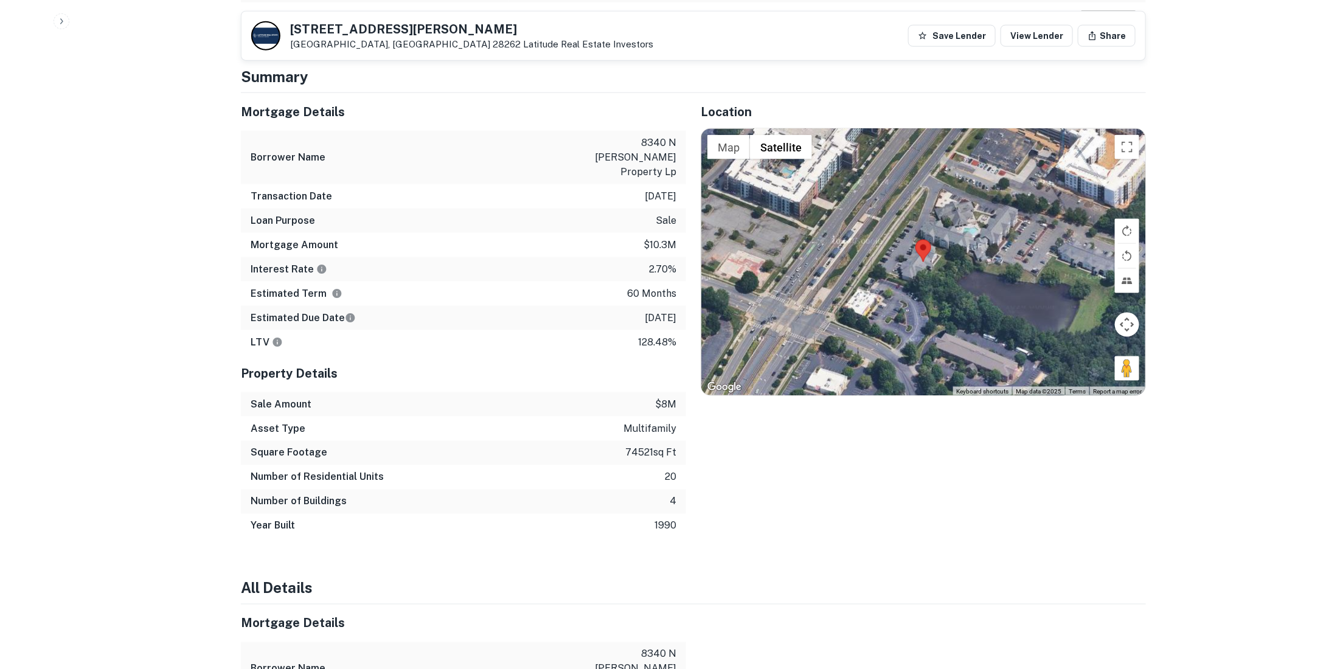
scroll to position [730, 0]
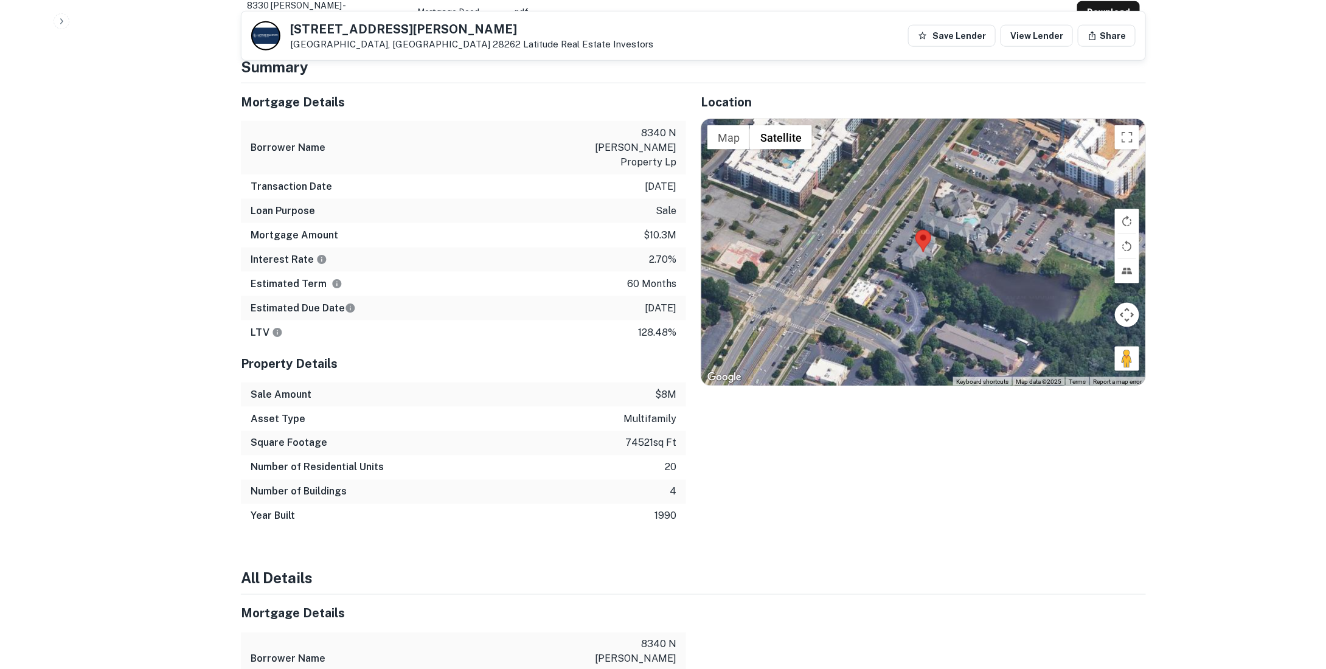
click at [660, 252] on p "2.70%" at bounding box center [662, 259] width 27 height 15
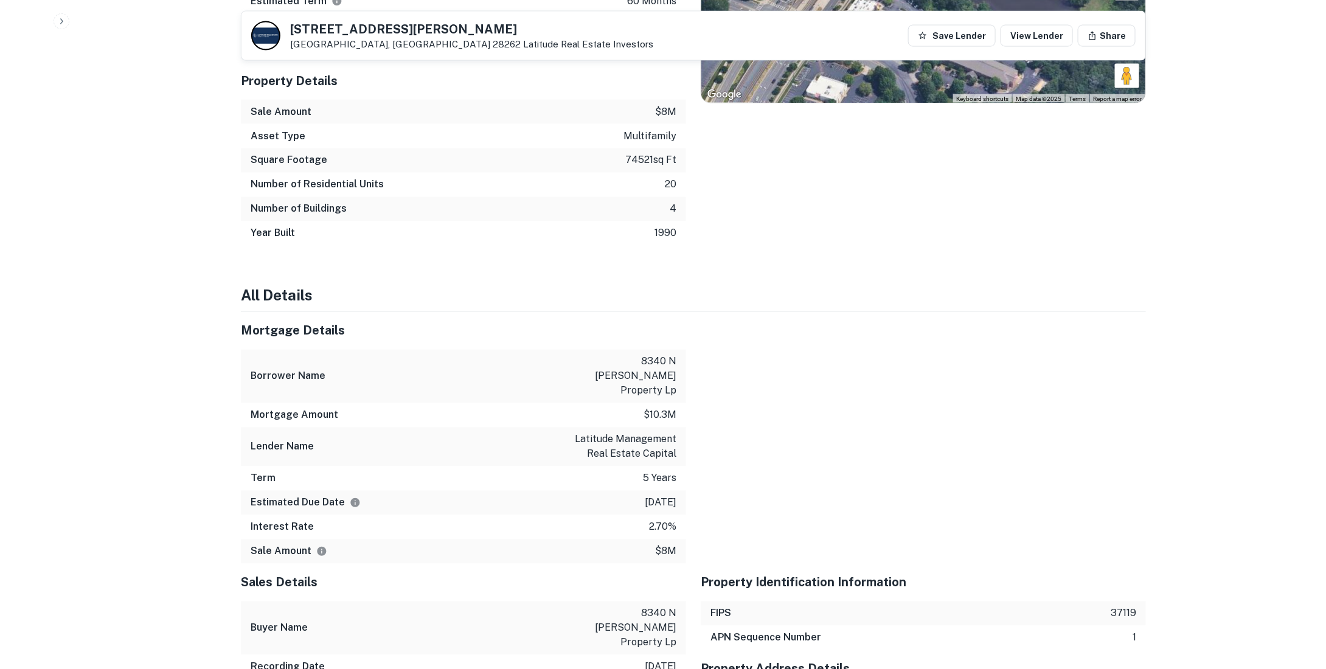
scroll to position [1034, 0]
